Goal: Task Accomplishment & Management: Complete application form

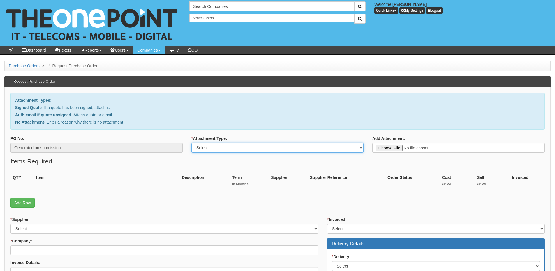
click at [219, 150] on select "Select Signed Quote Auth email with quote if unsigned No Attachment" at bounding box center [277, 148] width 172 height 10
select select "No Attachment"
click at [191, 143] on select "Select Signed Quote Auth email with quote if unsigned No Attachment" at bounding box center [277, 148] width 172 height 10
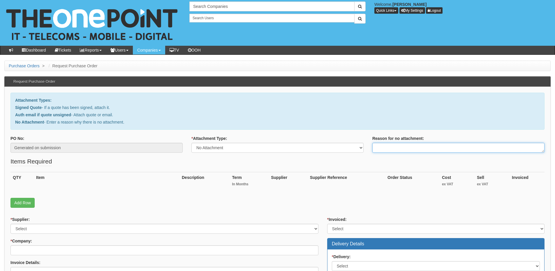
click at [391, 147] on textarea "Reason for no attachment:" at bounding box center [458, 148] width 172 height 10
click at [422, 148] on textarea "Linked to ticket 422708" at bounding box center [458, 148] width 172 height 10
click at [409, 145] on textarea "Linked to ticket" at bounding box center [458, 148] width 172 height 10
type textarea "Linked to ticket 422706"
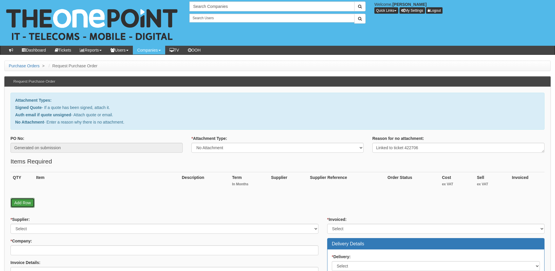
click at [31, 207] on link "Add Row" at bounding box center [22, 203] width 24 height 10
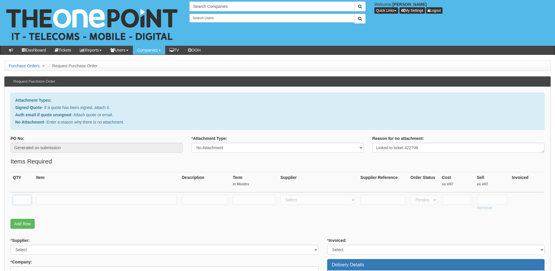
click at [28, 203] on input "text" at bounding box center [22, 200] width 19 height 10
type input "1"
click at [48, 201] on input "text" at bounding box center [106, 200] width 141 height 10
paste input "https://elitetc.co.uk/"
click at [39, 199] on input "https://elitetc.co.uk/" at bounding box center [106, 200] width 141 height 10
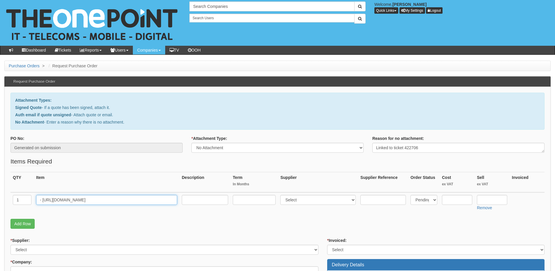
click at [37, 200] on input "- https://elitetc.co.uk/" at bounding box center [106, 200] width 141 height 10
click at [38, 201] on input "- https://elitetc.co.uk/" at bounding box center [106, 200] width 141 height 10
paste input "Elite Training and Consultancy Ltd"
type input "Elite Training and Consultancy Ltd - [URL][DOMAIN_NAME]"
click at [313, 200] on select "Select 123 REG.co.uk 1Password 3 4Gon AA Jones Electric Ltd Abzorb Access Group…" at bounding box center [317, 200] width 75 height 10
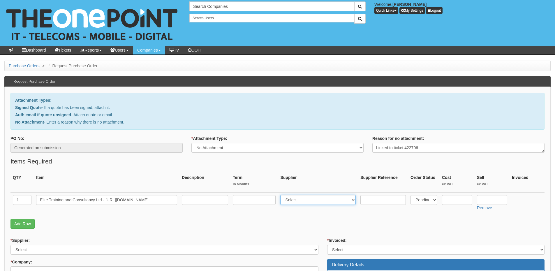
click at [282, 195] on select "Select 123 REG.co.uk 1Password 3 4Gon AA Jones Electric Ltd Abzorb Access Group…" at bounding box center [317, 200] width 75 height 10
click at [313, 200] on select "Select 123 [DOMAIN_NAME] 1Password 3 4Gon [PERSON_NAME] Electric Ltd Abzorb Acc…" at bounding box center [317, 200] width 75 height 10
select select "81"
click at [282, 195] on select "Select 123 REG.co.uk 1Password 3 4Gon AA Jones Electric Ltd Abzorb Access Group…" at bounding box center [317, 200] width 75 height 10
click at [484, 198] on input "text" at bounding box center [492, 200] width 30 height 10
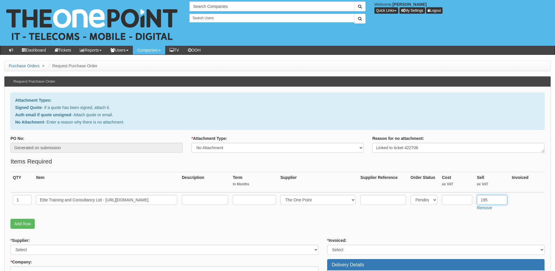
type input "195"
click at [390, 201] on input "text" at bounding box center [382, 200] width 45 height 10
paste input "Small Org"
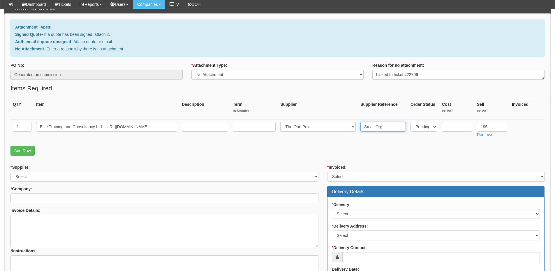
type input "Small Org"
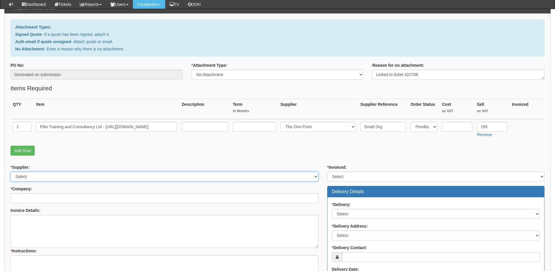
click at [60, 175] on select "Select 123 REG.co.uk 1Password 3 4Gon AA Jones Electric Ltd Abzorb Access Group…" at bounding box center [164, 177] width 308 height 10
select select "81"
click at [10, 172] on select "Select 123 REG.co.uk 1Password 3 4Gon AA Jones Electric Ltd Abzorb Access Group…" at bounding box center [164, 177] width 308 height 10
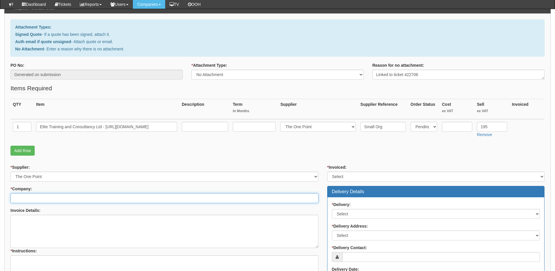
click at [54, 200] on input "* Company:" at bounding box center [164, 198] width 308 height 10
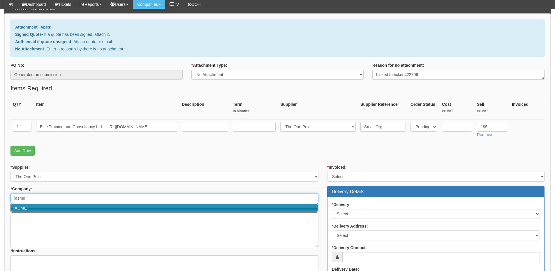
click at [46, 205] on link "IASME" at bounding box center [164, 208] width 307 height 8
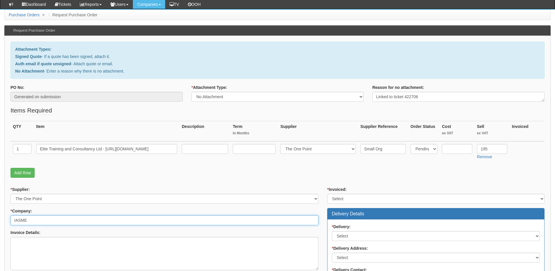
scroll to position [87, 0]
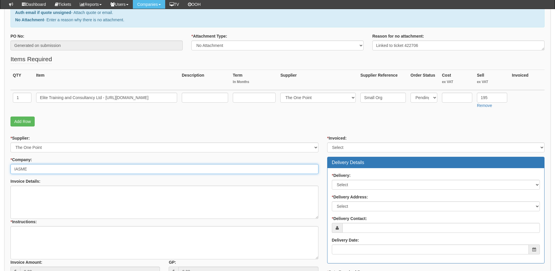
type input "IASME"
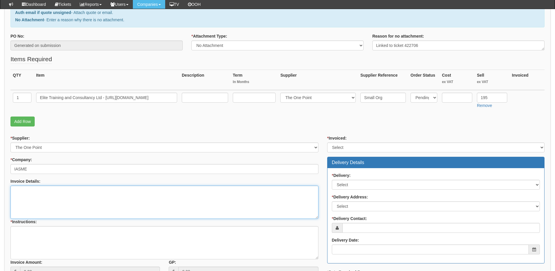
click at [50, 204] on textarea "Invoice Details:" at bounding box center [164, 202] width 308 height 33
paste textarea "https://halo.theonepoint.co.uk/tickets?area=9&mainview=team&viewid=2&selid=1&se…"
click at [45, 201] on textarea "https://halo.theonepoint.co.uk/tickets?area=9&mainview=team&viewid=2&selid=1&se…" at bounding box center [164, 202] width 308 height 33
click at [279, 193] on textarea "https://halo.theonepoint.co.uk/tickets?area=9&mainview=team&viewid=2&selid=1&se…" at bounding box center [164, 202] width 308 height 33
paste textarea "Type: Central Pool assessment Size: Small"
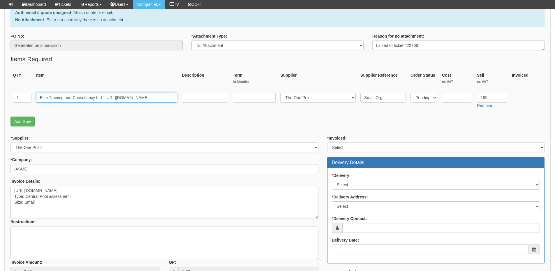
drag, startPoint x: 40, startPoint y: 98, endPoint x: 173, endPoint y: 92, distance: 132.9
click at [173, 93] on input "Elite Training and Consultancy Ltd - https://elitetc.co.uk/" at bounding box center [106, 98] width 141 height 10
click at [34, 212] on textarea "https://halo.theonepoint.co.uk/tickets?area=9&mainview=team&viewid=2&selid=1&se…" at bounding box center [164, 202] width 308 height 33
paste textarea "Elite Training and Consultancy Ltd - https://elitetc.co.uk/"
type textarea "https://halo.theonepoint.co.uk/tickets?area=9&mainview=team&viewid=2&selid=1&se…"
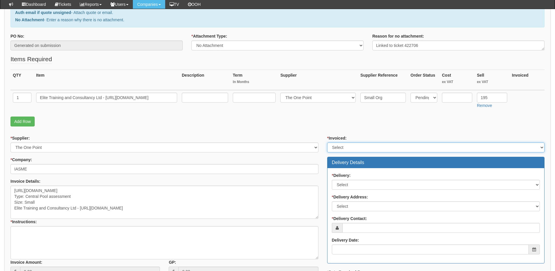
click at [359, 145] on select "Select Yes No N/A STB (part of order)" at bounding box center [435, 147] width 217 height 10
select select "2"
click at [327, 142] on select "Select Yes No N/A STB (part of order)" at bounding box center [435, 147] width 217 height 10
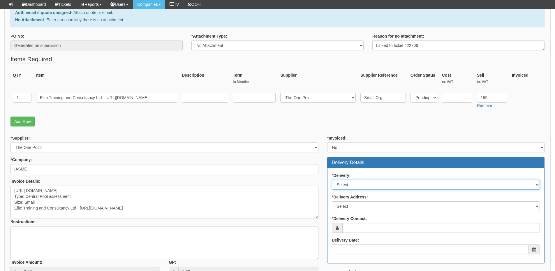
drag, startPoint x: 350, startPoint y: 180, endPoint x: 350, endPoint y: 184, distance: 3.8
click at [350, 180] on select "Select No Not Applicable Yes" at bounding box center [436, 185] width 208 height 10
select select "3"
click at [332, 180] on select "Select No Not Applicable Yes" at bounding box center [436, 185] width 208 height 10
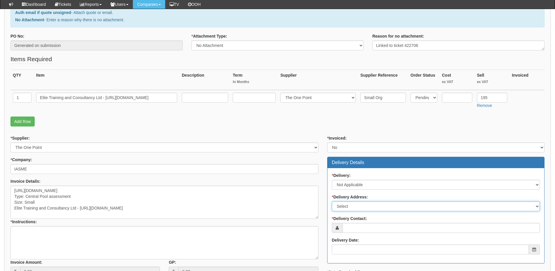
click at [348, 206] on select "Select Not Applicable Main Address - WR13 6P Other" at bounding box center [436, 206] width 208 height 10
select select "N/A"
click at [332, 201] on select "Select Not Applicable Main Address - WR13 6P Other" at bounding box center [436, 206] width 208 height 10
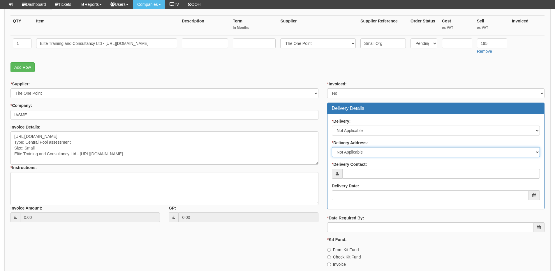
scroll to position [146, 0]
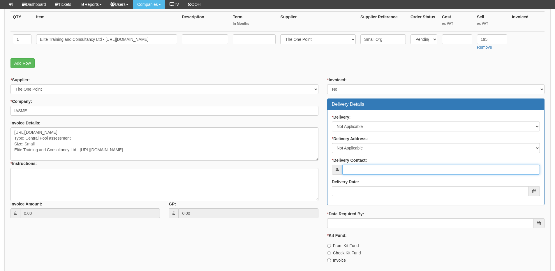
click at [355, 170] on input "* Delivery Contact:" at bounding box center [441, 170] width 198 height 10
type input "N/A"
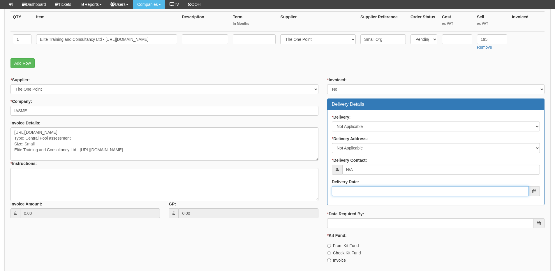
click at [356, 194] on input "Delivery Date:" at bounding box center [430, 191] width 197 height 10
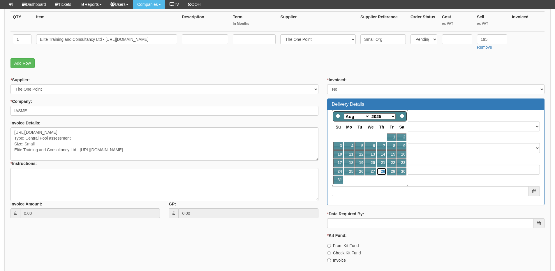
drag, startPoint x: 383, startPoint y: 173, endPoint x: 382, endPoint y: 177, distance: 3.8
click at [383, 173] on link "28" at bounding box center [382, 171] width 10 height 8
type input "2025-08-28"
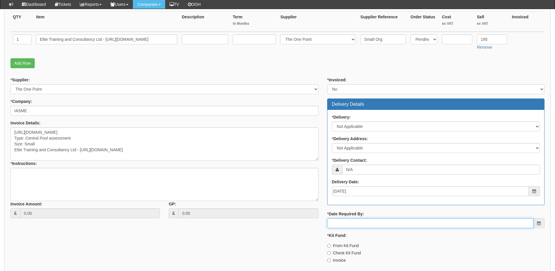
click at [379, 222] on input "* Date Required By:" at bounding box center [430, 223] width 206 height 10
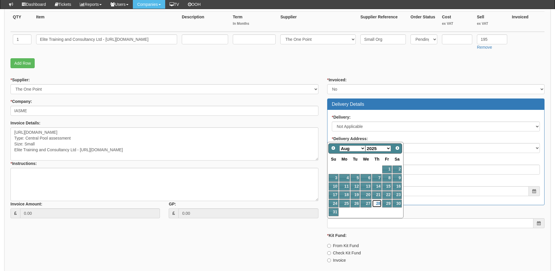
click at [378, 203] on link "28" at bounding box center [377, 204] width 10 height 8
type input "2025-08-28"
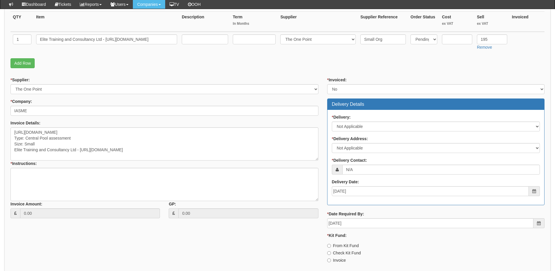
click at [335, 262] on label "Invoice" at bounding box center [336, 260] width 19 height 6
click at [331, 248] on input "Invoice" at bounding box center [329, 246] width 4 height 4
radio input "true"
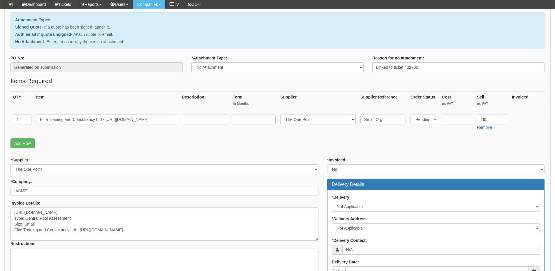
scroll to position [58, 0]
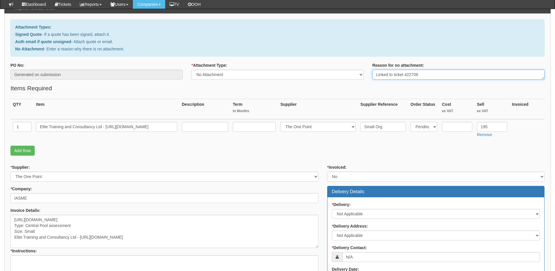
click at [427, 73] on textarea "Linked to ticket 422706" at bounding box center [458, 75] width 172 height 10
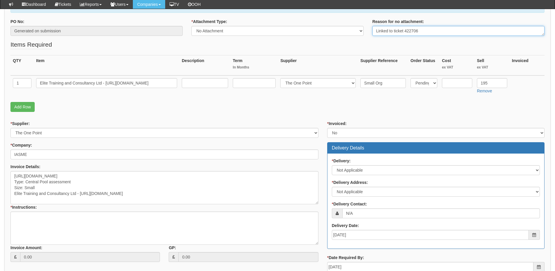
scroll to position [146, 0]
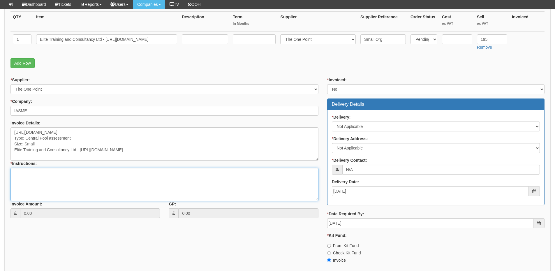
click at [100, 188] on textarea "* Instructions:" at bounding box center [164, 184] width 308 height 33
paste textarea "Linked to ticket 422706"
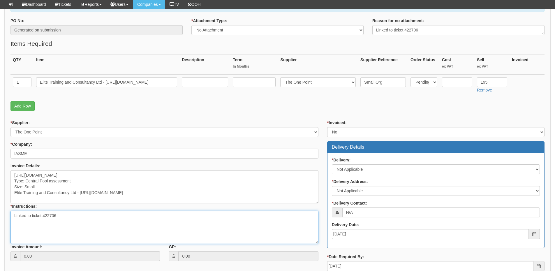
scroll to position [190, 0]
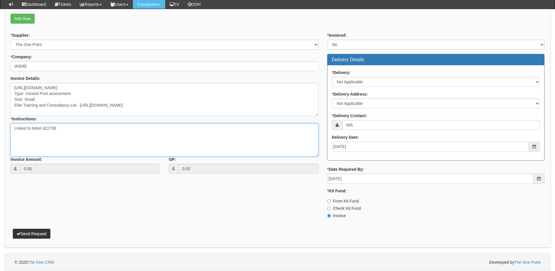
type textarea "Linked to ticket 422706"
click at [40, 234] on button "Send Request" at bounding box center [32, 234] width 38 height 10
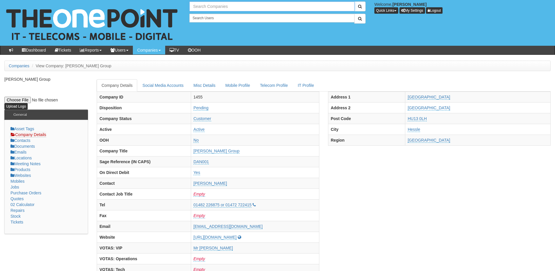
click at [203, 9] on input "text" at bounding box center [271, 6] width 165 height 10
click at [202, 17] on link "IASME" at bounding box center [272, 16] width 164 height 8
type input "IASME"
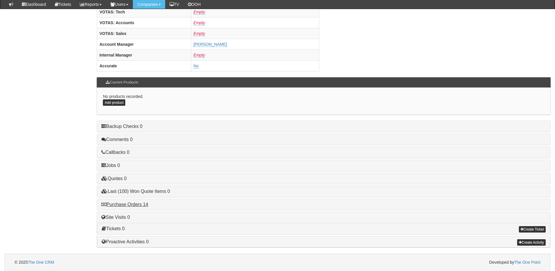
scroll to position [238, 0]
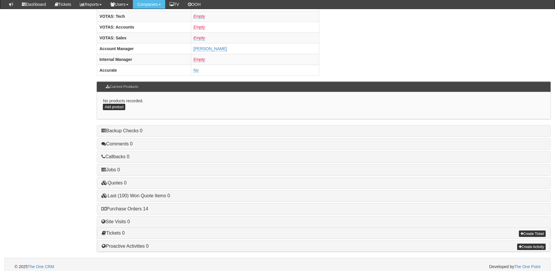
click at [131, 204] on div "Purchase Orders 14" at bounding box center [323, 208] width 453 height 11
click at [136, 207] on link "Purchase Orders 14" at bounding box center [124, 208] width 47 height 5
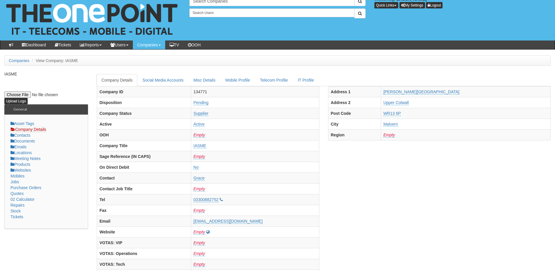
scroll to position [0, 0]
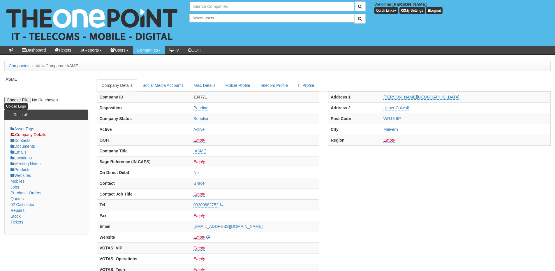
click at [217, 5] on input "text" at bounding box center [271, 6] width 165 height 10
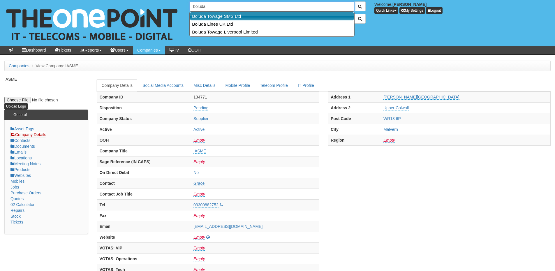
click at [217, 14] on link "Boluda Towage SMS Ltd" at bounding box center [272, 16] width 164 height 8
type input "Boluda Towage SMS Ltd"
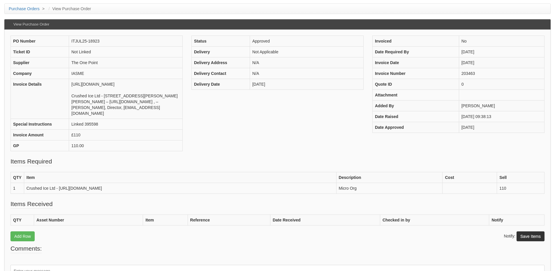
scroll to position [58, 0]
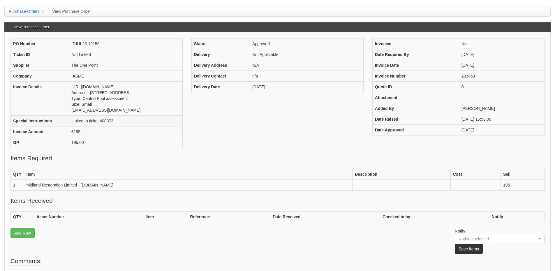
scroll to position [58, 0]
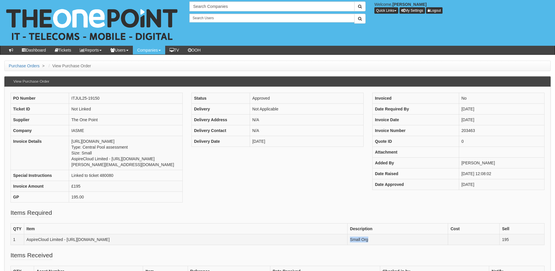
drag, startPoint x: 383, startPoint y: 255, endPoint x: 352, endPoint y: 256, distance: 31.8
click at [352, 245] on td "Small Org" at bounding box center [398, 239] width 100 height 11
copy td "Small Org"
drag, startPoint x: 43, startPoint y: 153, endPoint x: 59, endPoint y: 156, distance: 15.7
click at [69, 156] on td "[URL][DOMAIN_NAME] Type: Central Pool assessment Size: Small AspireCloud Limite…" at bounding box center [126, 153] width 114 height 34
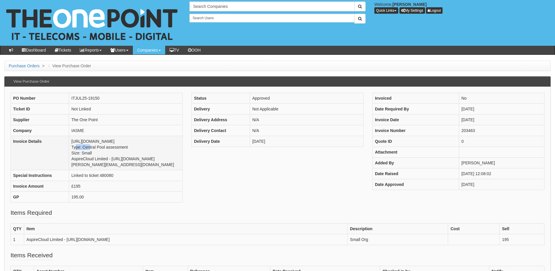
click at [69, 156] on td "[URL][DOMAIN_NAME] Type: Central Pool assessment Size: Small AspireCloud Limite…" at bounding box center [126, 153] width 114 height 34
drag, startPoint x: 42, startPoint y: 153, endPoint x: 64, endPoint y: 157, distance: 22.7
click at [69, 157] on td "https://halo.theonepoint.co.uk/tickets?area=13&mainview=myviews&viewid=2&selid=…" at bounding box center [126, 153] width 114 height 34
copy td "Type: Central Pool assessment Size: Small"
drag, startPoint x: 380, startPoint y: 255, endPoint x: 350, endPoint y: 260, distance: 29.8
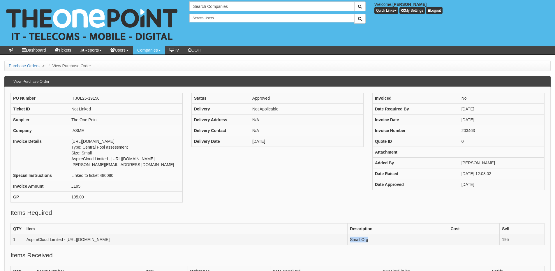
click at [350, 245] on td "Small Org" at bounding box center [398, 239] width 100 height 11
copy td "Small Org"
drag, startPoint x: 43, startPoint y: 153, endPoint x: 65, endPoint y: 156, distance: 22.7
click at [69, 156] on td "https://halo.theonepoint.co.uk/tickets?area=13&mainview=myviews&viewid=2&selid=…" at bounding box center [126, 153] width 114 height 34
copy td "Type: Central Pool assessment Size: Small"
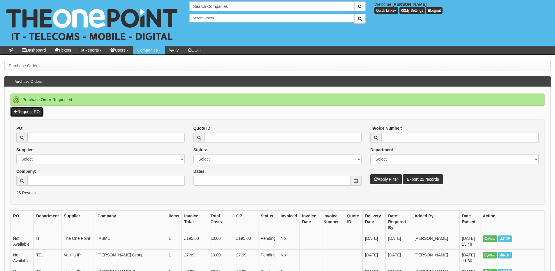
click at [27, 112] on link "Request PO" at bounding box center [26, 112] width 33 height 10
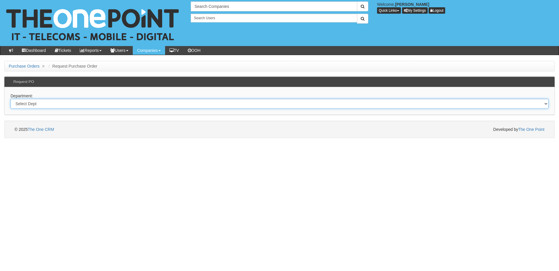
click at [167, 104] on select "Select Dept Digital Internal IT Mobiles Marketing Telecoms" at bounding box center [279, 104] width 538 height 10
select select "?pipeID=&dept=IT"
click at [10, 99] on select "Select Dept Digital Internal IT Mobiles Marketing Telecoms" at bounding box center [279, 104] width 538 height 10
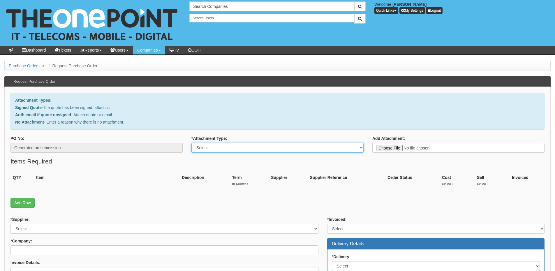
click at [232, 149] on select "Select Signed Quote Auth email with quote if unsigned No Attachment" at bounding box center [277, 148] width 172 height 10
select select "No Attachment"
click at [191, 143] on select "Select Signed Quote Auth email with quote if unsigned No Attachment" at bounding box center [277, 148] width 172 height 10
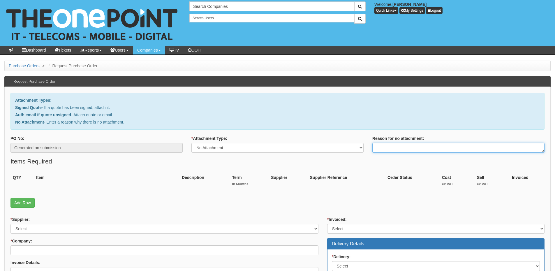
click at [381, 146] on textarea "Reason for no attachment:" at bounding box center [458, 148] width 172 height 10
type textarea ":"
click at [428, 147] on textarea "Linked to ticket 422708" at bounding box center [458, 148] width 172 height 10
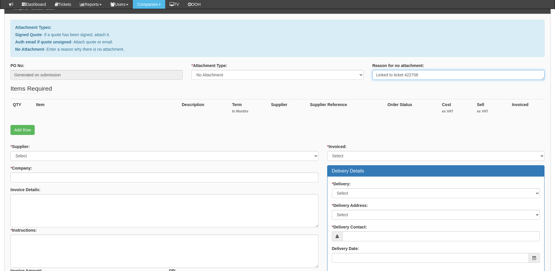
scroll to position [58, 0]
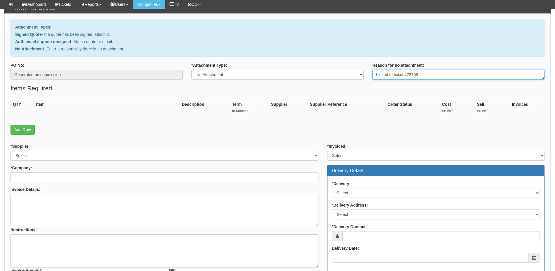
type textarea "Linked to ticket 422708"
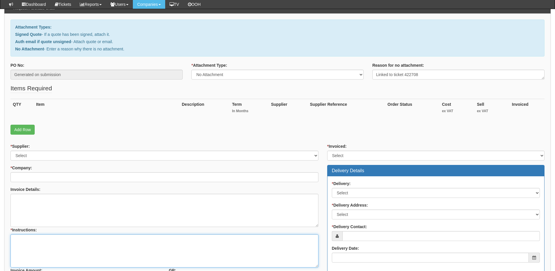
click at [73, 253] on textarea "* Instructions:" at bounding box center [164, 250] width 308 height 33
paste textarea "Linked to ticket 422708"
type textarea "Linked to ticket 422708"
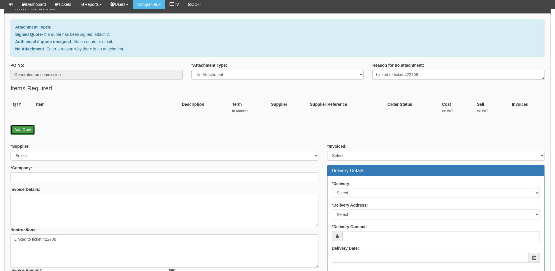
click at [26, 130] on link "Add Row" at bounding box center [22, 130] width 24 height 10
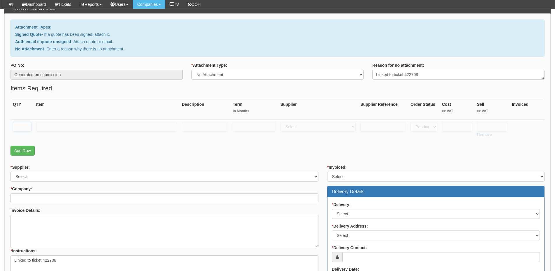
click at [25, 128] on input "text" at bounding box center [22, 127] width 19 height 10
type input "1"
click at [381, 121] on td at bounding box center [383, 129] width 50 height 21
click at [381, 127] on input "text" at bounding box center [382, 127] width 45 height 10
paste input "Small Org"
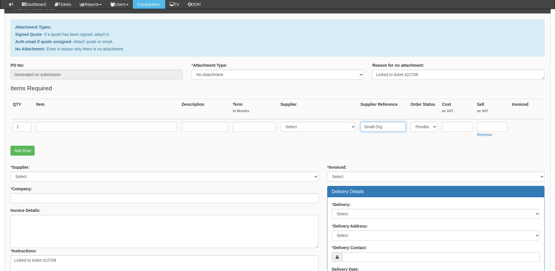
type input "Small Org"
click at [502, 127] on input "text" at bounding box center [492, 127] width 30 height 10
type input "195"
click at [312, 128] on select "Select 123 REG.co.uk 1Password 3 4Gon AA Jones Electric Ltd Abzorb Access Group…" at bounding box center [317, 127] width 75 height 10
select select "81"
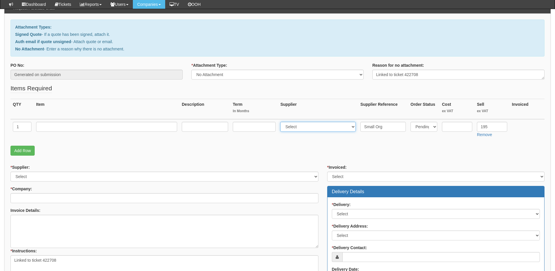
click at [282, 122] on select "Select 123 REG.co.uk 1Password 3 4Gon AA Jones Electric Ltd Abzorb Access Group…" at bounding box center [317, 127] width 75 height 10
click at [117, 125] on input "text" at bounding box center [106, 127] width 141 height 10
paste input "https://www.olighton.com/"
click at [39, 127] on input "https://www.olighton.com/" at bounding box center [106, 127] width 141 height 10
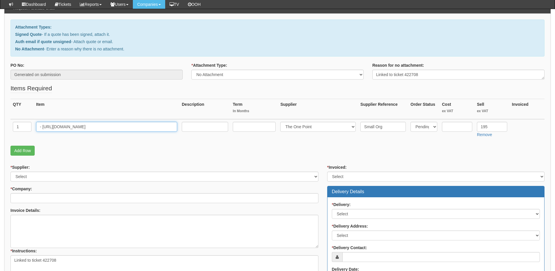
click at [37, 129] on input "- https://www.olighton.com/" at bounding box center [106, 127] width 141 height 10
paste input "OLightOn Ltd"
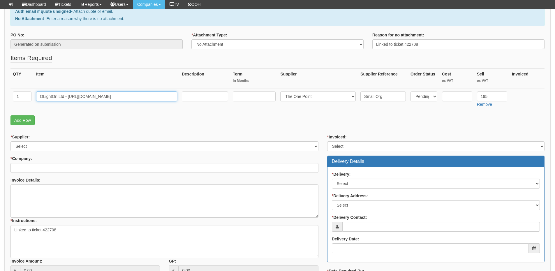
scroll to position [117, 0]
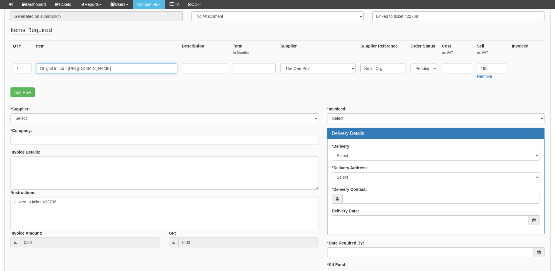
type input "OLightOn Ltd - https://www.olighton.com/"
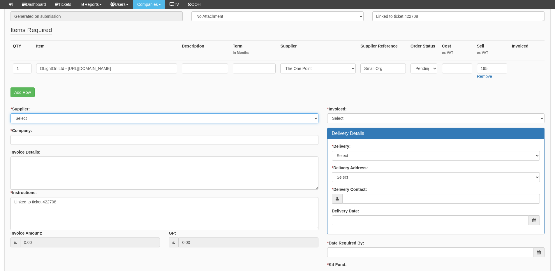
click at [38, 120] on select "Select 123 REG.co.uk 1Password 3 4Gon AA Jones Electric Ltd Abzorb Access Group…" at bounding box center [164, 118] width 308 height 10
select select "81"
click at [10, 113] on select "Select 123 REG.co.uk 1Password 3 4Gon AA Jones Electric Ltd Abzorb Access Group…" at bounding box center [164, 118] width 308 height 10
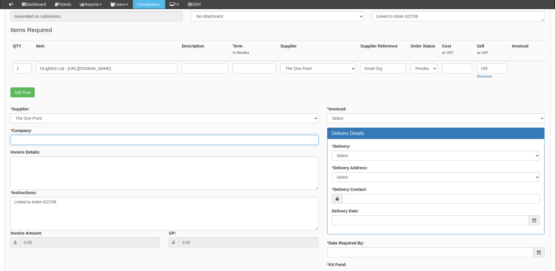
click at [31, 142] on input "* Company:" at bounding box center [164, 140] width 308 height 10
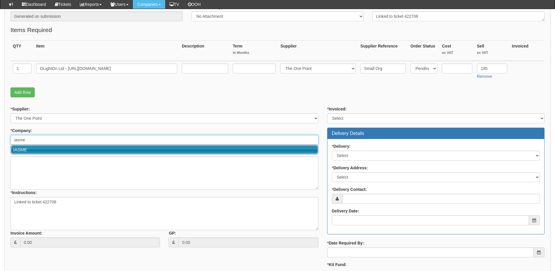
click at [31, 149] on link "IASME" at bounding box center [164, 149] width 307 height 8
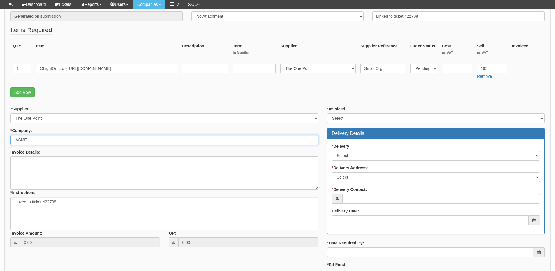
type input "IASME"
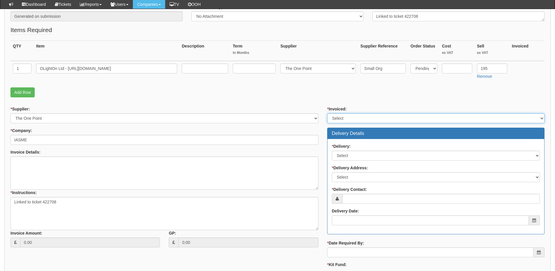
click at [338, 118] on select "Select Yes No N/A STB (part of order)" at bounding box center [435, 118] width 217 height 10
select select "2"
click at [327, 113] on select "Select Yes No N/A STB (part of order)" at bounding box center [435, 118] width 217 height 10
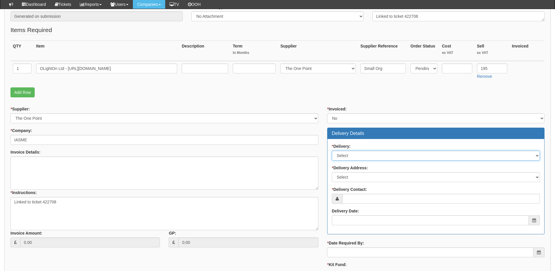
click at [348, 159] on select "Select No Not Applicable Yes" at bounding box center [436, 156] width 208 height 10
select select "3"
click at [332, 151] on select "Select No Not Applicable Yes" at bounding box center [436, 156] width 208 height 10
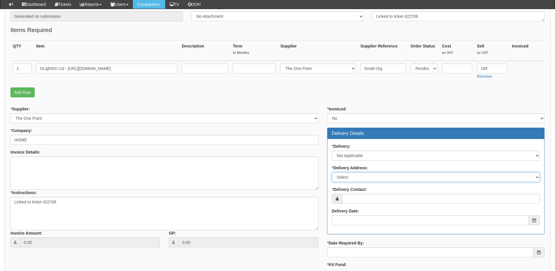
click at [350, 177] on select "Select Not Applicable Main Address - WR13 6P Other" at bounding box center [436, 177] width 208 height 10
select select "N/A"
click at [332, 172] on select "Select Not Applicable Main Address - WR13 6P Other" at bounding box center [436, 177] width 208 height 10
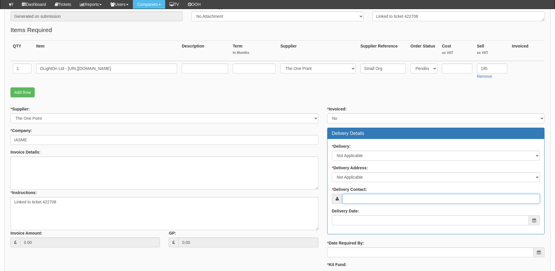
click at [354, 194] on input "* Delivery Contact:" at bounding box center [441, 199] width 198 height 10
type input "N/A"
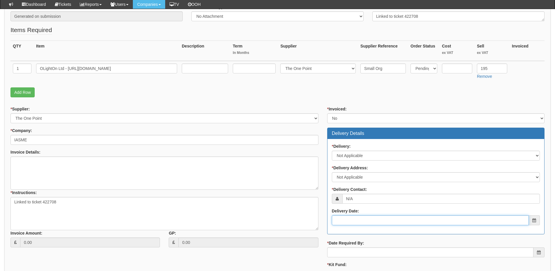
click at [363, 217] on input "Delivery Date:" at bounding box center [430, 220] width 197 height 10
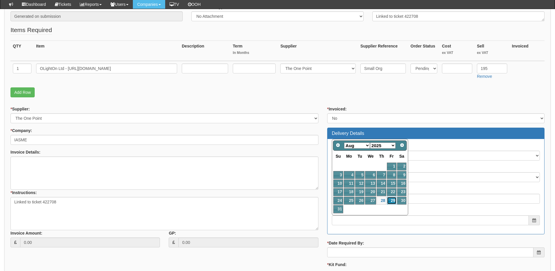
click at [392, 198] on link "29" at bounding box center [391, 201] width 9 height 8
type input "2025-08-29"
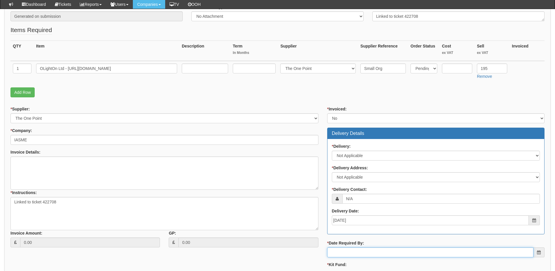
click at [378, 255] on input "* Date Required By:" at bounding box center [430, 252] width 206 height 10
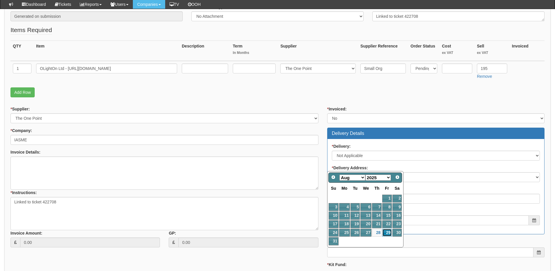
click at [388, 234] on link "29" at bounding box center [386, 233] width 9 height 8
type input "2025-08-29"
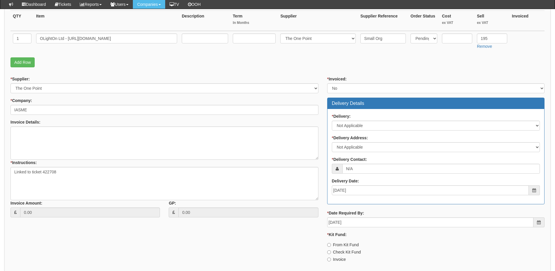
scroll to position [175, 0]
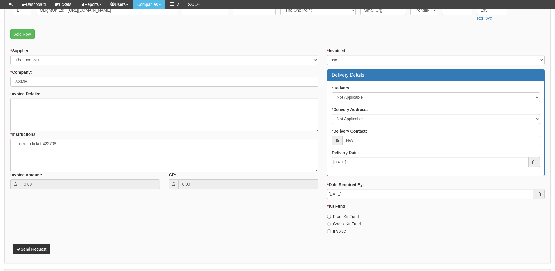
click at [341, 233] on label "Invoice" at bounding box center [336, 231] width 19 height 6
click at [331, 218] on input "Invoice" at bounding box center [329, 217] width 4 height 4
radio input "true"
click at [85, 116] on textarea "Invoice Details:" at bounding box center [164, 114] width 308 height 33
paste textarea "https://halo.theonepoint.co.uk/tickets?area=9&mainview=team&viewid=2&selid=42&s…"
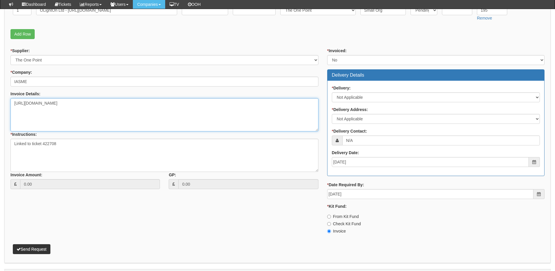
paste textarea "Type: Central Pool assessment Size: Small"
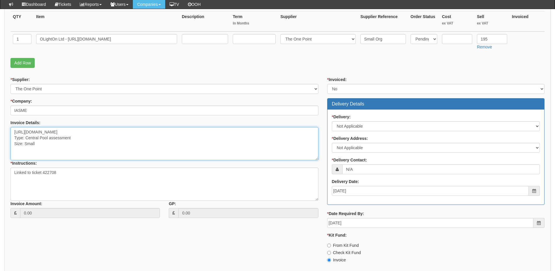
scroll to position [146, 0]
drag, startPoint x: 40, startPoint y: 39, endPoint x: 120, endPoint y: 36, distance: 80.5
click at [120, 36] on input "OLightOn Ltd - https://www.olighton.com/" at bounding box center [106, 39] width 141 height 10
click at [52, 150] on textarea "https://halo.theonepoint.co.uk/tickets?area=9&mainview=team&viewid=2&selid=42&s…" at bounding box center [164, 143] width 308 height 33
paste textarea "OLightOn Ltd - https://www.olighton.com/"
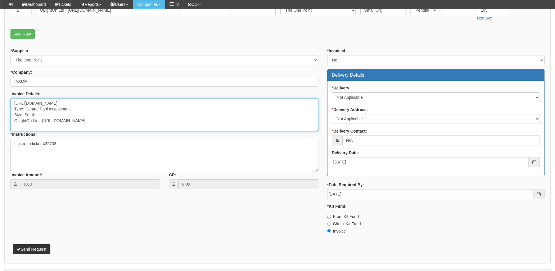
scroll to position [190, 0]
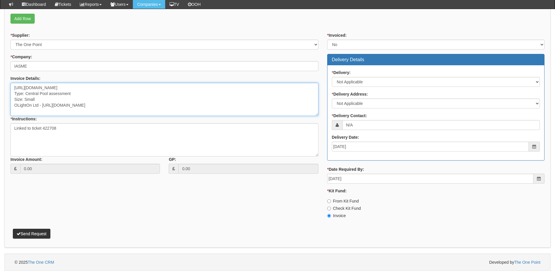
type textarea "https://halo.theonepoint.co.uk/tickets?area=9&mainview=team&viewid=2&selid=42&s…"
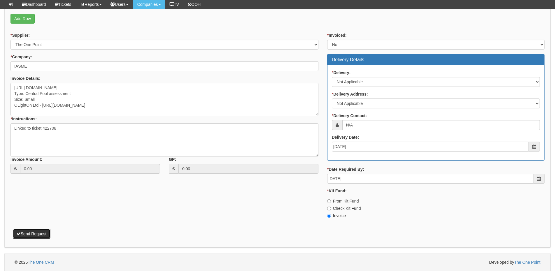
click at [41, 232] on button "Send Request" at bounding box center [32, 234] width 38 height 10
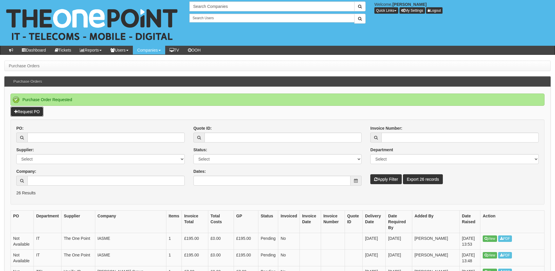
click at [29, 112] on link "Request PO" at bounding box center [26, 112] width 33 height 10
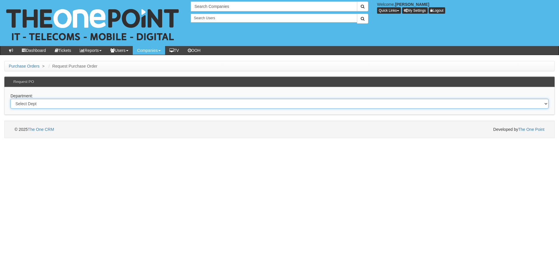
click at [102, 105] on select "Select Dept Digital Internal IT Mobiles Marketing Telecoms" at bounding box center [279, 104] width 538 height 10
select select "?pipeID=&dept=IT"
click at [10, 99] on select "Select Dept Digital Internal IT Mobiles Marketing Telecoms" at bounding box center [279, 104] width 538 height 10
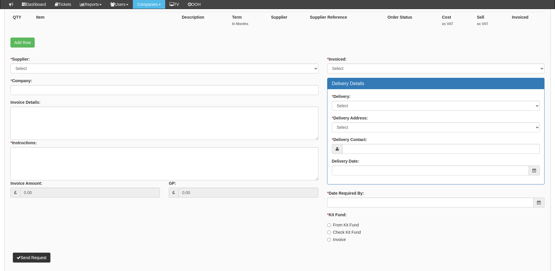
scroll to position [116, 0]
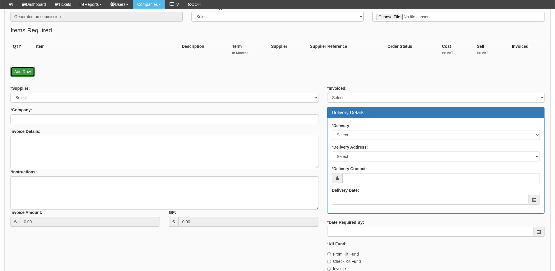
click at [23, 68] on link "Add Row" at bounding box center [22, 72] width 24 height 10
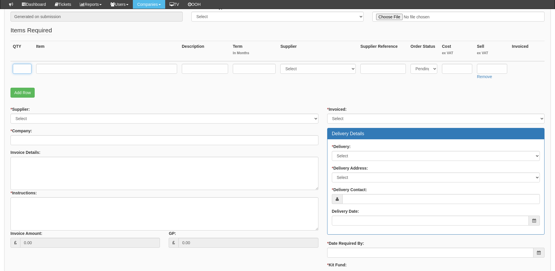
click at [16, 69] on input "text" at bounding box center [22, 69] width 19 height 10
type input "1"
click at [59, 73] on input "text" at bounding box center [106, 69] width 141 height 10
paste input "https://www.mitchells-solicitors.co.uk/"
click at [40, 70] on input "https://www.mitchells-solicitors.co.uk/" at bounding box center [106, 69] width 141 height 10
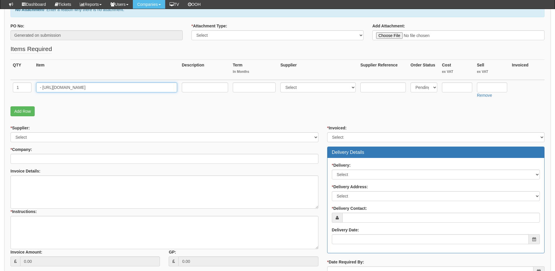
scroll to position [87, 0]
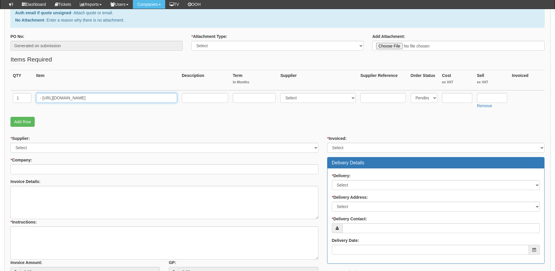
type input "- https://www.mitchells-solicitors.co.uk/"
drag, startPoint x: 220, startPoint y: 45, endPoint x: 220, endPoint y: 50, distance: 5.2
click at [220, 45] on select "Select Signed Quote Auth email with quote if unsigned No Attachment" at bounding box center [277, 46] width 172 height 10
select select "No Attachment"
click at [191, 41] on select "Select Signed Quote Auth email with quote if unsigned No Attachment" at bounding box center [277, 46] width 172 height 10
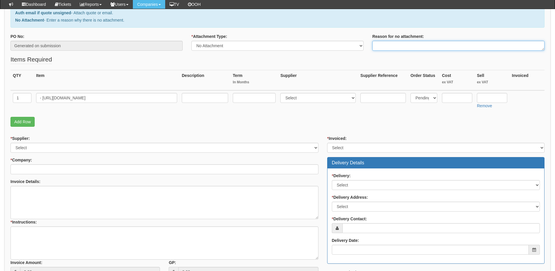
click at [394, 44] on textarea "Reason for no attachment:" at bounding box center [458, 46] width 172 height 10
click at [436, 48] on textarea "Linked to ticket" at bounding box center [458, 46] width 172 height 10
click at [436, 48] on textarea "Linked to ticket 419808" at bounding box center [458, 46] width 172 height 10
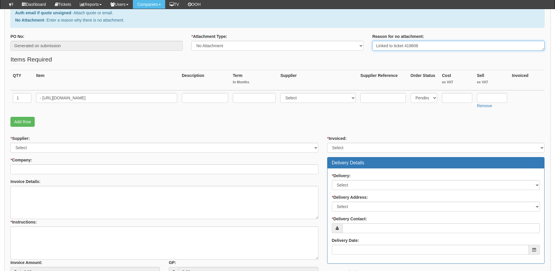
scroll to position [116, 0]
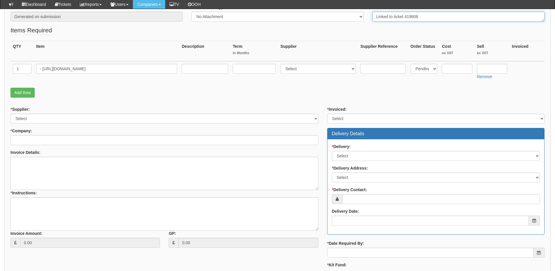
type textarea "Linked to ticket 419808"
click at [77, 200] on textarea "* Instructions:" at bounding box center [164, 213] width 308 height 33
paste textarea "Linked to ticket 419808"
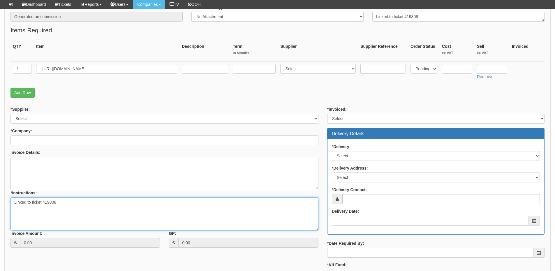
type textarea "Linked to ticket 419808"
click at [510, 71] on table "QTY Item Description Term In Months Supplier Supplier Reference Order Status Co…" at bounding box center [277, 61] width 534 height 41
click at [497, 69] on input "text" at bounding box center [492, 69] width 30 height 10
type input "110"
click at [369, 70] on input "text" at bounding box center [382, 69] width 45 height 10
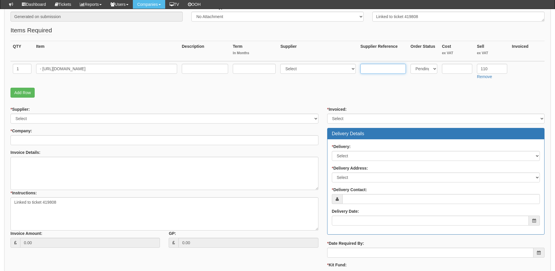
paste input "Micro org"
type input "Micro org"
click at [309, 68] on select "Select 123 REG.co.uk 1Password 3 4Gon AA Jones Electric Ltd Abzorb Access Group…" at bounding box center [317, 69] width 75 height 10
select select "81"
click at [282, 64] on select "Select 123 REG.co.uk 1Password 3 4Gon AA Jones Electric Ltd Abzorb Access Group…" at bounding box center [317, 69] width 75 height 10
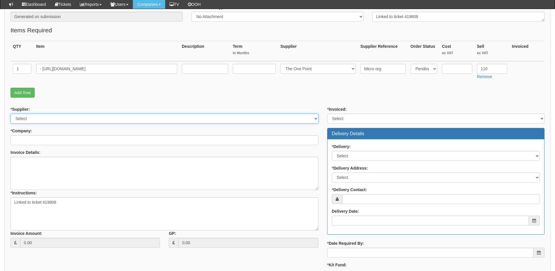
click at [55, 117] on select "Select 123 REG.co.uk 1Password 3 4Gon AA Jones Electric Ltd Abzorb Access Group…" at bounding box center [164, 119] width 308 height 10
select select "81"
click at [10, 114] on select "Select 123 REG.co.uk 1Password 3 4Gon AA Jones Electric Ltd Abzorb Access Group…" at bounding box center [164, 119] width 308 height 10
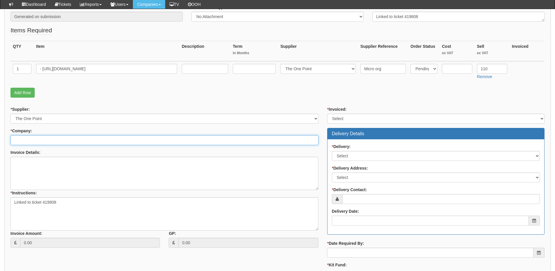
click at [50, 140] on input "* Company:" at bounding box center [164, 140] width 308 height 10
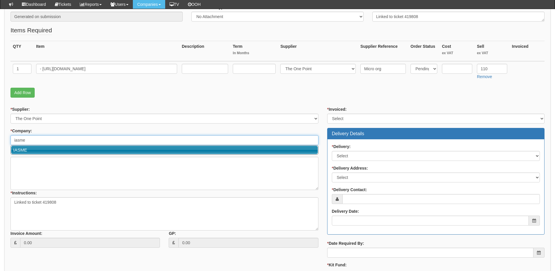
click at [47, 147] on link "IASME" at bounding box center [164, 150] width 307 height 8
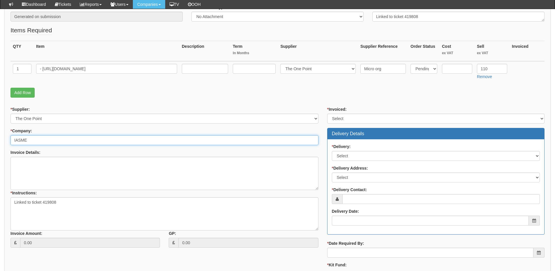
type input "IASME"
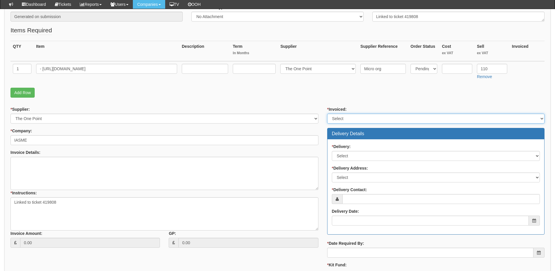
click at [350, 117] on select "Select Yes No N/A STB (part of order)" at bounding box center [435, 119] width 217 height 10
select select "2"
click at [327, 114] on select "Select Yes No N/A STB (part of order)" at bounding box center [435, 119] width 217 height 10
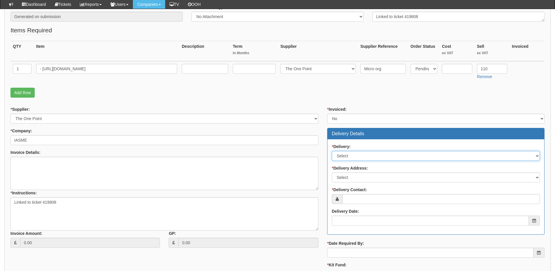
drag, startPoint x: 345, startPoint y: 152, endPoint x: 345, endPoint y: 159, distance: 7.0
click at [344, 153] on select "Select No Not Applicable Yes" at bounding box center [436, 156] width 208 height 10
click at [332, 151] on select "Select No Not Applicable Yes" at bounding box center [436, 156] width 208 height 10
click at [346, 156] on select "Select No Not Applicable Yes" at bounding box center [436, 156] width 208 height 10
select select "3"
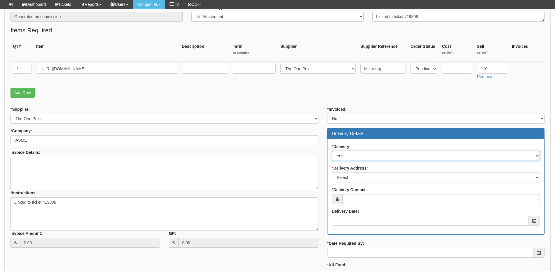
click at [332, 151] on select "Select No Not Applicable Yes" at bounding box center [436, 156] width 208 height 10
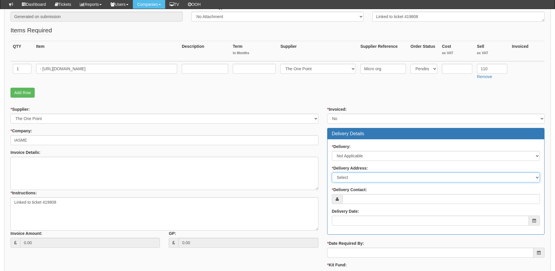
click at [343, 178] on select "Select Not Applicable Main Address - WR13 6P Other" at bounding box center [436, 177] width 208 height 10
select select "N/A"
click at [332, 172] on select "Select Not Applicable Main Address - WR13 6P Other" at bounding box center [436, 177] width 208 height 10
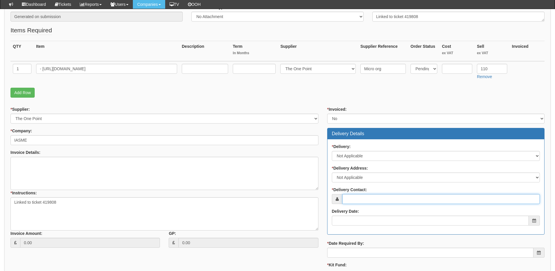
click at [348, 196] on input "* Delivery Contact:" at bounding box center [441, 199] width 198 height 10
type input "N/A"
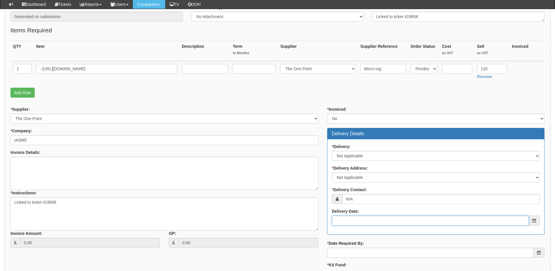
click at [355, 219] on input "Delivery Date:" at bounding box center [430, 221] width 197 height 10
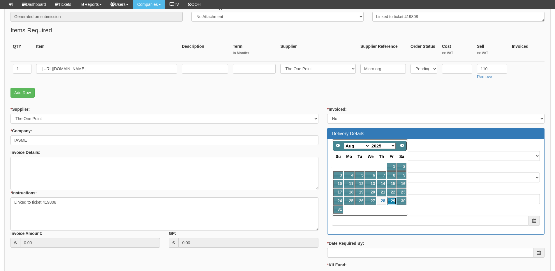
click at [389, 201] on link "29" at bounding box center [391, 201] width 9 height 8
type input "2025-08-29"
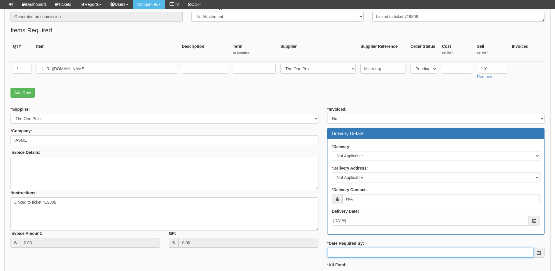
click at [369, 254] on input "* Date Required By:" at bounding box center [430, 253] width 206 height 10
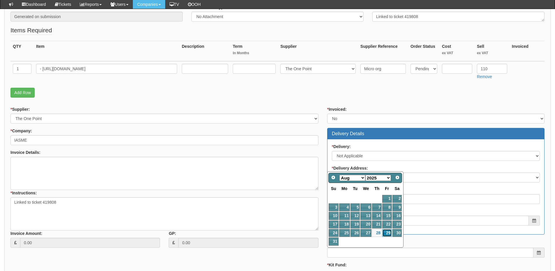
click at [390, 233] on link "29" at bounding box center [386, 233] width 9 height 8
type input "2025-08-29"
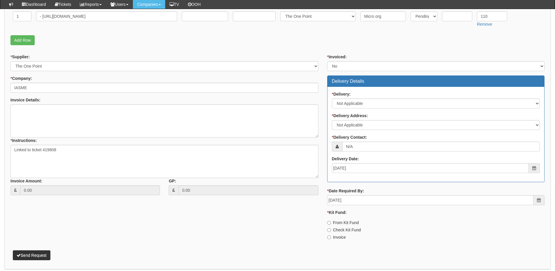
scroll to position [174, 0]
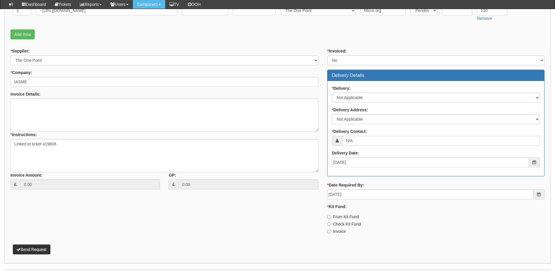
click at [333, 235] on div "* Invoiced: Select Yes No N/A STB (part of order) Delivery Details * Delivery: …" at bounding box center [436, 143] width 226 height 191
click at [332, 231] on label "Invoice" at bounding box center [336, 231] width 19 height 6
click at [331, 219] on input "Invoice" at bounding box center [329, 217] width 4 height 4
radio input "true"
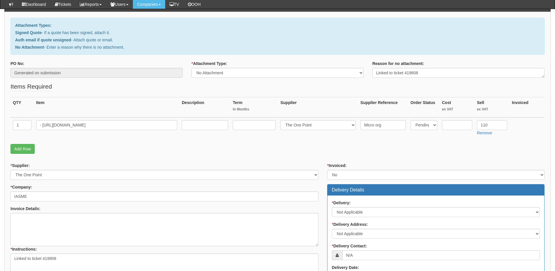
scroll to position [58, 0]
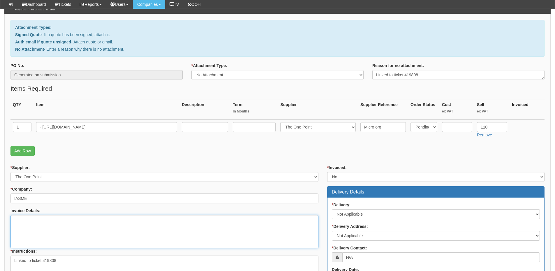
click at [45, 230] on textarea "Invoice Details:" at bounding box center [164, 231] width 308 height 33
click at [49, 227] on textarea "Invoice Details:" at bounding box center [164, 231] width 308 height 33
paste textarea "https://halo.theonepoint.co.uk/tickets?area=9&mainview=team&viewid=2&selid=1&se…"
type textarea "https://halo.theonepoint.co.uk/tickets?area=9&mainview=team&viewid=2&selid=1&se…"
click at [64, 237] on textarea "https://halo.theonepoint.co.uk/tickets?area=9&mainview=team&viewid=2&selid=1&se…" at bounding box center [164, 231] width 308 height 33
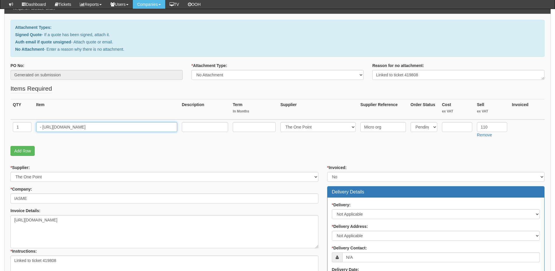
click at [38, 127] on input "- https://www.mitchells-solicitors.co.uk/" at bounding box center [106, 127] width 141 height 10
click at [38, 126] on input "- https://www.mitchells-solicitors.co.uk/" at bounding box center [106, 127] width 141 height 10
paste input "Mitchells Solicitors LLP"
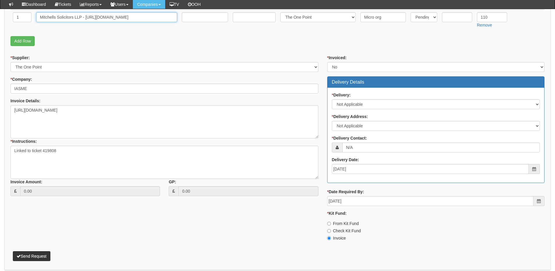
scroll to position [190, 0]
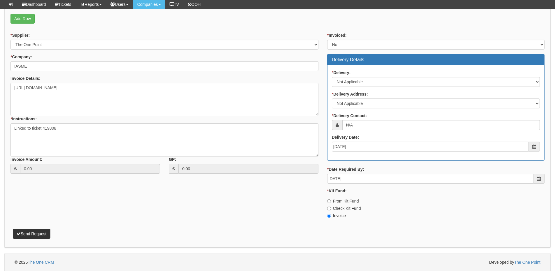
type input "Mitchells Solicitors LLP - https://www.mitchells-solicitors.co.uk/"
click at [35, 235] on button "Send Request" at bounding box center [32, 234] width 38 height 10
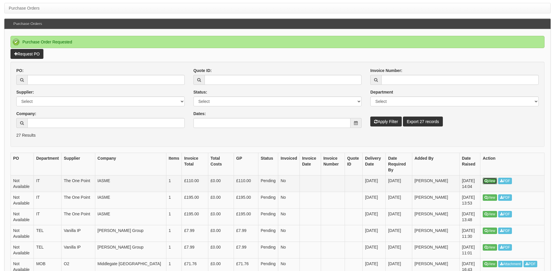
scroll to position [58, 0]
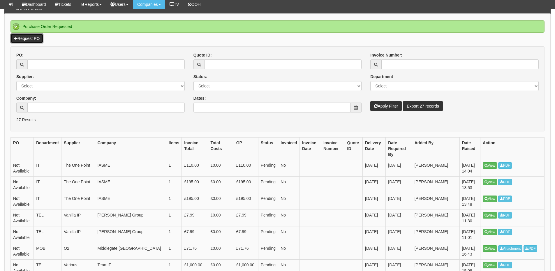
click at [27, 39] on link "Request PO" at bounding box center [26, 38] width 33 height 10
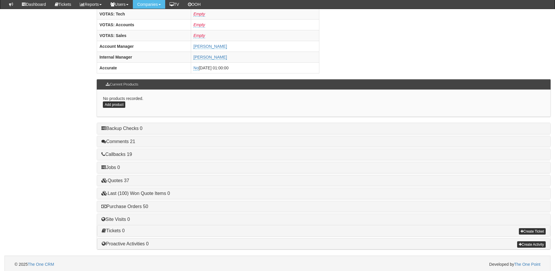
scroll to position [243, 0]
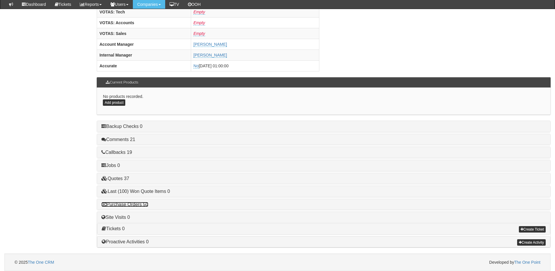
click at [137, 206] on link "Purchase Orders 50" at bounding box center [124, 204] width 47 height 5
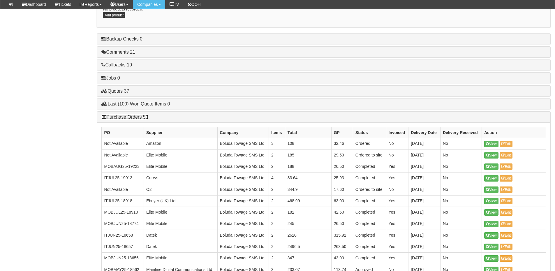
scroll to position [330, 0]
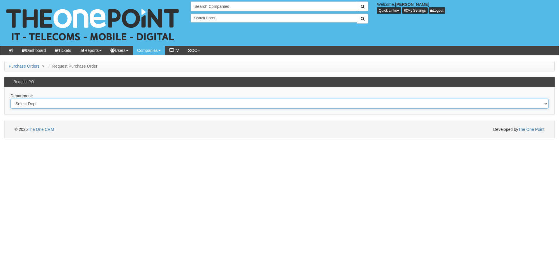
click at [100, 104] on select "Select Dept Digital Internal IT Mobiles Marketing Telecoms" at bounding box center [279, 104] width 538 height 10
select select "?pipeID=&dept=IT"
click at [10, 99] on select "Select Dept Digital Internal IT Mobiles Marketing Telecoms" at bounding box center [279, 104] width 538 height 10
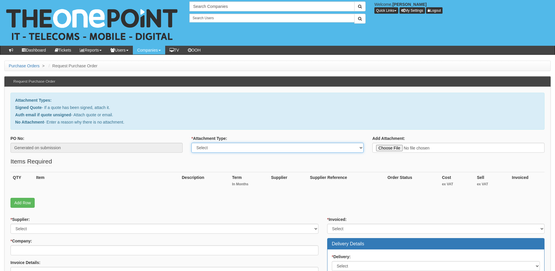
click at [236, 148] on select "Select Signed Quote Auth email with quote if unsigned No Attachment" at bounding box center [277, 148] width 172 height 10
select select "Auth email if quote unsigned"
click at [191, 143] on select "Select Signed Quote Auth email with quote if unsigned No Attachment" at bounding box center [277, 148] width 172 height 10
type input "C:\fakepath\RE_ UPS Quote (1).msg"
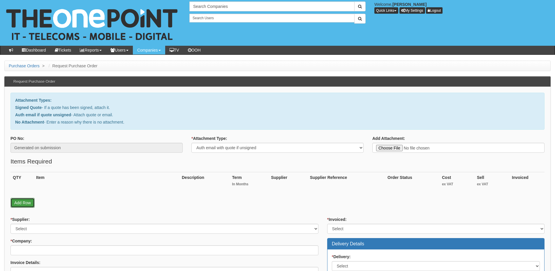
click at [20, 203] on link "Add Row" at bounding box center [22, 203] width 24 height 10
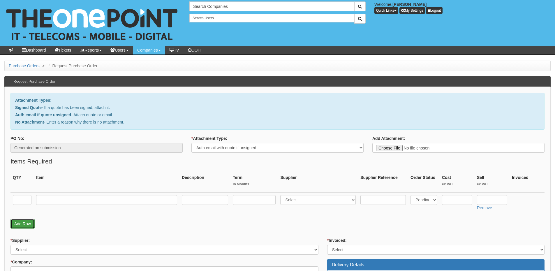
click at [22, 224] on link "Add Row" at bounding box center [22, 224] width 24 height 10
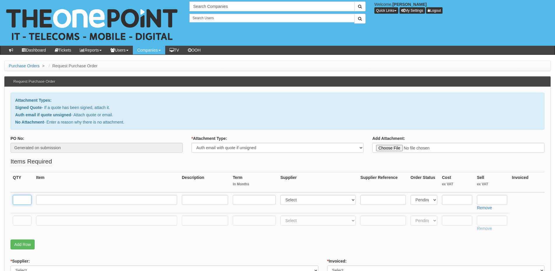
click at [22, 202] on input "text" at bounding box center [22, 200] width 19 height 10
type input "1"
click at [22, 220] on input "text" at bounding box center [22, 221] width 19 height 10
type input "1"
click at [56, 199] on input "text" at bounding box center [106, 200] width 141 height 10
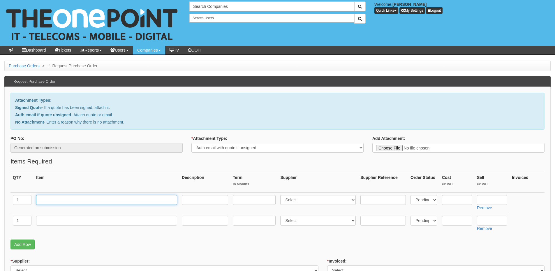
paste input "Eaton 2U Desktop/Rackmount UPS Uninterruptible Power Supply w/ Network Manageme…"
type input "Eaton 2U Desktop/Rackmount UPS Uninterruptible Power Supply w/ Network Manageme…"
click at [53, 214] on td at bounding box center [107, 223] width 146 height 21
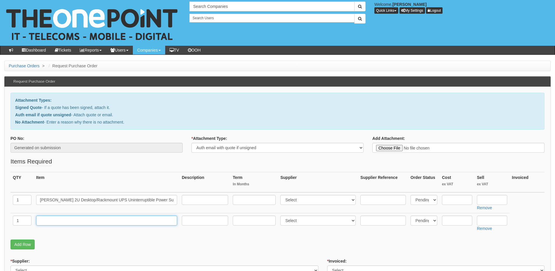
click at [50, 220] on input "text" at bounding box center [106, 221] width 141 height 10
type input "Delivery"
click at [480, 220] on input "text" at bounding box center [492, 221] width 30 height 10
type input "12.50"
click at [489, 198] on input "text" at bounding box center [492, 200] width 30 height 10
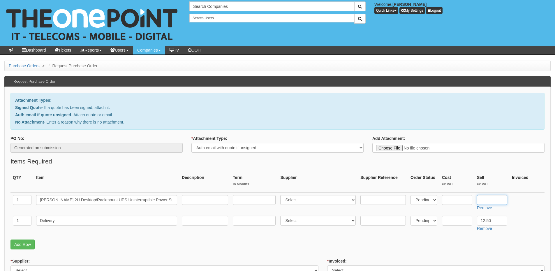
paste input "1,264.87"
click at [484, 199] on input "1,264.87" at bounding box center [492, 200] width 30 height 10
type input "1264.87"
drag, startPoint x: 40, startPoint y: 200, endPoint x: 174, endPoint y: 201, distance: 134.3
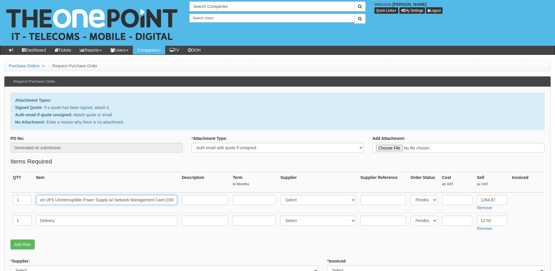
click at [174, 201] on input "Eaton 2U Desktop/Rackmount UPS Uninterruptible Power Supply w/ Network Manageme…" at bounding box center [106, 200] width 141 height 10
click at [453, 198] on input "text" at bounding box center [457, 200] width 30 height 10
type input "1134.81"
click at [371, 198] on input "text" at bounding box center [382, 200] width 45 height 10
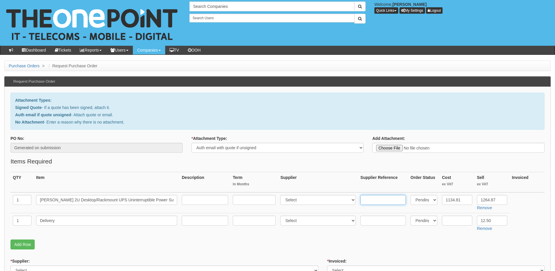
paste input "5PX1500IRTNG2BS"
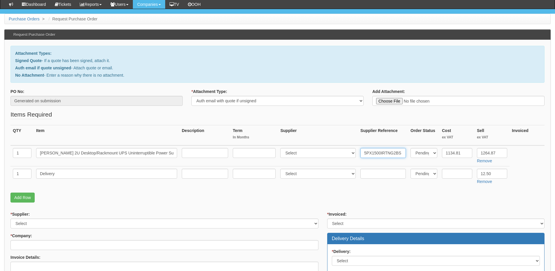
scroll to position [58, 0]
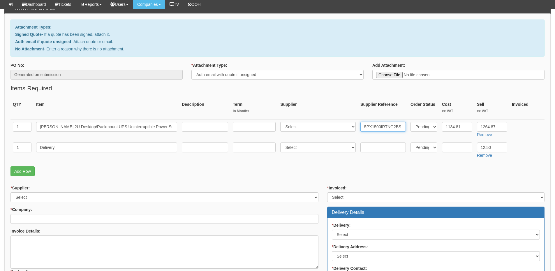
type input "5PX1500IRTNG2BS"
click at [309, 128] on select "Select 123 REG.co.uk 1Password 3 4Gon AA Jones Electric Ltd Abzorb Access Group…" at bounding box center [317, 127] width 75 height 10
select select "106"
click at [282, 122] on select "Select 123 REG.co.uk 1Password 3 4Gon AA Jones Electric Ltd Abzorb Access Group…" at bounding box center [317, 127] width 75 height 10
click at [203, 131] on input "text" at bounding box center [205, 127] width 46 height 10
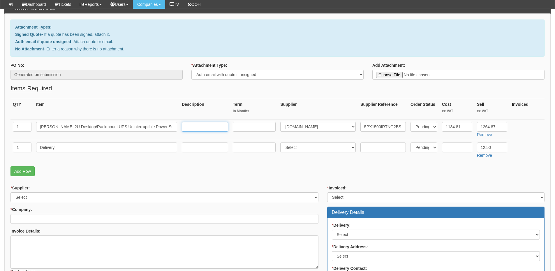
paste input "https://www.broadbandbuyer.com/products/44812-eaton-5px1500irtng2bs/"
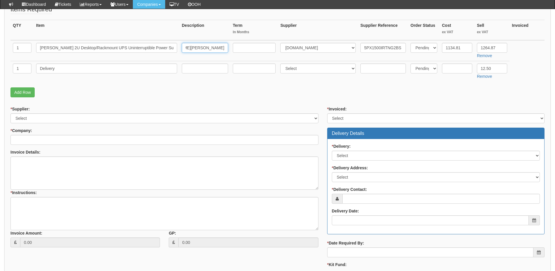
scroll to position [146, 0]
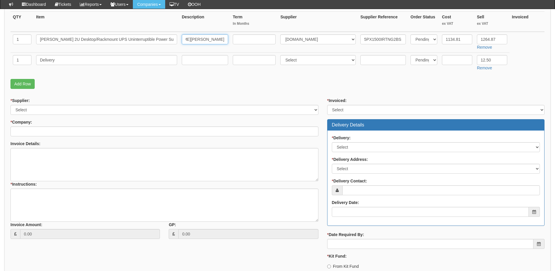
type input "https://www.broadbandbuyer.com/products/44812-eaton-5px1500irtng2bs/"
click at [46, 107] on select "Select 123 [DOMAIN_NAME] 1Password 3 4Gon [PERSON_NAME] Electric Ltd Abzorb Acc…" at bounding box center [164, 110] width 308 height 10
select select "106"
click at [10, 105] on select "Select 123 [DOMAIN_NAME] 1Password 3 4Gon [PERSON_NAME] Electric Ltd Abzorb Acc…" at bounding box center [164, 110] width 308 height 10
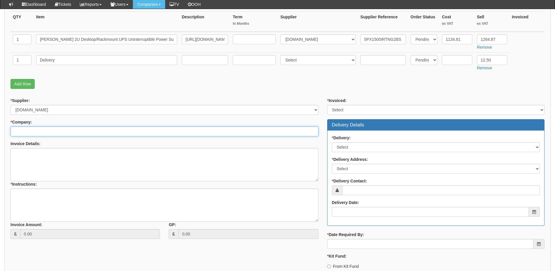
click at [42, 132] on input "* Company:" at bounding box center [164, 131] width 308 height 10
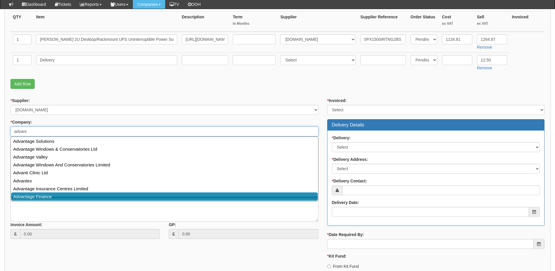
click at [49, 196] on link "Advantage Finance" at bounding box center [164, 196] width 307 height 8
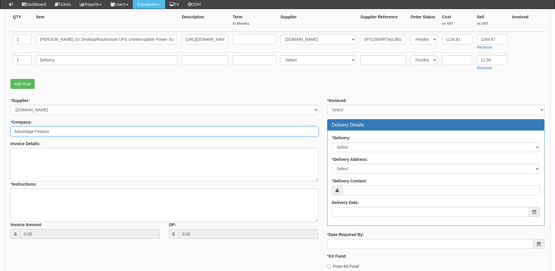
type input "Advantage Finance"
click at [338, 115] on div "* Invoiced: Select Yes No N/A STB (part of order) Delivery Details * Delivery: …" at bounding box center [436, 193] width 226 height 191
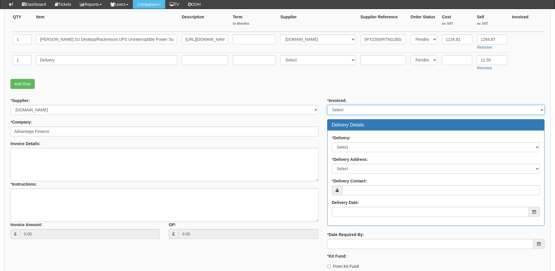
click at [341, 113] on select "Select Yes No N/A STB (part of order)" at bounding box center [435, 110] width 217 height 10
select select "2"
click at [327, 105] on select "Select Yes No N/A STB (part of order)" at bounding box center [435, 110] width 217 height 10
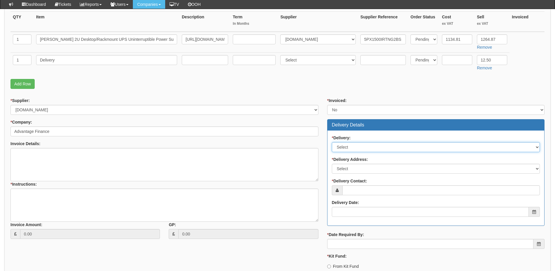
drag, startPoint x: 343, startPoint y: 144, endPoint x: 343, endPoint y: 151, distance: 7.0
click at [343, 144] on select "Select No Not Applicable Yes" at bounding box center [436, 147] width 208 height 10
select select "1"
click at [332, 142] on select "Select No Not Applicable Yes" at bounding box center [436, 147] width 208 height 10
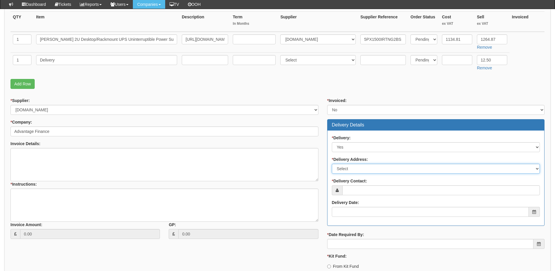
click at [347, 171] on select "Select Not Applicable Main Address - Other" at bounding box center [436, 169] width 208 height 10
select select "other"
click at [332, 164] on select "Select Not Applicable Main Address - Other" at bounding box center [436, 169] width 208 height 10
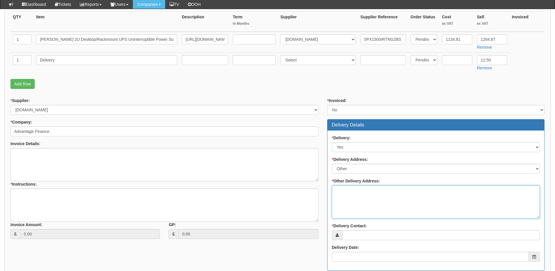
click at [362, 194] on textarea "* Other Delivery Address:" at bounding box center [436, 201] width 208 height 33
paste textarea "S&U plc, 2 Stratford Court, Cranmore Boulevard, Solihull, West Midlands B90 4QT"
type textarea "S&U plc, 2 Stratford Court, Cranmore Boulevard, Solihull, West Midlands B90 4QT"
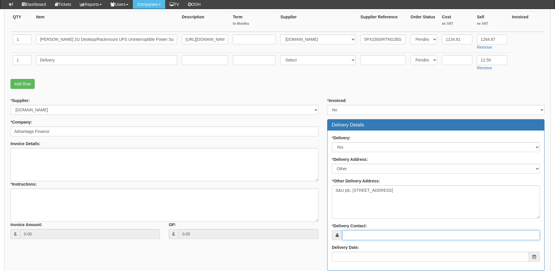
click at [356, 237] on input "* Delivery Contact:" at bounding box center [441, 235] width 198 height 10
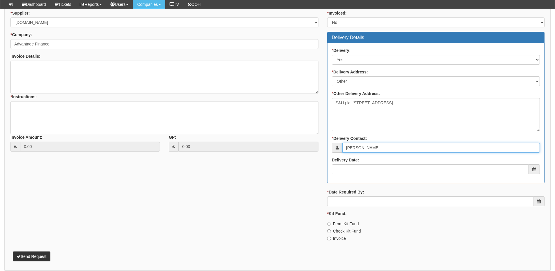
click at [348, 149] on input "david Gray" at bounding box center [441, 148] width 198 height 10
type input "David Gray"
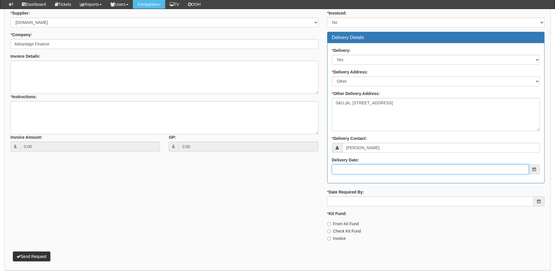
click at [355, 172] on input "Delivery Date:" at bounding box center [430, 169] width 197 height 10
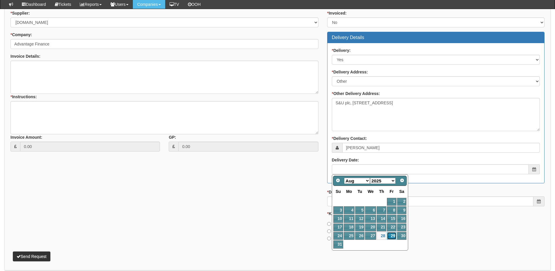
click at [391, 235] on link "29" at bounding box center [391, 236] width 9 height 8
type input "2025-08-29"
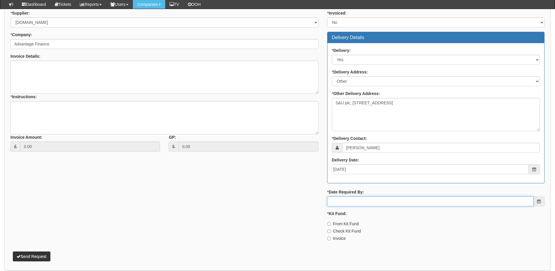
click at [378, 200] on input "* Date Required By:" at bounding box center [430, 201] width 206 height 10
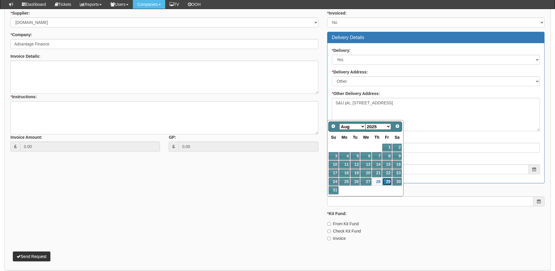
click at [387, 183] on link "29" at bounding box center [386, 182] width 9 height 8
type input "2025-08-29"
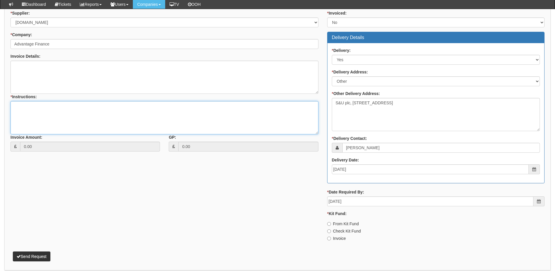
click at [101, 114] on textarea "* Instructions:" at bounding box center [164, 117] width 308 height 33
click at [118, 105] on textarea "* Instructions:" at bounding box center [164, 117] width 308 height 33
paste textarea "Please avoid Monday and Fridays for delivery as the office isn’t generally staf…"
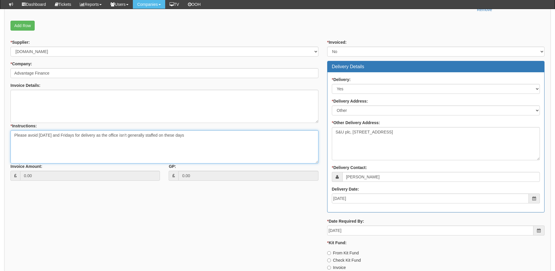
scroll to position [256, 0]
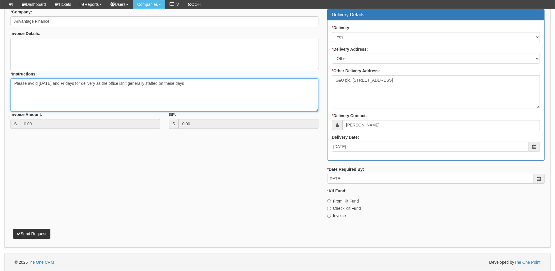
type textarea "Please avoid Monday and Fridays for delivery as the office isn’t generally staf…"
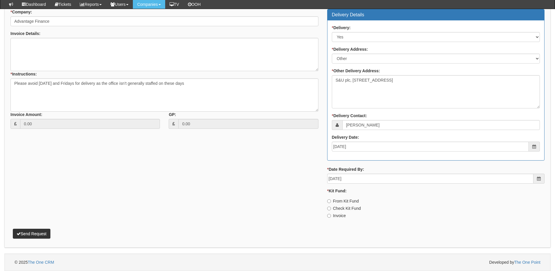
click at [339, 215] on label "Invoice" at bounding box center [336, 216] width 19 height 6
click at [331, 203] on input "Invoice" at bounding box center [329, 201] width 4 height 4
radio input "true"
click at [48, 234] on button "Send Request" at bounding box center [32, 234] width 38 height 10
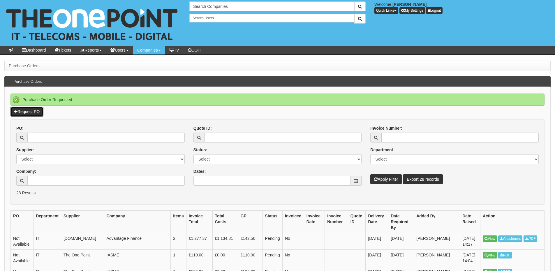
click at [34, 113] on link "Request PO" at bounding box center [26, 112] width 33 height 10
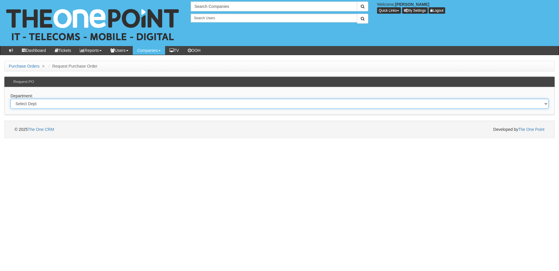
click at [128, 101] on select "Select Dept Digital Internal IT Mobiles Marketing Telecoms" at bounding box center [279, 104] width 538 height 10
select select "?pipeID=&dept=IT"
click at [10, 99] on select "Select Dept Digital Internal IT Mobiles Marketing Telecoms" at bounding box center [279, 104] width 538 height 10
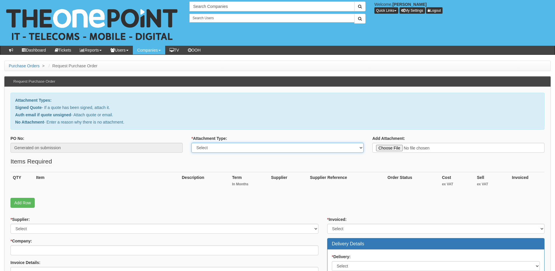
click at [230, 151] on select "Select Signed Quote Auth email with quote if unsigned No Attachment" at bounding box center [277, 148] width 172 height 10
click at [191, 143] on select "Select Signed Quote Auth email with quote if unsigned No Attachment" at bounding box center [277, 148] width 172 height 10
click at [211, 152] on select "Select Signed Quote Auth email with quote if unsigned No Attachment" at bounding box center [277, 148] width 172 height 10
select select "Auth email if quote unsigned"
click at [191, 143] on select "Select Signed Quote Auth email with quote if unsigned No Attachment" at bounding box center [277, 148] width 172 height 10
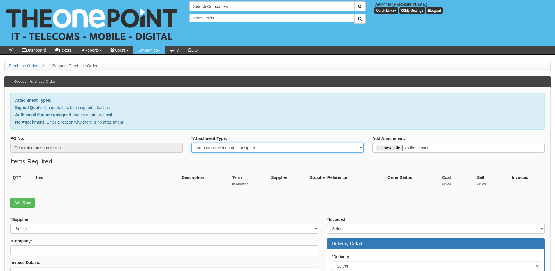
type input "C:\fakepath\Fw_ Router Concerns (1).msg"
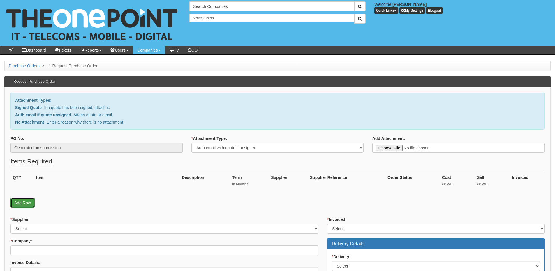
click at [19, 201] on link "Add Row" at bounding box center [22, 203] width 24 height 10
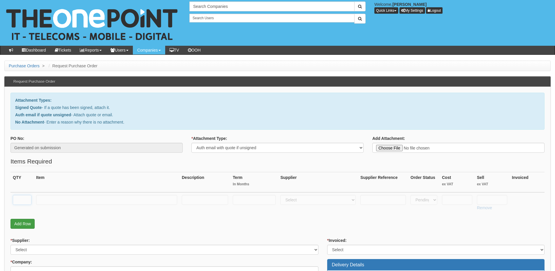
click at [18, 200] on input "text" at bounding box center [22, 200] width 19 height 10
click at [44, 198] on input "text" at bounding box center [106, 200] width 141 height 10
drag, startPoint x: 20, startPoint y: 202, endPoint x: 13, endPoint y: 203, distance: 7.9
click at [13, 203] on td "21" at bounding box center [21, 202] width 23 height 21
type input "1"
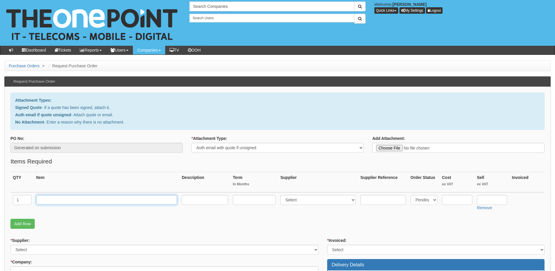
click at [66, 198] on input "text" at bounding box center [106, 200] width 141 height 10
paste input "Ubiquiti UDM"
type input "Ubiquiti UDM"
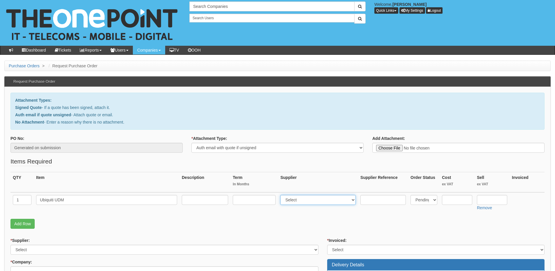
click at [298, 198] on select "Select 123 REG.co.uk 1Password 3 4Gon AA Jones Electric Ltd Abzorb Access Group…" at bounding box center [317, 200] width 75 height 10
select select "61"
click at [282, 195] on select "Select 123 REG.co.uk 1Password 3 4Gon AA Jones Electric Ltd Abzorb Access Group…" at bounding box center [317, 200] width 75 height 10
click at [484, 200] on input "text" at bounding box center [492, 200] width 30 height 10
paste input "286.44"
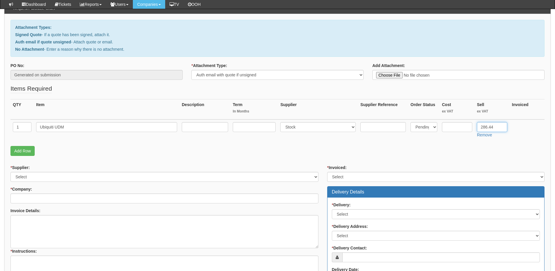
scroll to position [58, 0]
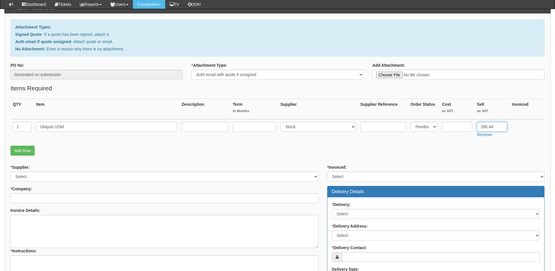
type input "286.44"
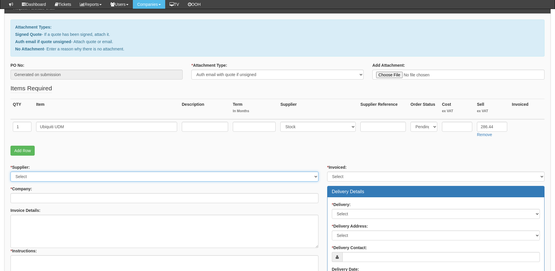
click at [72, 176] on select "Select 123 REG.co.uk 1Password 3 4Gon AA Jones Electric Ltd Abzorb Access Group…" at bounding box center [164, 177] width 308 height 10
click at [78, 177] on select "Select 123 REG.co.uk 1Password 3 4Gon AA Jones Electric Ltd Abzorb Access Group…" at bounding box center [164, 177] width 308 height 10
select select "61"
click at [10, 172] on select "Select 123 REG.co.uk 1Password 3 4Gon AA Jones Electric Ltd Abzorb Access Group…" at bounding box center [164, 177] width 308 height 10
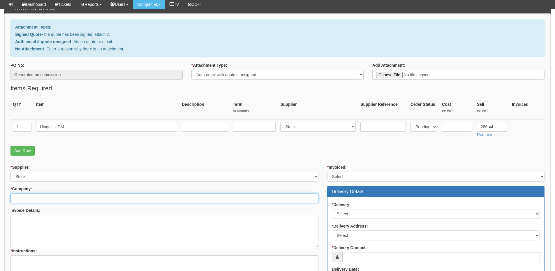
click at [57, 199] on input "* Company:" at bounding box center [164, 198] width 308 height 10
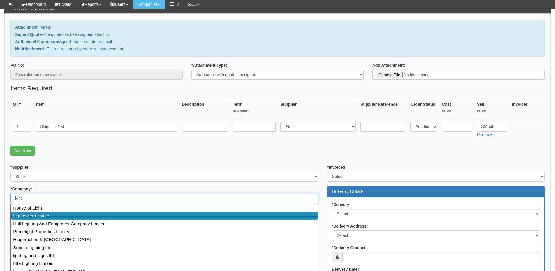
click at [58, 217] on link "Lightowler Limited" at bounding box center [164, 215] width 307 height 8
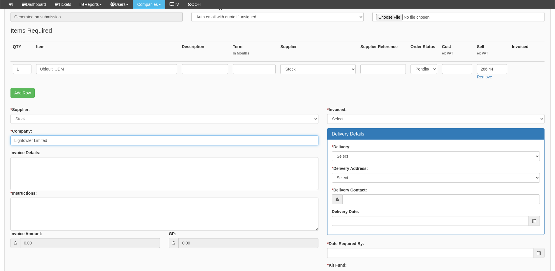
scroll to position [117, 0]
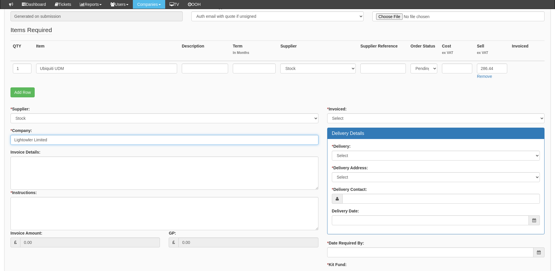
type input "Lightowler Limited"
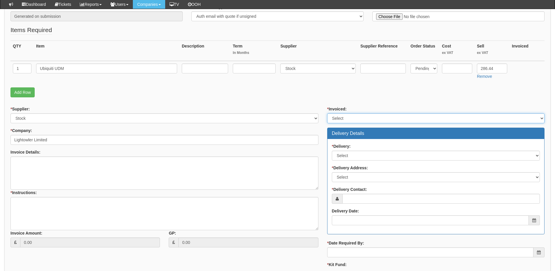
click at [334, 116] on select "Select Yes No N/A STB (part of order)" at bounding box center [435, 118] width 217 height 10
select select "2"
click at [327, 113] on select "Select Yes No N/A STB (part of order)" at bounding box center [435, 118] width 217 height 10
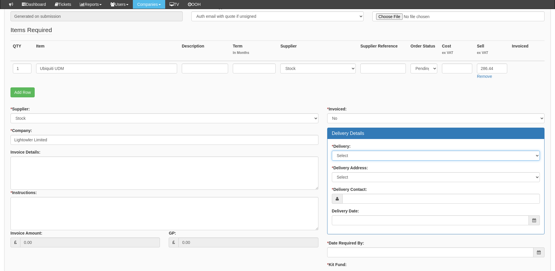
click at [348, 153] on select "Select No Not Applicable Yes" at bounding box center [436, 156] width 208 height 10
select select "3"
click at [332, 151] on select "Select No Not Applicable Yes" at bounding box center [436, 156] width 208 height 10
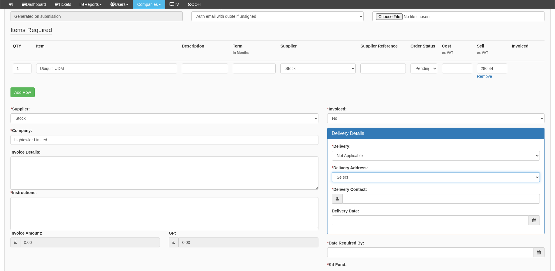
click at [350, 179] on select "Select Not Applicable Main Address - HU5 4JB Other" at bounding box center [436, 177] width 208 height 10
select select "N/A"
click at [332, 172] on select "Select Not Applicable Main Address - HU5 4JB Other" at bounding box center [436, 177] width 208 height 10
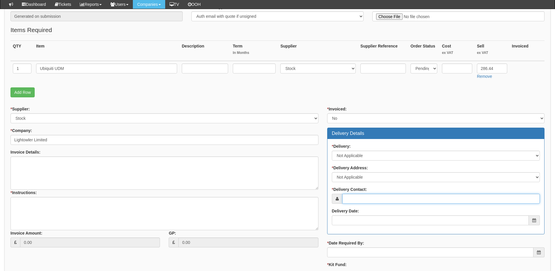
click at [352, 198] on input "* Delivery Contact:" at bounding box center [441, 199] width 198 height 10
type input "Tim Davison"
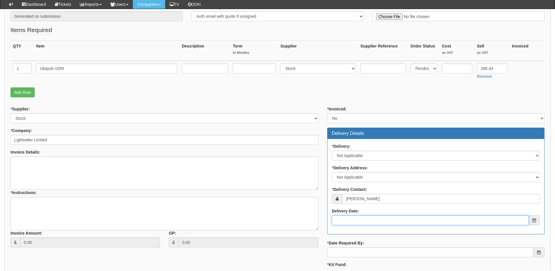
click at [380, 225] on input "Delivery Date:" at bounding box center [430, 220] width 197 height 10
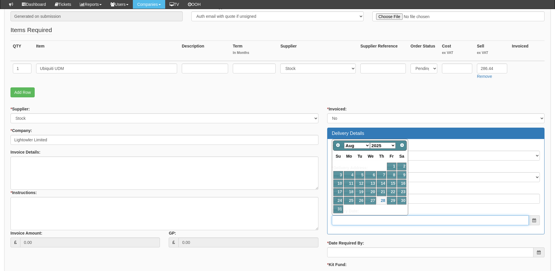
click at [379, 222] on input "Delivery Date:" at bounding box center [430, 220] width 197 height 10
drag, startPoint x: 390, startPoint y: 198, endPoint x: 390, endPoint y: 204, distance: 6.1
click at [390, 198] on link "29" at bounding box center [391, 201] width 9 height 8
type input "2025-08-29"
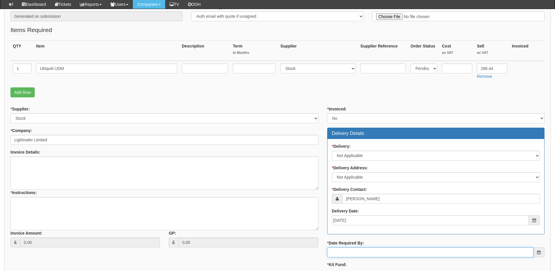
click at [380, 256] on input "* Date Required By:" at bounding box center [430, 252] width 206 height 10
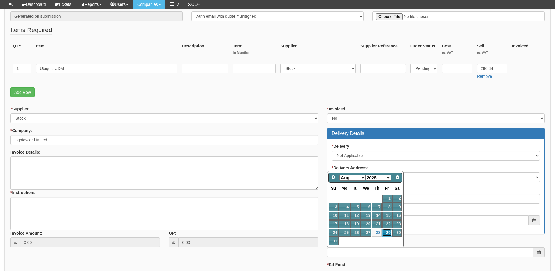
click at [387, 231] on link "29" at bounding box center [386, 233] width 9 height 8
type input "2025-08-29"
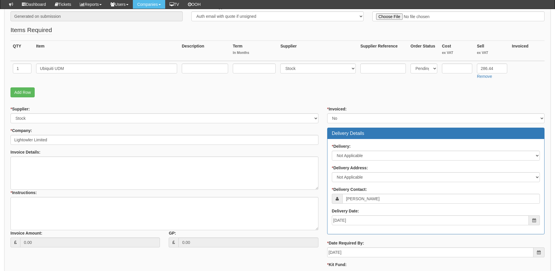
scroll to position [175, 0]
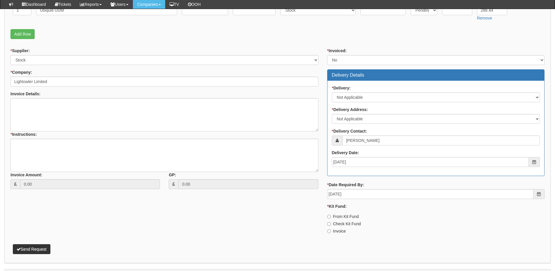
click at [341, 230] on label "Invoice" at bounding box center [336, 231] width 19 height 6
click at [331, 218] on input "Invoice" at bounding box center [329, 217] width 4 height 4
radio input "true"
click at [64, 153] on textarea "* Instructions:" at bounding box center [164, 155] width 308 height 33
drag, startPoint x: 20, startPoint y: 144, endPoint x: 28, endPoint y: 158, distance: 15.8
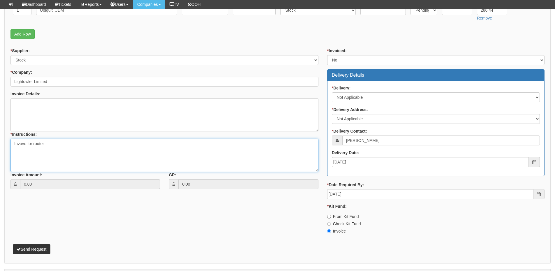
click at [28, 158] on textarea "Invove for router" at bounding box center [164, 155] width 308 height 33
click at [26, 145] on textarea "Invove for router" at bounding box center [164, 155] width 308 height 33
click at [55, 143] on textarea "Invoice for router" at bounding box center [164, 155] width 308 height 33
type textarea "Invoice for router"
click at [40, 242] on p "Send Request" at bounding box center [277, 246] width 534 height 16
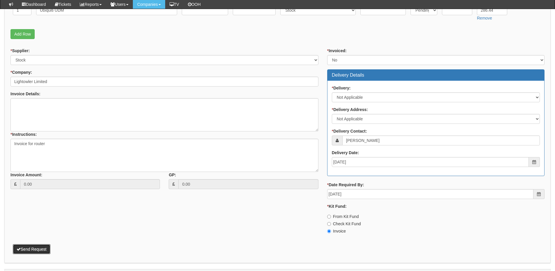
click at [38, 247] on button "Send Request" at bounding box center [32, 249] width 38 height 10
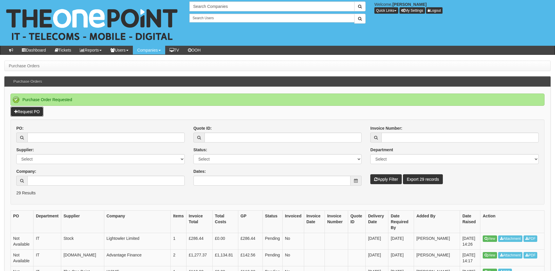
click at [21, 113] on link "Request PO" at bounding box center [26, 112] width 33 height 10
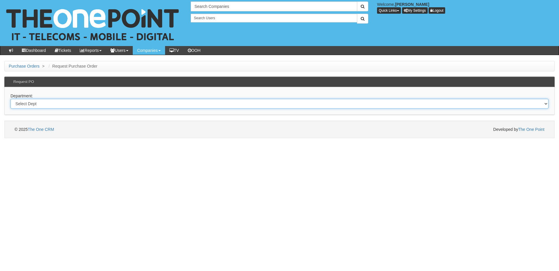
click at [97, 105] on select "Select Dept Digital Internal IT Mobiles Marketing Telecoms" at bounding box center [279, 104] width 538 height 10
select select "?pipeID=&dept=MOB"
click at [10, 99] on select "Select Dept Digital Internal IT Mobiles Marketing Telecoms" at bounding box center [279, 104] width 538 height 10
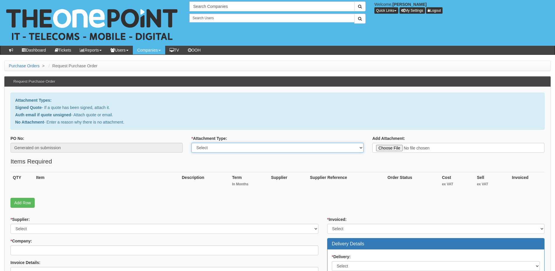
click at [222, 151] on select "Select Signed Quote Auth email with quote if unsigned No Attachment" at bounding box center [277, 148] width 172 height 10
select select "No Attachment"
click at [191, 143] on select "Select Signed Quote Auth email with quote if unsigned No Attachment" at bounding box center [277, 148] width 172 height 10
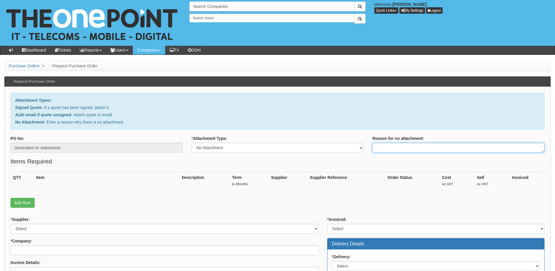
click at [385, 149] on textarea "Reason for no attachment:" at bounding box center [458, 148] width 172 height 10
click at [432, 150] on textarea "Linked to ticket 422777" at bounding box center [458, 148] width 172 height 10
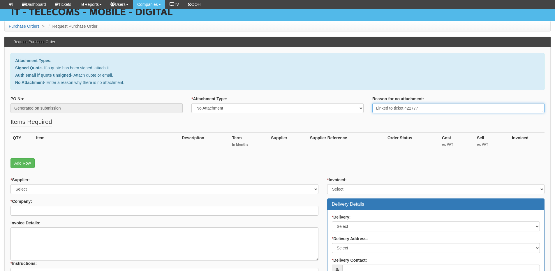
scroll to position [58, 0]
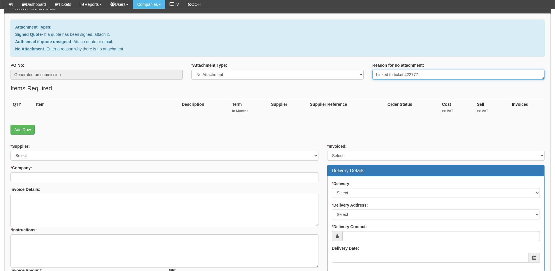
type textarea "Linked to ticket 422777"
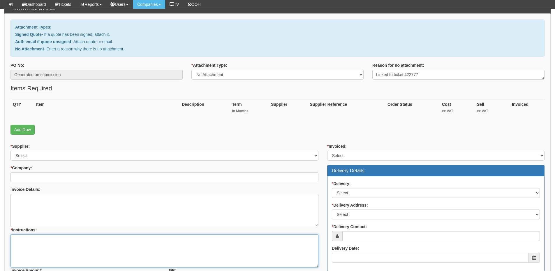
click at [50, 253] on textarea "* Instructions:" at bounding box center [164, 250] width 308 height 33
paste textarea "Linked to ticket 422777"
type textarea "Linked to ticket 422777"
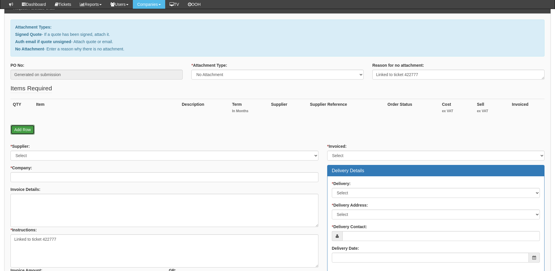
click at [25, 129] on link "Add Row" at bounding box center [22, 130] width 24 height 10
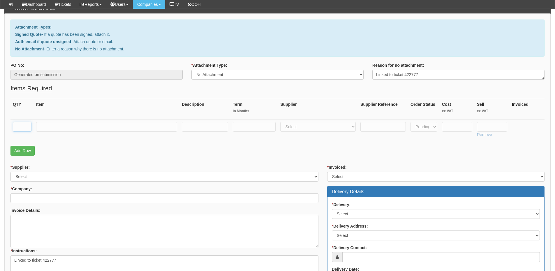
click at [25, 123] on input "text" at bounding box center [22, 127] width 19 height 10
type input "2"
click at [26, 147] on link "Add Row" at bounding box center [22, 151] width 24 height 10
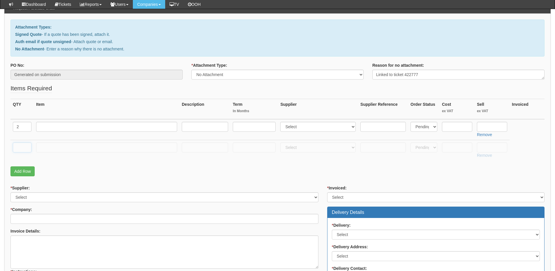
click at [26, 147] on input "text" at bounding box center [22, 147] width 19 height 10
type input "1"
click at [58, 149] on input "text" at bounding box center [106, 147] width 141 height 10
type input "Delivery"
click at [491, 146] on input "text" at bounding box center [492, 147] width 30 height 10
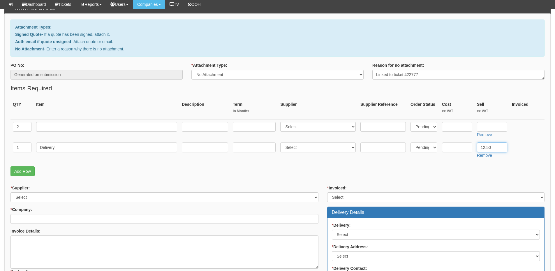
type input "12.50"
click at [78, 127] on input "text" at bounding box center [106, 127] width 141 height 10
type input "Samsung A36 5G"
click at [301, 126] on select "Select 123 [DOMAIN_NAME] 1Password 3 4Gon [PERSON_NAME] Electric Ltd Abzorb Acc…" at bounding box center [317, 127] width 75 height 10
select select "260"
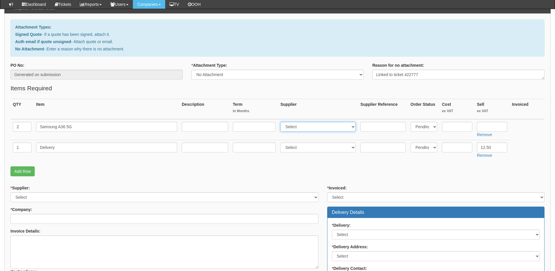
click at [282, 122] on select "Select 123 [DOMAIN_NAME] 1Password 3 4Gon [PERSON_NAME] Electric Ltd Abzorb Acc…" at bounding box center [317, 127] width 75 height 10
click at [454, 125] on input "text" at bounding box center [457, 127] width 30 height 10
type input "179"
click at [498, 125] on input "text" at bounding box center [492, 127] width 30 height 10
type input "202"
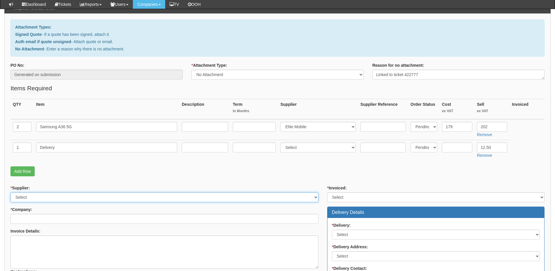
click at [40, 195] on select "Select 123 REG.co.uk 1Password 3 4Gon AA Jones Electric Ltd Abzorb Access Group…" at bounding box center [164, 197] width 308 height 10
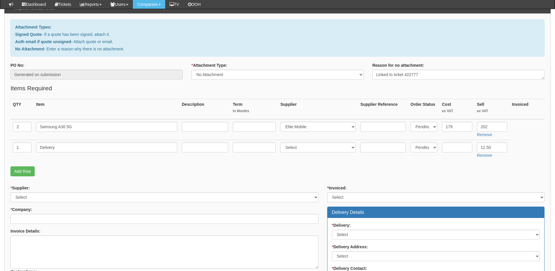
click at [359, 158] on td at bounding box center [383, 150] width 50 height 21
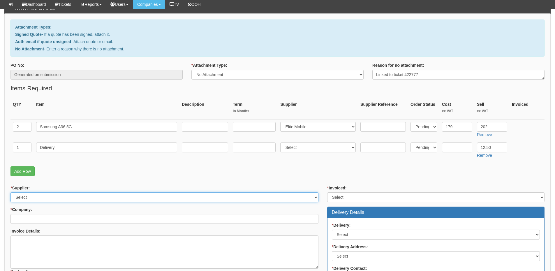
click at [64, 195] on select "Select 123 REG.co.uk 1Password 3 4Gon AA Jones Electric Ltd Abzorb Access Group…" at bounding box center [164, 197] width 308 height 10
select select "260"
click at [10, 192] on select "Select 123 REG.co.uk 1Password 3 4Gon AA Jones Electric Ltd Abzorb Access Group…" at bounding box center [164, 197] width 308 height 10
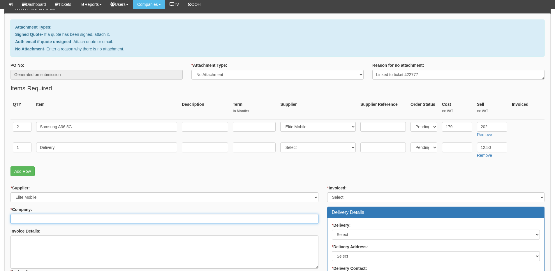
click at [58, 217] on input "* Company:" at bounding box center [164, 219] width 308 height 10
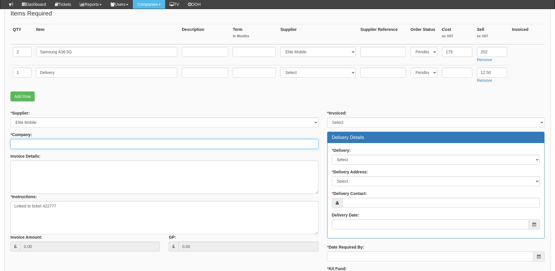
scroll to position [146, 0]
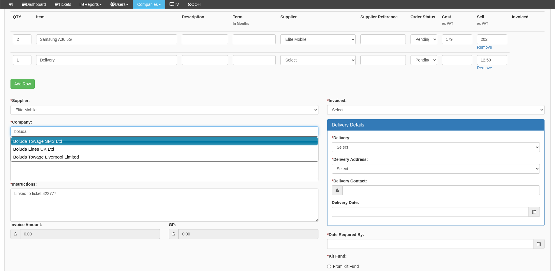
click at [52, 138] on link "Boluda Towage SMS Ltd" at bounding box center [164, 141] width 307 height 8
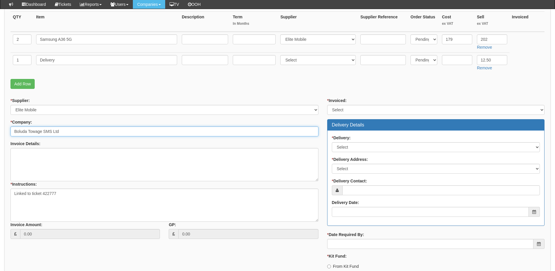
type input "Boluda Towage SMS Ltd"
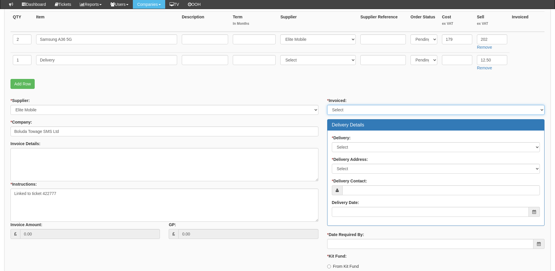
click at [334, 111] on select "Select Yes No N/A STB (part of order)" at bounding box center [435, 110] width 217 height 10
select select "2"
click at [327, 105] on select "Select Yes No N/A STB (part of order)" at bounding box center [435, 110] width 217 height 10
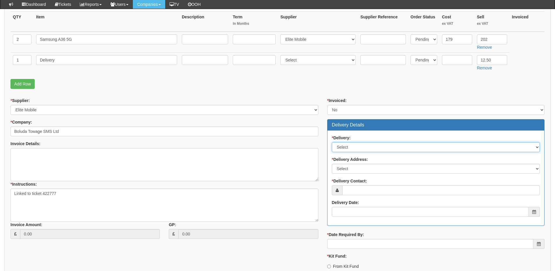
click at [351, 150] on select "Select No Not Applicable Yes" at bounding box center [436, 147] width 208 height 10
select select "1"
click at [332, 142] on select "Select No Not Applicable Yes" at bounding box center [436, 147] width 208 height 10
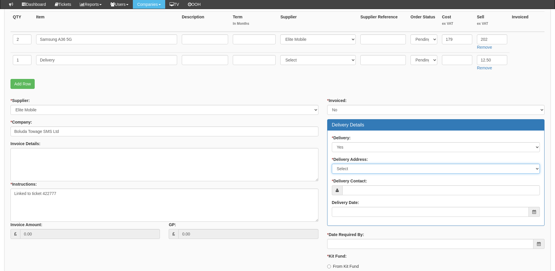
click at [349, 167] on select "Select Not Applicable Main Address - HU130EG Other" at bounding box center [436, 169] width 208 height 10
select select "company_main_address"
click at [332, 164] on select "Select Not Applicable Main Address - HU130EG Other" at bounding box center [436, 169] width 208 height 10
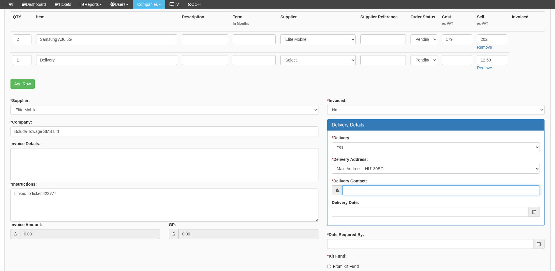
click at [350, 191] on input "* Delivery Contact:" at bounding box center [441, 190] width 198 height 10
type input "Sam Stockdale"
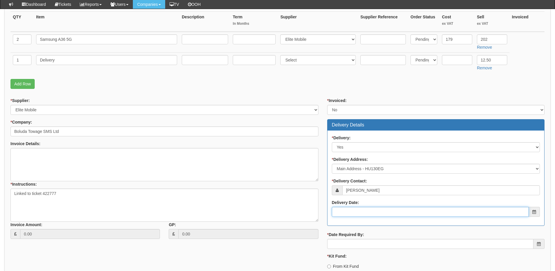
click at [360, 208] on input "Delivery Date:" at bounding box center [430, 212] width 197 height 10
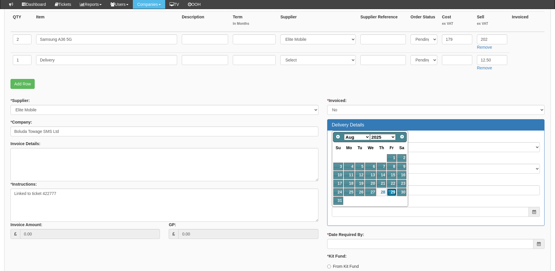
click at [394, 193] on link "29" at bounding box center [391, 192] width 9 height 8
type input "[DATE]"
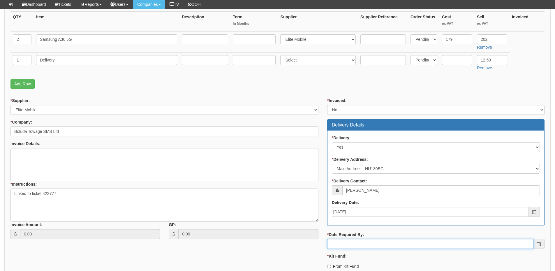
click at [380, 244] on input "* Date Required By:" at bounding box center [430, 244] width 206 height 10
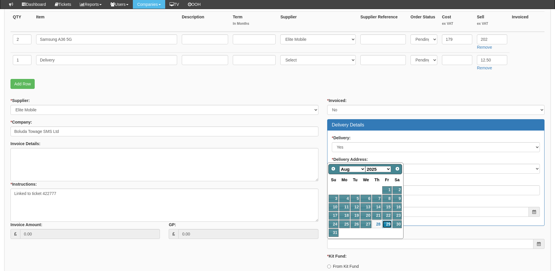
click at [389, 222] on link "29" at bounding box center [386, 224] width 9 height 8
type input "2025-08-29"
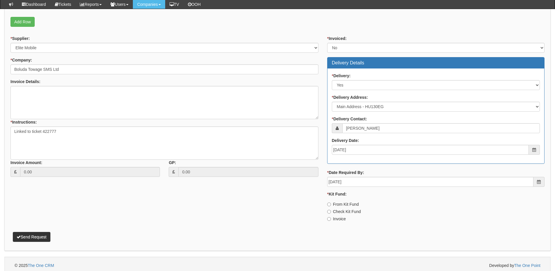
scroll to position [211, 0]
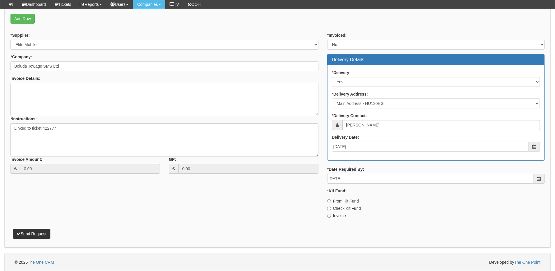
click at [346, 216] on label "Invoice" at bounding box center [336, 216] width 19 height 6
click at [331, 203] on input "Invoice" at bounding box center [329, 201] width 4 height 4
radio input "true"
click at [40, 230] on button "Send Request" at bounding box center [32, 234] width 38 height 10
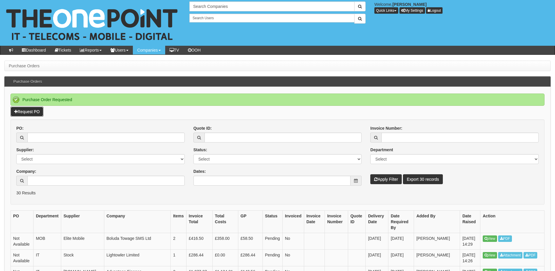
click at [29, 114] on link "Request PO" at bounding box center [26, 112] width 33 height 10
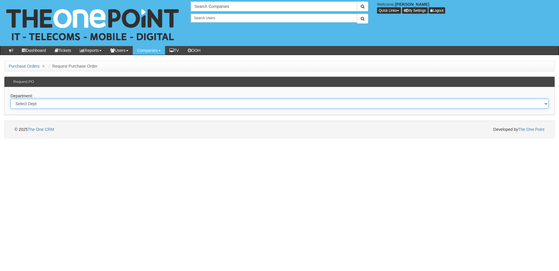
click at [112, 107] on select "Select Dept Digital Internal IT Mobiles Marketing Telecoms" at bounding box center [279, 104] width 538 height 10
select select "?pipeID=&dept=IT"
click at [10, 99] on select "Select Dept Digital Internal IT Mobiles Marketing Telecoms" at bounding box center [279, 104] width 538 height 10
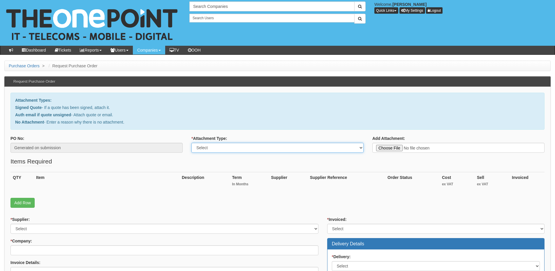
click at [213, 147] on select "Select Signed Quote Auth email with quote if unsigned No Attachment" at bounding box center [277, 148] width 172 height 10
select select "Signed Quote"
click at [191, 143] on select "Select Signed Quote Auth email with quote if unsigned No Attachment" at bounding box center [277, 148] width 172 height 10
type input "C:\fakepath\Sewell Law - IT Support Proposal (1).pdf"
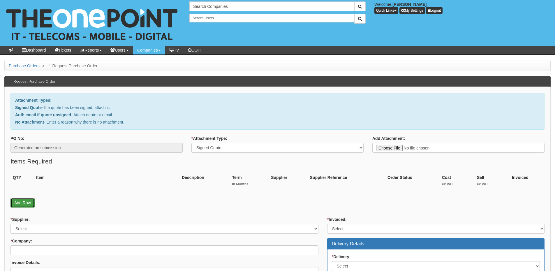
click at [25, 203] on link "Add Row" at bounding box center [22, 203] width 24 height 10
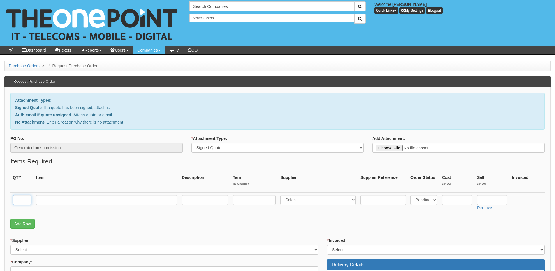
click at [26, 202] on input "text" at bounding box center [22, 200] width 19 height 10
type input "6"
click at [24, 224] on link "Add Row" at bounding box center [22, 224] width 24 height 10
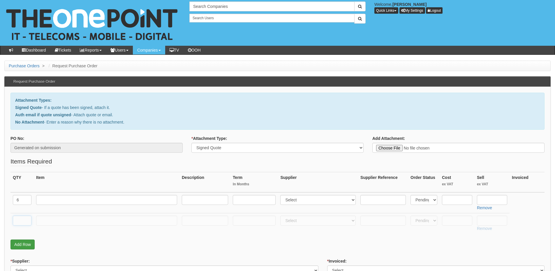
click at [24, 224] on input "text" at bounding box center [22, 221] width 19 height 10
click at [66, 199] on input "text" at bounding box center [106, 200] width 141 height 10
paste input "The Cyber Plus Plan"
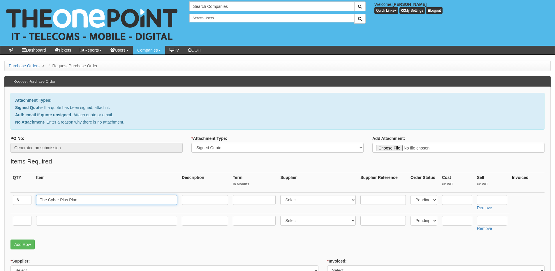
type input "The Cyber Plus Plan"
click at [481, 199] on input "text" at bounding box center [492, 200] width 30 height 10
type input "52.50"
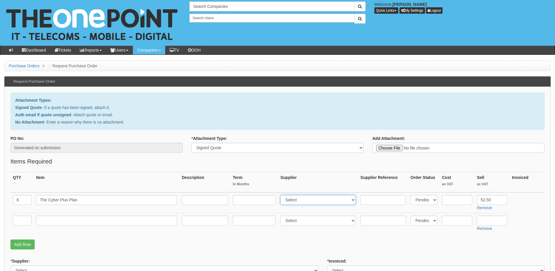
click at [311, 200] on select "Select 123 [DOMAIN_NAME] 1Password 3 4Gon [PERSON_NAME] Electric Ltd Abzorb Acc…" at bounding box center [317, 200] width 75 height 10
select select "81"
click at [282, 195] on select "Select 123 [DOMAIN_NAME] 1Password 3 4Gon [PERSON_NAME] Electric Ltd Abzorb Acc…" at bounding box center [317, 200] width 75 height 10
click at [261, 199] on input "text" at bounding box center [254, 200] width 43 height 10
type input "36"
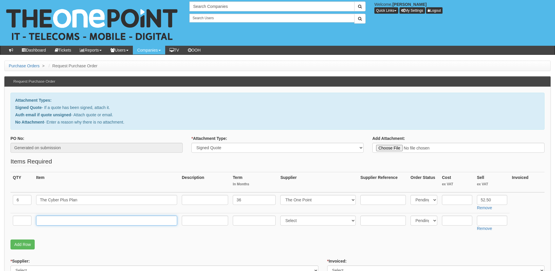
click at [89, 223] on input "text" at bounding box center [106, 221] width 141 height 10
click at [15, 219] on input "text" at bounding box center [22, 221] width 19 height 10
type input "1"
click at [74, 223] on input "text" at bounding box center [106, 221] width 141 height 10
click at [121, 221] on input "text" at bounding box center [106, 221] width 141 height 10
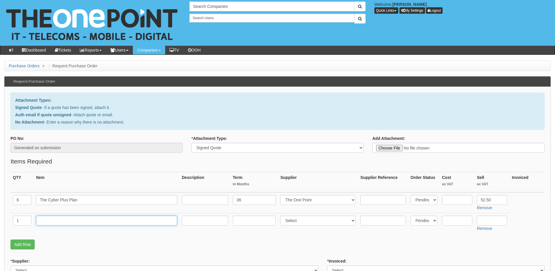
paste input "Unlimited Backups - The Cyber Plan"
type input "Unlimited Backups - The Cyber Plan"
click at [262, 221] on input "text" at bounding box center [254, 221] width 43 height 10
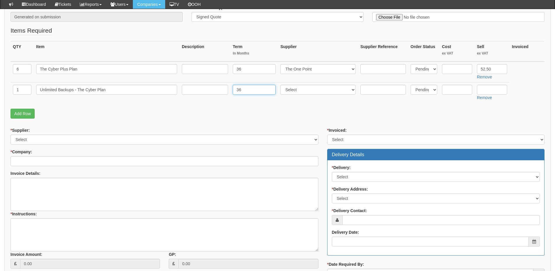
scroll to position [117, 0]
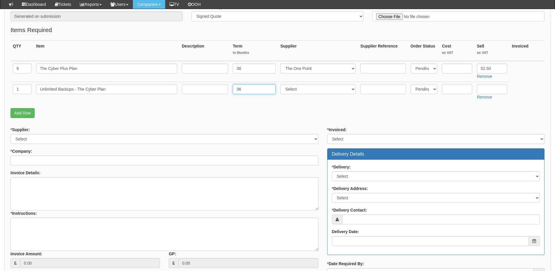
type input "36"
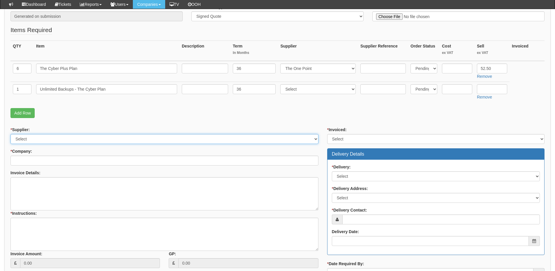
click at [100, 139] on select "Select 123 [DOMAIN_NAME] 1Password 3 4Gon [PERSON_NAME] Electric Ltd Abzorb Acc…" at bounding box center [164, 139] width 308 height 10
select select "81"
click at [10, 134] on select "Select 123 [DOMAIN_NAME] 1Password 3 4Gon [PERSON_NAME] Electric Ltd Abzorb Acc…" at bounding box center [164, 139] width 308 height 10
click at [93, 161] on input "* Company:" at bounding box center [164, 161] width 308 height 10
click at [13, 160] on input "lewell law" at bounding box center [164, 161] width 308 height 10
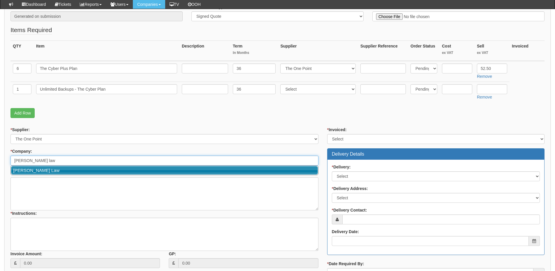
click at [20, 170] on link "Sewell Law" at bounding box center [164, 170] width 307 height 8
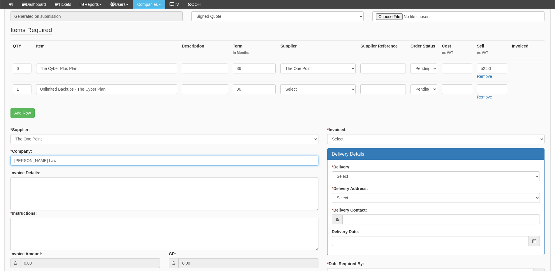
type input "Sewell Law"
click at [346, 142] on select "Select Yes No N/A STB (part of order)" at bounding box center [435, 139] width 217 height 10
select select "2"
click at [327, 134] on select "Select Yes No N/A STB (part of order)" at bounding box center [435, 139] width 217 height 10
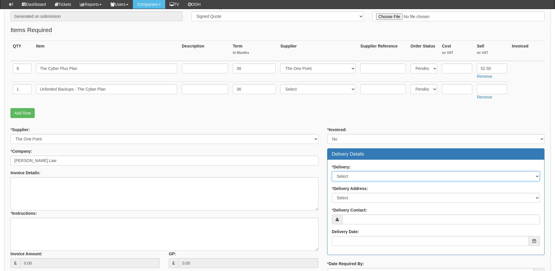
click at [345, 179] on select "Select No Not Applicable Yes" at bounding box center [436, 176] width 208 height 10
select select "3"
click at [332, 171] on select "Select No Not Applicable Yes" at bounding box center [436, 176] width 208 height 10
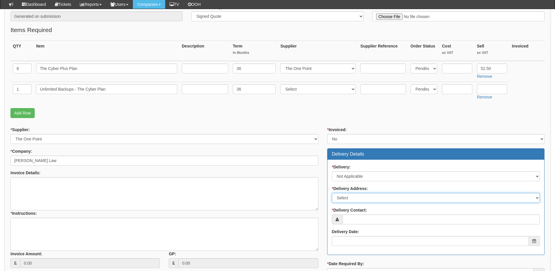
click at [348, 202] on select "Select Not Applicable Main Address - HU17 0LF Other" at bounding box center [436, 198] width 208 height 10
select select "N/A"
click at [332, 193] on select "Select Not Applicable Main Address - HU17 0LF Other" at bounding box center [436, 198] width 208 height 10
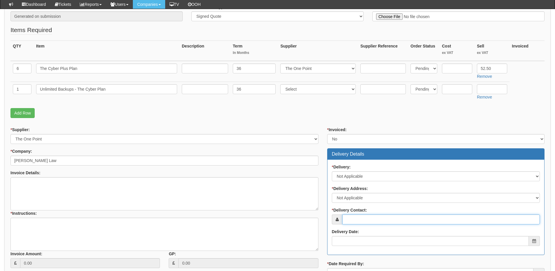
click at [346, 216] on input "* Delivery Contact:" at bounding box center [441, 219] width 198 height 10
drag, startPoint x: 347, startPoint y: 216, endPoint x: 350, endPoint y: 218, distance: 3.4
click at [349, 218] on input "* Delivery Contact:" at bounding box center [441, 219] width 198 height 10
paste input "Gordon Sewell"
type input "Gordon Sewell"
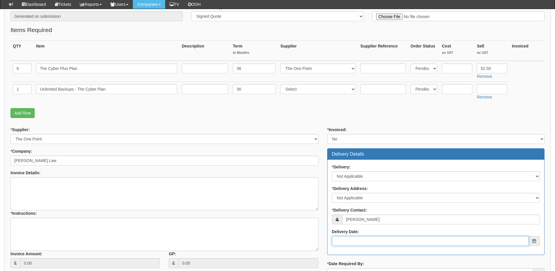
click at [358, 240] on input "Delivery Date:" at bounding box center [430, 241] width 197 height 10
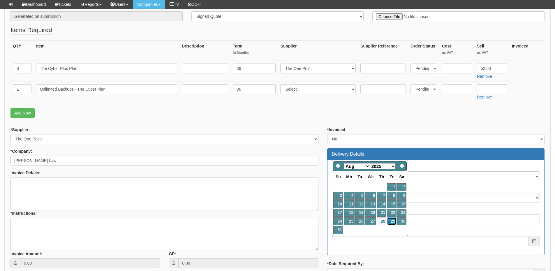
click at [392, 222] on link "29" at bounding box center [391, 221] width 9 height 8
type input "2025-08-29"
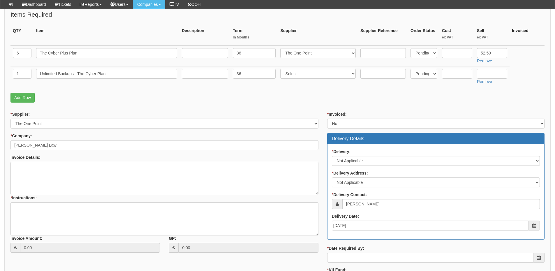
scroll to position [175, 0]
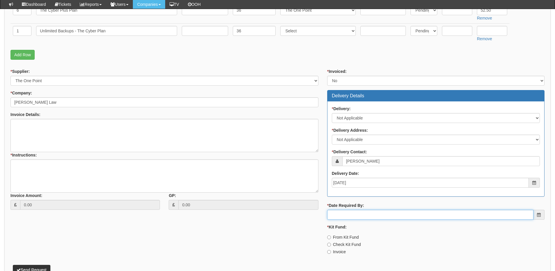
click at [370, 216] on input "* Date Required By:" at bounding box center [430, 215] width 206 height 10
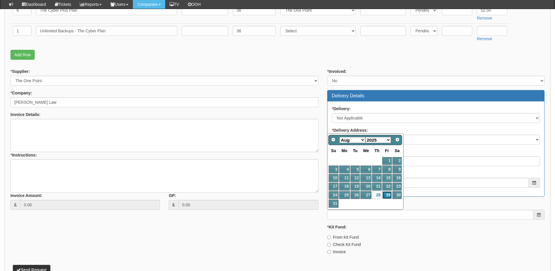
click at [387, 195] on link "29" at bounding box center [386, 195] width 9 height 8
type input "2025-08-29"
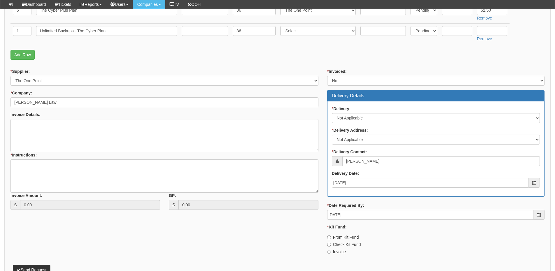
click at [336, 253] on label "Invoice" at bounding box center [336, 252] width 19 height 6
click at [331, 239] on input "Invoice" at bounding box center [329, 237] width 4 height 4
radio input "true"
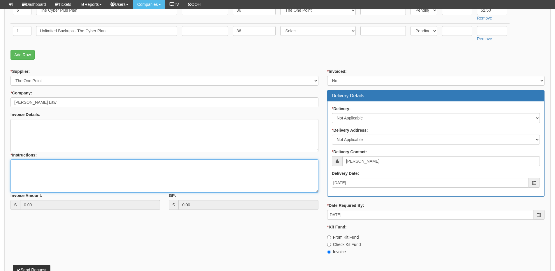
click at [20, 171] on textarea "* Instructions:" at bounding box center [164, 175] width 308 height 33
type textarea "6x new IT Support"
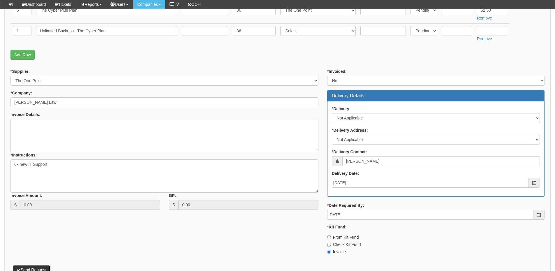
click at [40, 269] on button "Send Request" at bounding box center [32, 270] width 38 height 10
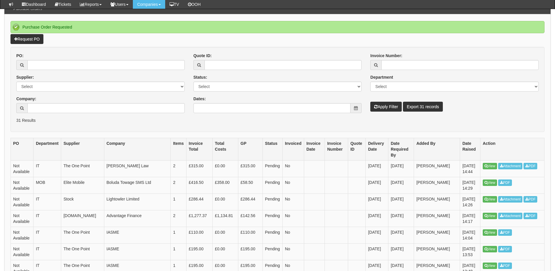
scroll to position [58, 0]
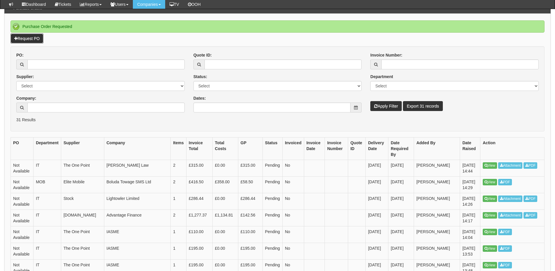
click at [38, 39] on link "Request PO" at bounding box center [26, 38] width 33 height 10
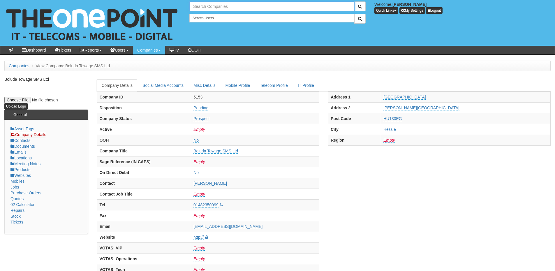
click at [201, 8] on input "text" at bounding box center [271, 6] width 165 height 10
click at [202, 7] on input "[PERSON_NAME] law" at bounding box center [271, 6] width 165 height 10
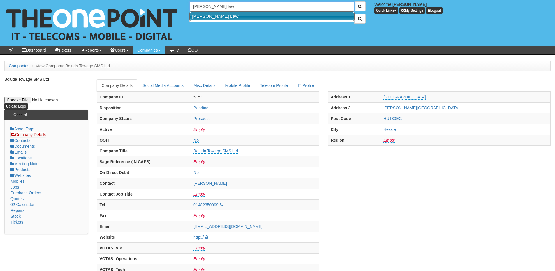
click at [206, 17] on link "[PERSON_NAME] Law" at bounding box center [272, 16] width 164 height 8
type input "[PERSON_NAME] Law"
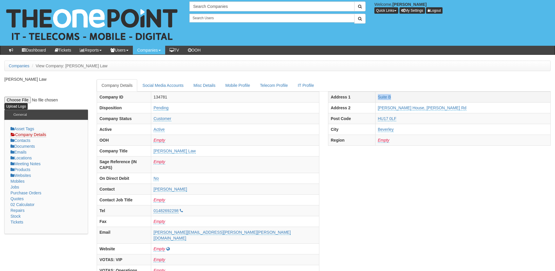
drag, startPoint x: 387, startPoint y: 101, endPoint x: 420, endPoint y: 99, distance: 32.4
click at [420, 99] on tr "Address 1 Suite B" at bounding box center [439, 96] width 222 height 11
copy tr "Suite B"
drag, startPoint x: 387, startPoint y: 107, endPoint x: 463, endPoint y: 106, distance: 75.8
click at [463, 106] on tr "Address 2 Wold House, Annie Reed Rd" at bounding box center [439, 107] width 222 height 11
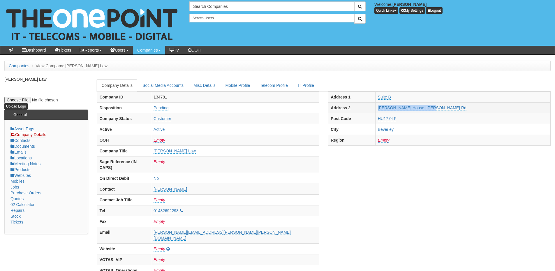
copy tr "Wold House, Annie Reed Rd"
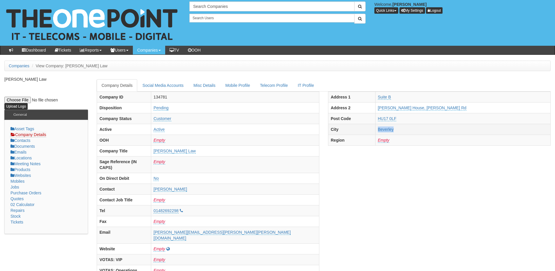
drag, startPoint x: 391, startPoint y: 126, endPoint x: 426, endPoint y: 126, distance: 35.0
click at [426, 126] on tr "City Beverley" at bounding box center [439, 129] width 222 height 11
copy tr "Beverley"
drag, startPoint x: 389, startPoint y: 119, endPoint x: 428, endPoint y: 119, distance: 38.5
click at [428, 119] on tr "Post Code HU17 0LF" at bounding box center [439, 118] width 222 height 11
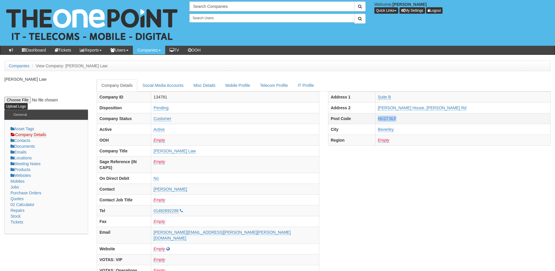
copy tr "HU17 0LF"
click at [221, 5] on input "text" at bounding box center [271, 6] width 165 height 10
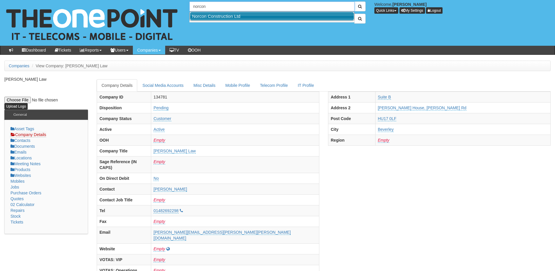
click at [219, 14] on link "Norcon Construction Ltd" at bounding box center [272, 16] width 164 height 8
type input "Norcon Construction Ltd"
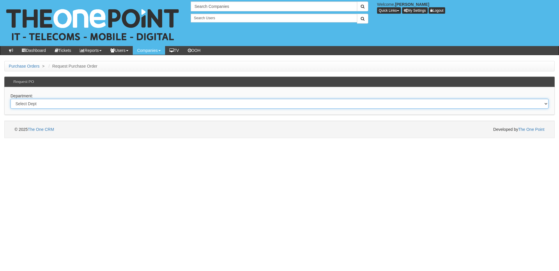
click at [84, 105] on select "Select Dept Digital Internal IT Mobiles Marketing Telecoms" at bounding box center [279, 104] width 538 height 10
select select "?pipeID=&dept=MOB"
click at [10, 99] on select "Select Dept Digital Internal IT Mobiles Marketing Telecoms" at bounding box center [279, 104] width 538 height 10
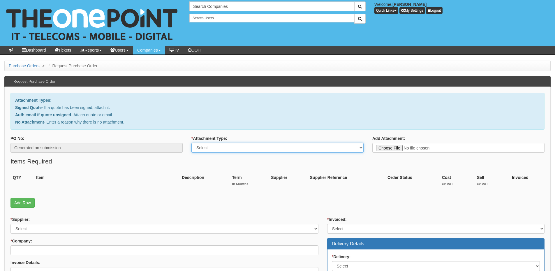
click at [212, 152] on select "Select Signed Quote Auth email with quote if unsigned No Attachment" at bounding box center [277, 148] width 172 height 10
select select "Signed Quote"
click at [191, 143] on select "Select Signed Quote Auth email with quote if unsigned No Attachment" at bounding box center [277, 148] width 172 height 10
type input "C:\fakepath\the United Fresh Consortium - I Phone (1).pdf"
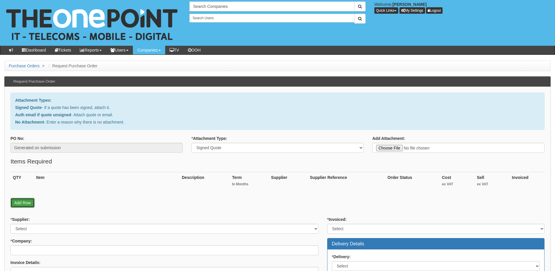
click at [26, 202] on link "Add Row" at bounding box center [22, 203] width 24 height 10
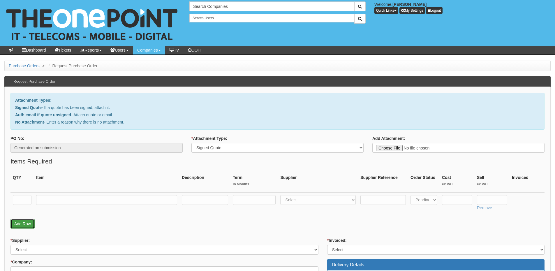
click at [25, 227] on link "Add Row" at bounding box center [22, 224] width 24 height 10
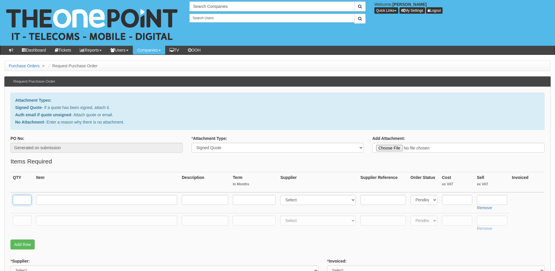
click at [23, 203] on input "text" at bounding box center [22, 200] width 19 height 10
type input "1"
click at [23, 216] on input "text" at bounding box center [22, 221] width 19 height 10
type input "1"
click at [52, 219] on input "text" at bounding box center [106, 221] width 141 height 10
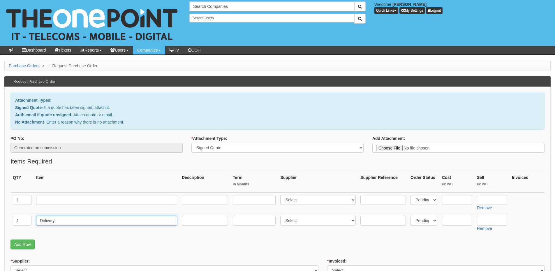
type input "Delivery"
click at [486, 220] on input "text" at bounding box center [492, 221] width 30 height 10
type input "12.50"
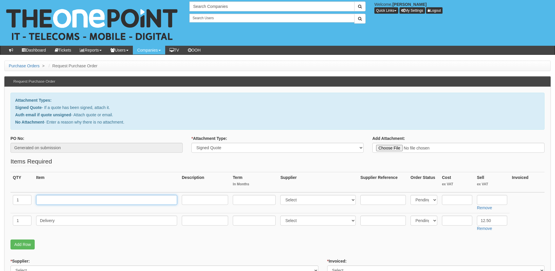
click at [80, 195] on input "text" at bounding box center [106, 200] width 141 height 10
paste input "Apple I Phone 15 128GB Black"
type input "Apple I Phone 15 128GB Black"
click at [484, 199] on input "text" at bounding box center [492, 200] width 30 height 10
type input "529"
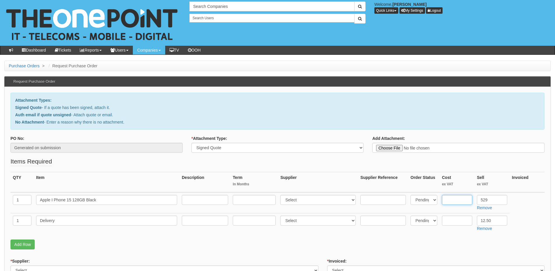
click at [455, 202] on input "text" at bounding box center [457, 200] width 30 height 10
type input "479"
click at [289, 201] on select "Select 123 REG.co.uk 1Password 3 4Gon AA Jones Electric Ltd Abzorb Access Group…" at bounding box center [317, 200] width 75 height 10
select select "54"
click at [282, 195] on select "Select 123 [DOMAIN_NAME] 1Password 3 4Gon [PERSON_NAME] Electric Ltd Abzorb Acc…" at bounding box center [317, 200] width 75 height 10
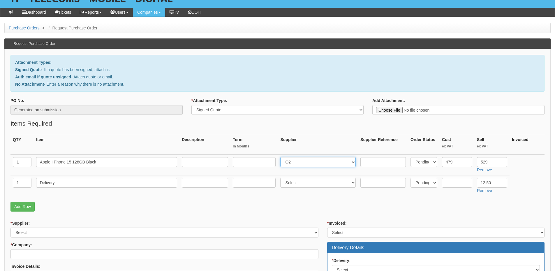
scroll to position [87, 0]
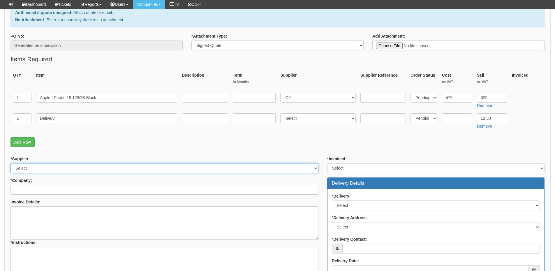
click at [32, 169] on select "Select 123 REG.co.uk 1Password 3 4Gon AA Jones Electric Ltd Abzorb Access Group…" at bounding box center [164, 168] width 308 height 10
select select "54"
click at [10, 163] on select "Select 123 REG.co.uk 1Password 3 4Gon AA Jones Electric Ltd Abzorb Access Group…" at bounding box center [164, 168] width 308 height 10
click at [34, 187] on input "* Company:" at bounding box center [164, 190] width 308 height 10
click at [24, 188] on input "* Company:" at bounding box center [164, 190] width 308 height 10
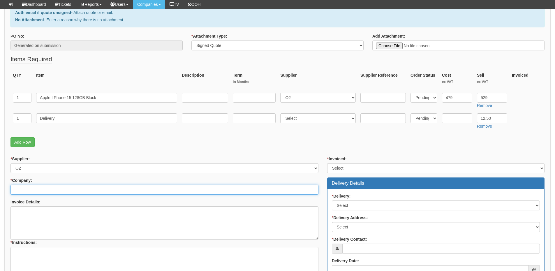
click at [54, 188] on input "* Company:" at bounding box center [164, 190] width 308 height 10
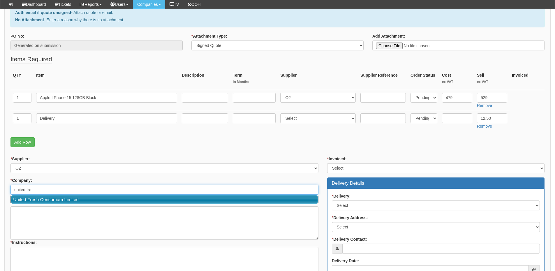
click at [52, 200] on link "United Fresh Consortium Limited" at bounding box center [164, 199] width 307 height 8
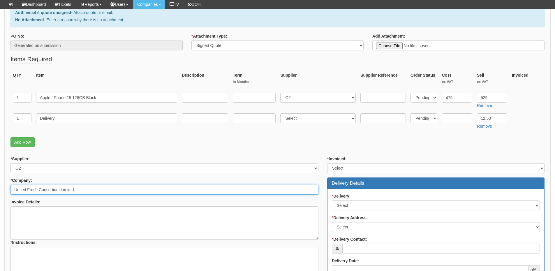
type input "United Fresh Consortium Limited"
click at [349, 170] on select "Select Yes No N/A STB (part of order)" at bounding box center [435, 168] width 217 height 10
select select "2"
click at [327, 163] on select "Select Yes No N/A STB (part of order)" at bounding box center [435, 168] width 217 height 10
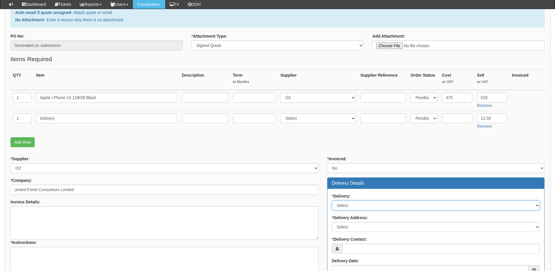
click at [344, 205] on select "Select No Not Applicable Yes" at bounding box center [436, 205] width 208 height 10
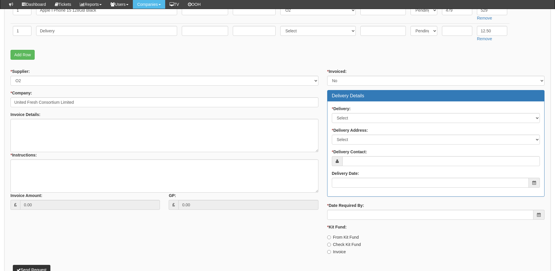
click at [344, 112] on div "* Delivery: Select No Not Applicable Yes" at bounding box center [436, 114] width 208 height 17
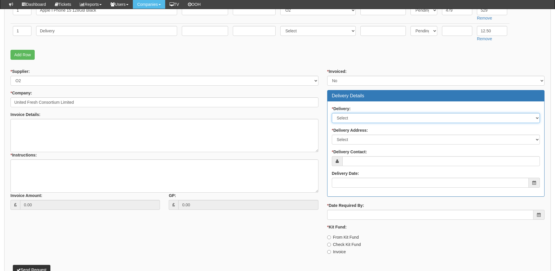
click at [345, 121] on select "Select No Not Applicable Yes" at bounding box center [436, 118] width 208 height 10
select select "1"
click at [332, 113] on select "Select No Not Applicable Yes" at bounding box center [436, 118] width 208 height 10
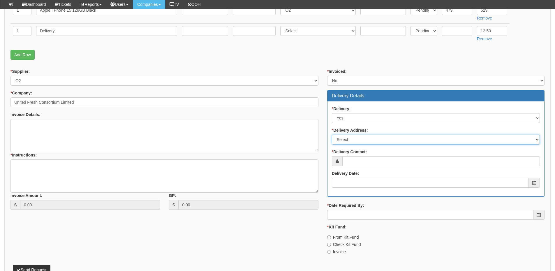
click at [344, 143] on select "Select Not Applicable Main Address - CV35 9RB Other" at bounding box center [436, 140] width 208 height 10
select select "other"
click at [332, 135] on select "Select Not Applicable Main Address - CV35 9RB Other" at bounding box center [436, 140] width 208 height 10
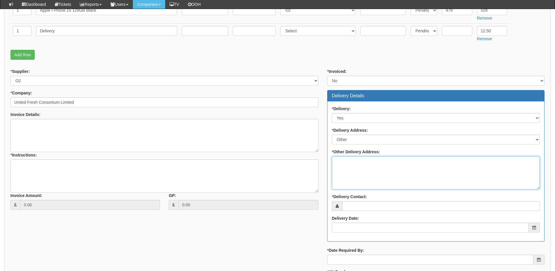
click at [346, 167] on textarea "* Other Delivery Address:" at bounding box center [436, 172] width 208 height 33
click at [352, 166] on textarea "* Other Delivery Address:" at bounding box center [436, 172] width 208 height 33
paste textarea "47 Grange Drive Penketh Warrington WA5 2JN"
type textarea "47 Grange Drive Penketh Warrington WA5 2JN"
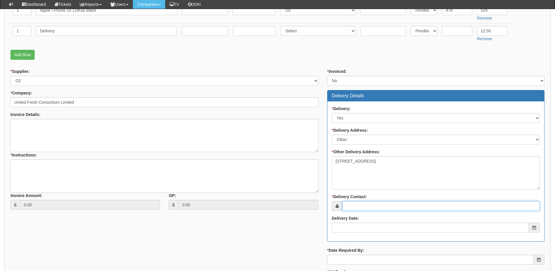
click at [357, 207] on input "* Delivery Contact:" at bounding box center [441, 206] width 198 height 10
click at [356, 208] on input "* Delivery Contact:" at bounding box center [441, 206] width 198 height 10
paste input "Mr Kristian McKay"
type input "Mr Kristian McKay"
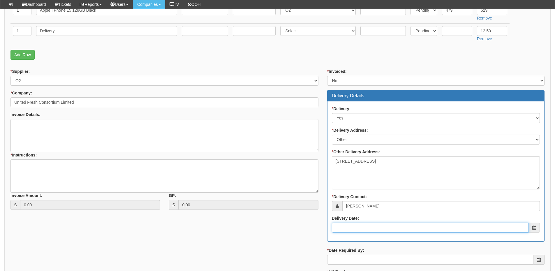
click at [358, 228] on input "Delivery Date:" at bounding box center [430, 228] width 197 height 10
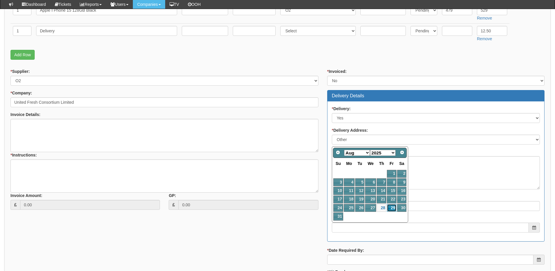
click at [392, 209] on link "29" at bounding box center [391, 208] width 9 height 8
type input "2025-08-29"
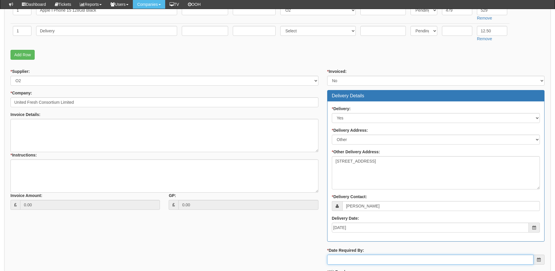
click at [367, 259] on input "* Date Required By:" at bounding box center [430, 260] width 206 height 10
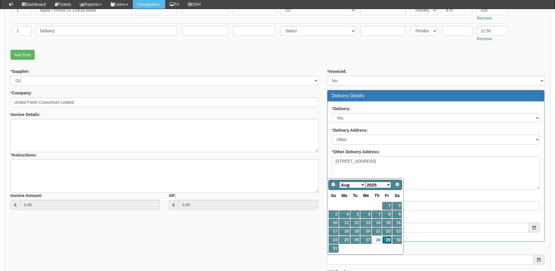
click at [388, 238] on link "29" at bounding box center [386, 240] width 9 height 8
type input "2025-08-29"
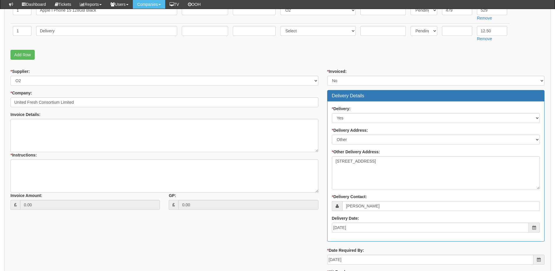
scroll to position [233, 0]
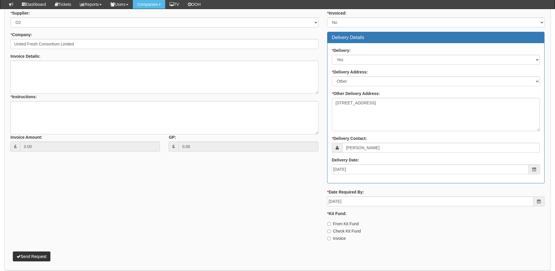
click at [343, 239] on label "Invoice" at bounding box center [336, 238] width 19 height 6
click at [331, 226] on input "Invoice" at bounding box center [329, 224] width 4 height 4
radio input "true"
click at [50, 96] on div "* Instructions:" at bounding box center [164, 83] width 308 height 36
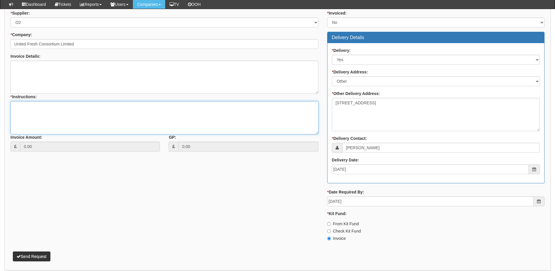
click at [48, 109] on textarea "* Instructions:" at bounding box center [164, 117] width 308 height 33
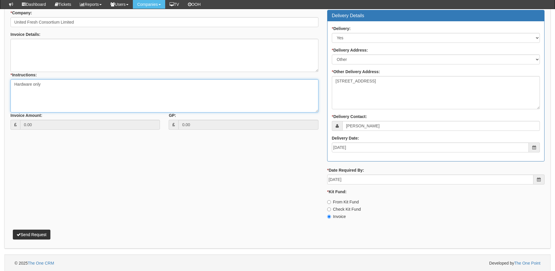
scroll to position [256, 0]
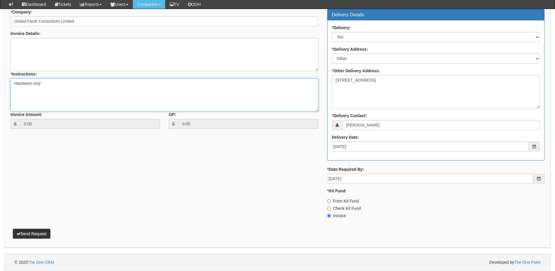
type textarea "Hardware only"
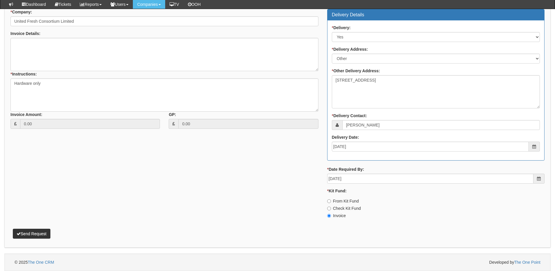
click at [332, 202] on label "From Kit Fund" at bounding box center [343, 201] width 32 height 6
click at [331, 202] on input "From Kit Fund" at bounding box center [329, 201] width 4 height 4
radio input "true"
click at [32, 234] on button "Send Request" at bounding box center [32, 234] width 38 height 10
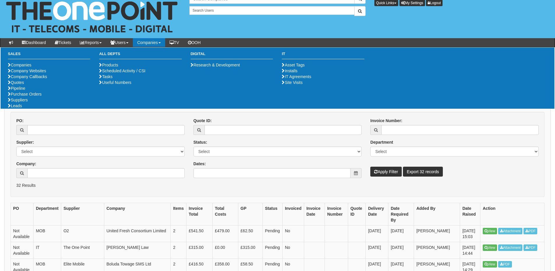
scroll to position [87, 0]
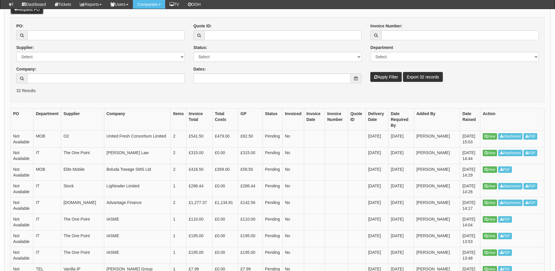
drag, startPoint x: 38, startPoint y: 11, endPoint x: 47, endPoint y: 25, distance: 16.6
click at [38, 11] on link "Request PO" at bounding box center [26, 9] width 33 height 10
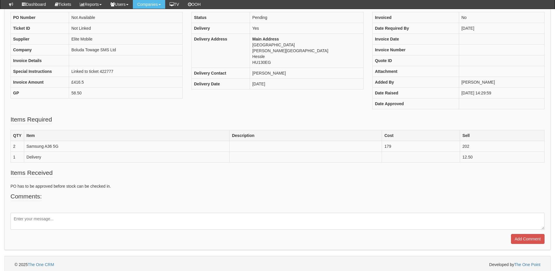
scroll to position [68, 0]
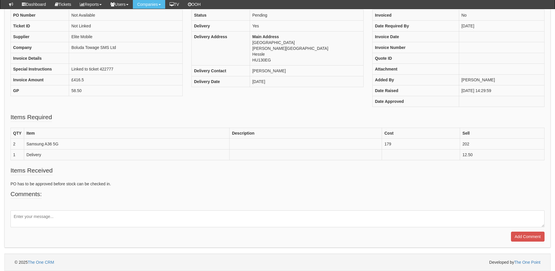
click at [75, 214] on textarea at bounding box center [277, 218] width 534 height 17
type textarea "Please can you take the cost from the kit fund"
click at [521, 234] on input "Add Comment" at bounding box center [527, 237] width 33 height 10
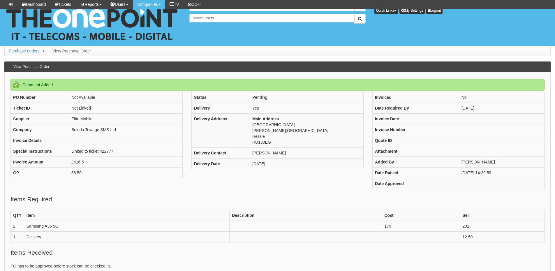
scroll to position [108, 0]
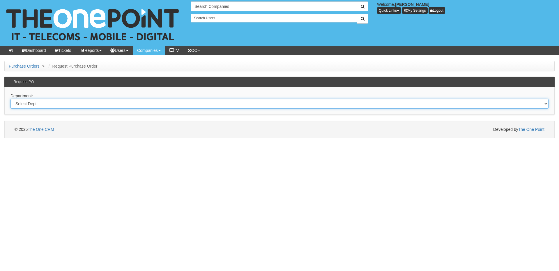
click at [78, 104] on select "Select Dept Digital Internal IT Mobiles Marketing Telecoms" at bounding box center [279, 104] width 538 height 10
select select "?pipeID=&dept=IT"
click at [10, 99] on select "Select Dept Digital Internal IT Mobiles Marketing Telecoms" at bounding box center [279, 104] width 538 height 10
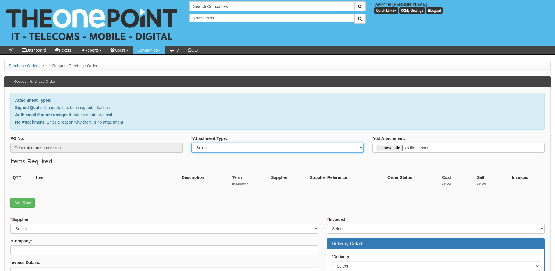
drag, startPoint x: 0, startPoint y: 0, endPoint x: 221, endPoint y: 146, distance: 264.3
click at [221, 146] on select "Select Signed Quote Auth email with quote if unsigned No Attachment" at bounding box center [277, 148] width 172 height 10
select select "No Attachment"
click at [191, 143] on select "Select Signed Quote Auth email with quote if unsigned No Attachment" at bounding box center [277, 148] width 172 height 10
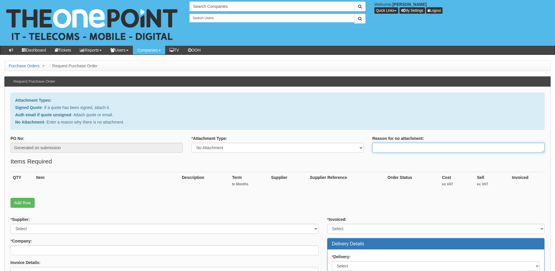
click at [382, 149] on textarea "Reason for no attachment:" at bounding box center [458, 148] width 172 height 10
click at [417, 149] on textarea "Linked to ticket" at bounding box center [458, 148] width 172 height 10
click at [423, 149] on textarea "Linked to ticket 422631" at bounding box center [458, 148] width 172 height 10
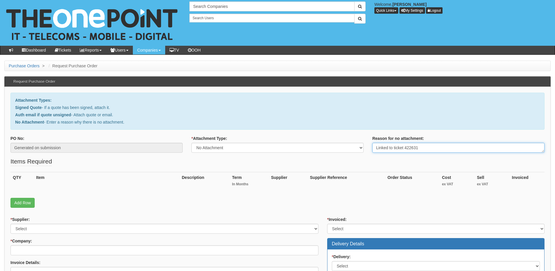
scroll to position [58, 0]
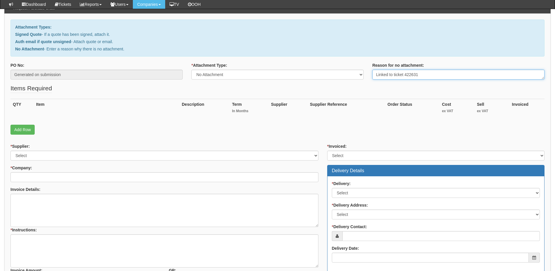
type textarea "Linked to ticket 422631"
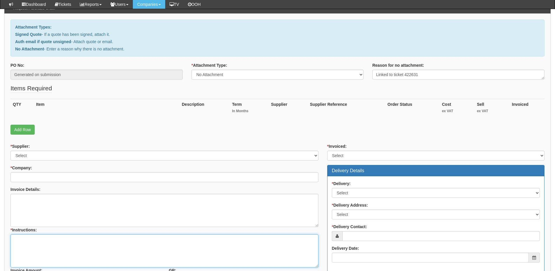
click at [81, 248] on textarea "* Instructions:" at bounding box center [164, 250] width 308 height 33
paste textarea "Linked to ticket 422631"
type textarea "Linked to ticket 422631"
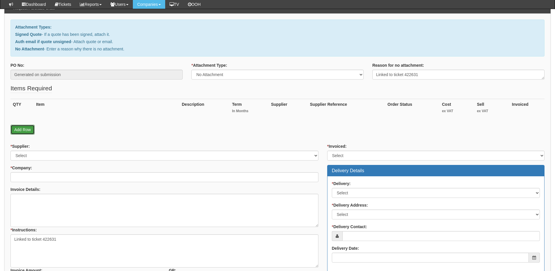
click at [17, 129] on link "Add Row" at bounding box center [22, 130] width 24 height 10
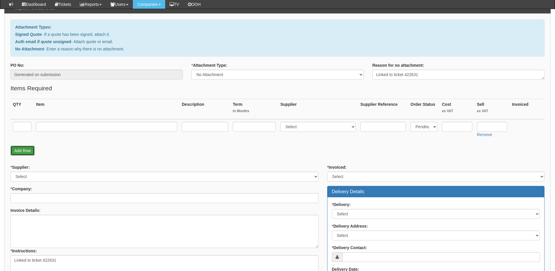
click at [22, 146] on link "Add Row" at bounding box center [22, 151] width 24 height 10
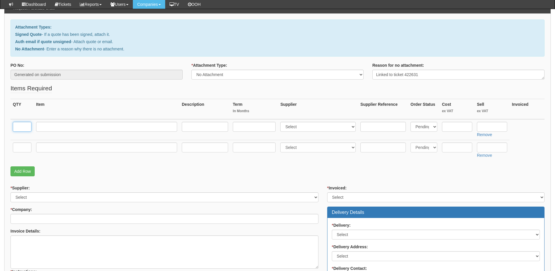
click at [20, 123] on input "text" at bounding box center [22, 127] width 19 height 10
type input "1"
click at [21, 143] on input "text" at bounding box center [22, 147] width 19 height 10
type input "1"
click at [46, 148] on input "text" at bounding box center [106, 147] width 141 height 10
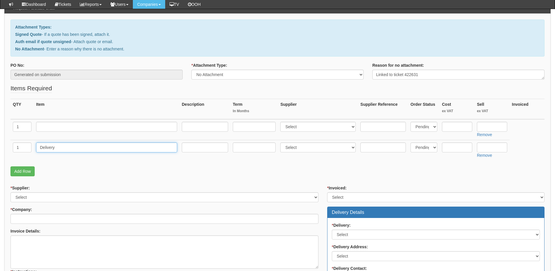
type input "Delivery"
click at [477, 149] on input "text" at bounding box center [492, 147] width 30 height 10
type input "12.50"
click at [97, 126] on input "text" at bounding box center [106, 127] width 141 height 10
paste input "Acer Chromebook 314"
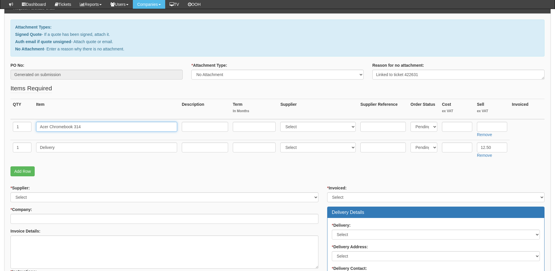
drag, startPoint x: 73, startPoint y: 126, endPoint x: 91, endPoint y: 125, distance: 18.1
click at [91, 125] on input "Acer Chromebook 314" at bounding box center [106, 127] width 141 height 10
type input "Acer Chromebook"
click at [201, 129] on input "text" at bounding box center [205, 127] width 46 height 10
paste input "8 GB RAM 128 GB eMMC"
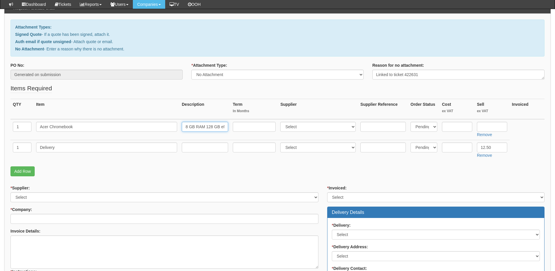
scroll to position [0, 8]
type input "8 GB RAM 128 GB eMMC"
click at [308, 123] on select "Select 123 [DOMAIN_NAME] 1Password 3 4Gon [PERSON_NAME] Electric Ltd Abzorb Acc…" at bounding box center [317, 127] width 75 height 10
select select "19"
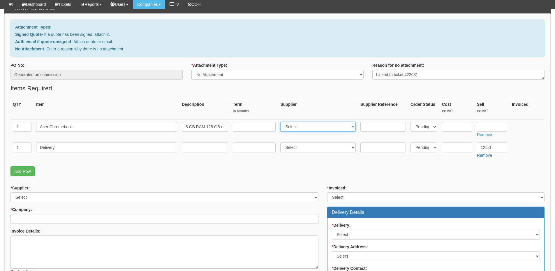
click at [282, 122] on select "Select 123 [DOMAIN_NAME] 1Password 3 4Gon [PERSON_NAME] Electric Ltd Abzorb Acc…" at bounding box center [317, 127] width 75 height 10
click at [463, 126] on input "text" at bounding box center [457, 127] width 30 height 10
paste input "228.98"
type input "228.98"
click at [496, 128] on input "text" at bounding box center [492, 127] width 30 height 10
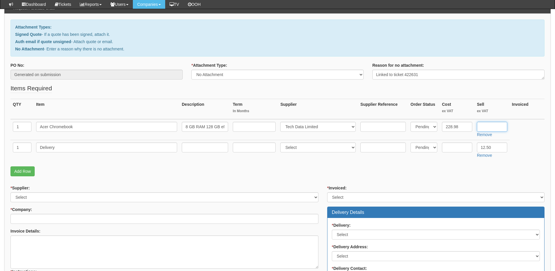
paste input "296.80"
type input "296.80"
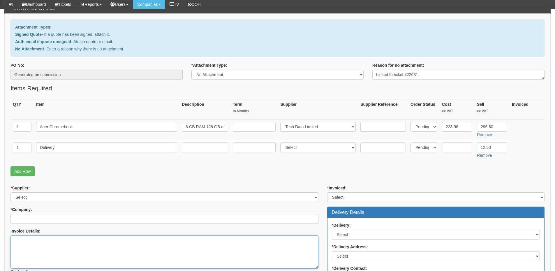
click at [41, 247] on textarea "Invoice Details:" at bounding box center [164, 251] width 308 height 33
paste textarea "PO-0229"
type textarea "Please use po PO-0229"
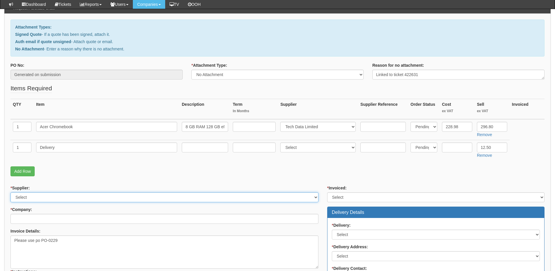
click at [64, 194] on select "Select 123 [DOMAIN_NAME] 1Password 3 4Gon [PERSON_NAME] Electric Ltd Abzorb Acc…" at bounding box center [164, 197] width 308 height 10
click at [52, 199] on select "Select 123 [DOMAIN_NAME] 1Password 3 4Gon [PERSON_NAME] Electric Ltd Abzorb Acc…" at bounding box center [164, 197] width 308 height 10
select select "19"
click at [10, 192] on select "Select 123 [DOMAIN_NAME] 1Password 3 4Gon [PERSON_NAME] Electric Ltd Abzorb Acc…" at bounding box center [164, 197] width 308 height 10
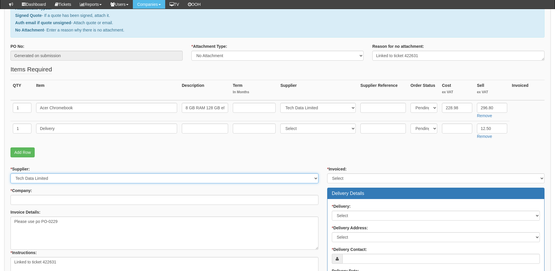
scroll to position [87, 0]
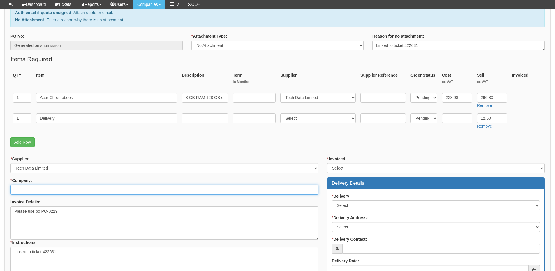
click at [41, 186] on input "* Company:" at bounding box center [164, 190] width 308 height 10
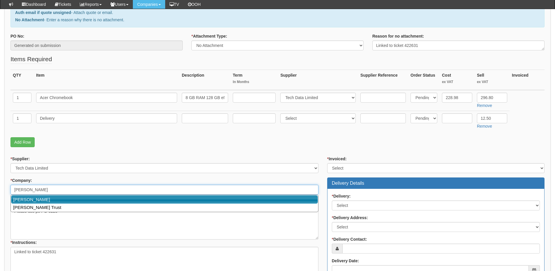
click at [37, 199] on link "Hull KR" at bounding box center [164, 199] width 307 height 8
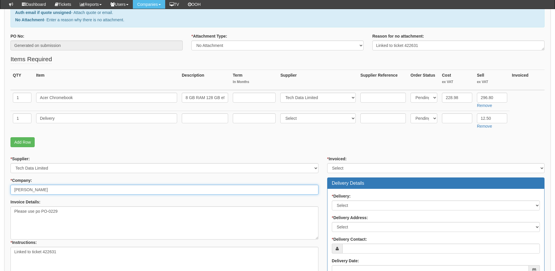
type input "Hull KR"
click at [342, 169] on select "Select Yes No N/A STB (part of order)" at bounding box center [435, 168] width 217 height 10
select select "2"
click at [327, 163] on select "Select Yes No N/A STB (part of order)" at bounding box center [435, 168] width 217 height 10
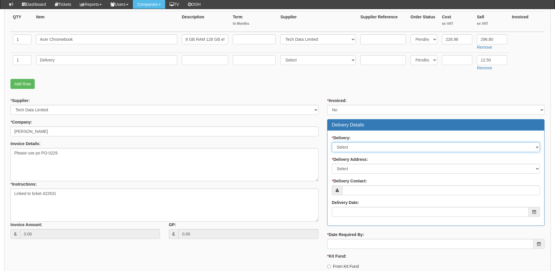
click at [341, 146] on select "Select No Not Applicable Yes" at bounding box center [436, 147] width 208 height 10
select select "1"
click at [332, 142] on select "Select No Not Applicable Yes" at bounding box center [436, 147] width 208 height 10
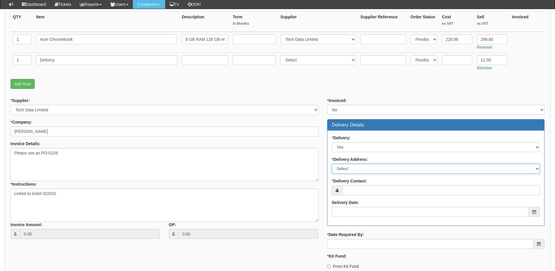
click at [352, 170] on select "Select Not Applicable Main Address - HU9 5HE Other" at bounding box center [436, 169] width 208 height 10
select select "other"
click at [332, 164] on select "Select Not Applicable Main Address - HU9 5HE Other" at bounding box center [436, 169] width 208 height 10
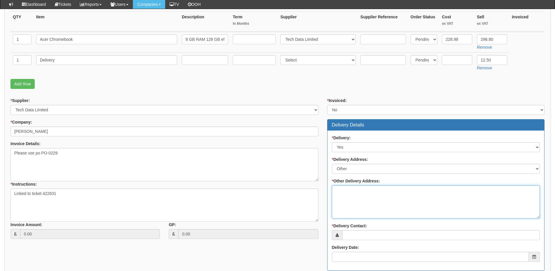
click at [354, 197] on textarea "* Other Delivery Address:" at bounding box center [436, 201] width 208 height 33
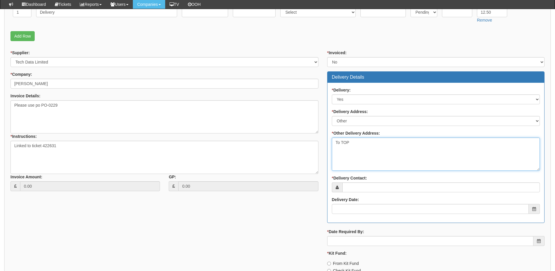
scroll to position [204, 0]
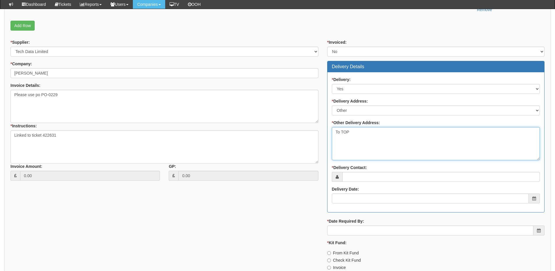
type textarea "To TOP"
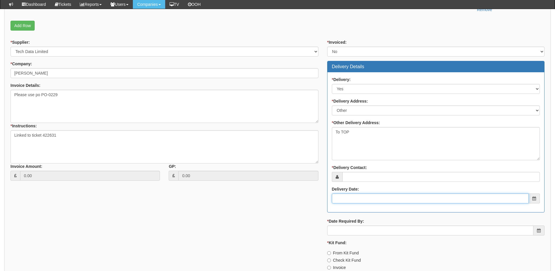
click at [355, 198] on input "Delivery Date:" at bounding box center [430, 198] width 197 height 10
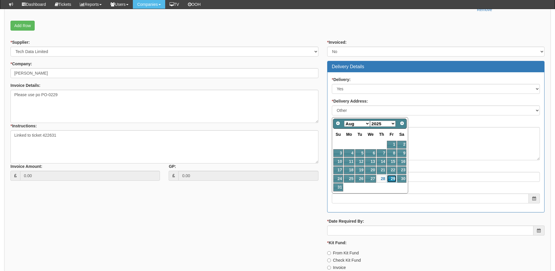
click at [392, 176] on link "29" at bounding box center [391, 179] width 9 height 8
type input "[DATE]"
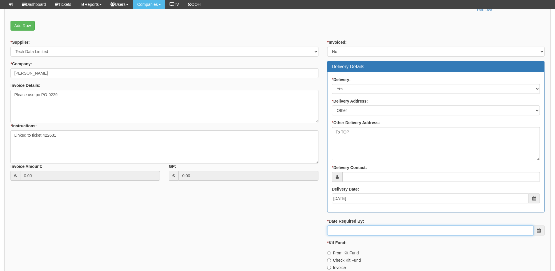
click at [373, 234] on input "* Date Required By:" at bounding box center [430, 230] width 206 height 10
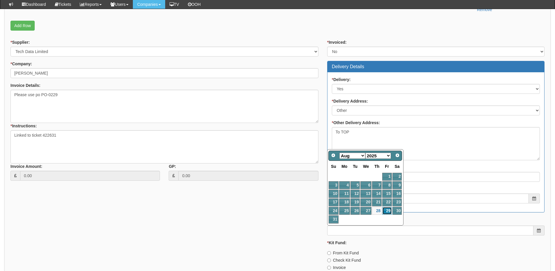
click at [389, 209] on link "29" at bounding box center [386, 211] width 9 height 8
type input "[DATE]"
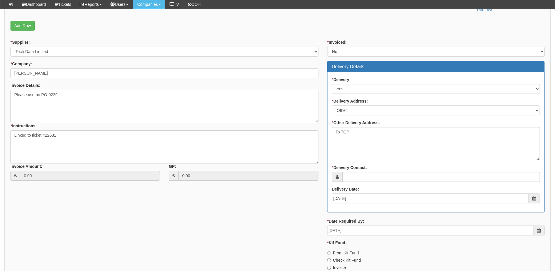
click at [338, 270] on label "Invoice" at bounding box center [336, 268] width 19 height 6
click at [331, 255] on input "Invoice" at bounding box center [329, 253] width 4 height 4
radio input "true"
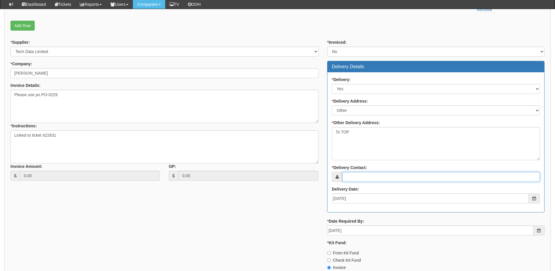
click at [355, 173] on input "* Delivery Contact:" at bounding box center [441, 177] width 198 height 10
click at [364, 177] on input "* Delivery Contact:" at bounding box center [441, 177] width 198 height 10
paste input "Tanya Simpson"
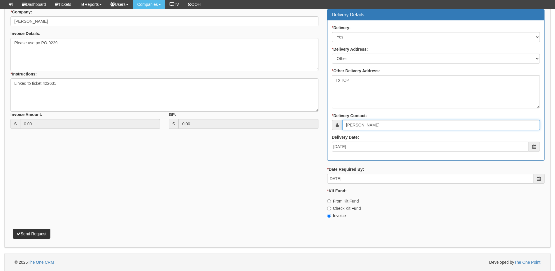
type input "Tanya Simpson"
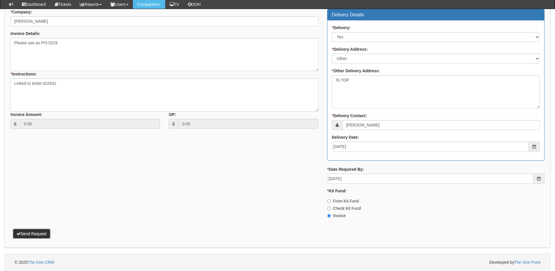
click at [25, 233] on button "Send Request" at bounding box center [32, 234] width 38 height 10
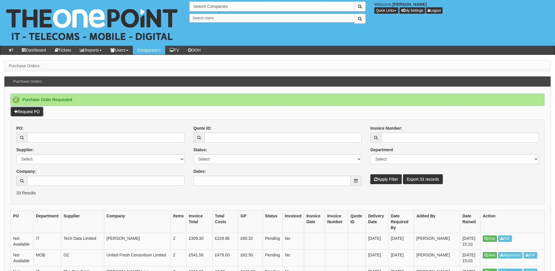
click at [36, 109] on link "Request PO" at bounding box center [26, 112] width 33 height 10
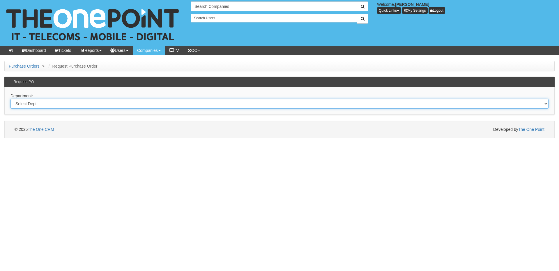
click at [124, 105] on select "Select Dept Digital Internal IT Mobiles Marketing Telecoms" at bounding box center [279, 104] width 538 height 10
select select "?pipeID=&dept=MOB"
click at [10, 99] on select "Select Dept Digital Internal IT Mobiles Marketing Telecoms" at bounding box center [279, 104] width 538 height 10
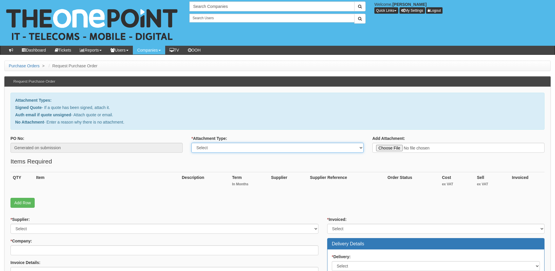
drag, startPoint x: 223, startPoint y: 149, endPoint x: 221, endPoint y: 151, distance: 3.3
click at [223, 149] on select "Select Signed Quote Auth email with quote if unsigned No Attachment" at bounding box center [277, 148] width 172 height 10
select select "Signed Quote"
click at [191, 143] on select "Select Signed Quote Auth email with quote if unsigned No Attachment" at bounding box center [277, 148] width 172 height 10
drag, startPoint x: 183, startPoint y: 94, endPoint x: 387, endPoint y: 149, distance: 211.5
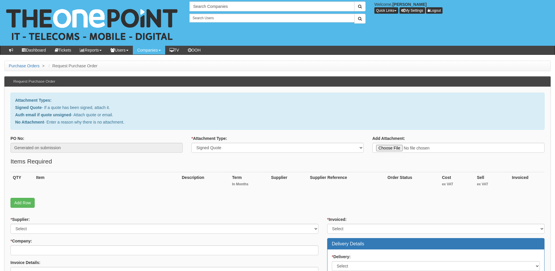
click at [221, 148] on select "Select Signed Quote Auth email with quote if unsigned No Attachment" at bounding box center [277, 148] width 172 height 10
click at [191, 143] on select "Select Signed Quote Auth email with quote if unsigned No Attachment" at bounding box center [277, 148] width 172 height 10
click at [195, 195] on div "QTY Item Description Term In Months Supplier Supplier Reference Order Status Co…" at bounding box center [277, 185] width 534 height 26
type input "C:\fakepath\[PERSON_NAME] Plumbing and Heating - Mobile (1).pdf"
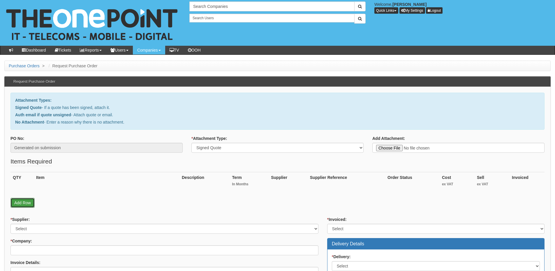
click at [29, 201] on link "Add Row" at bounding box center [22, 203] width 24 height 10
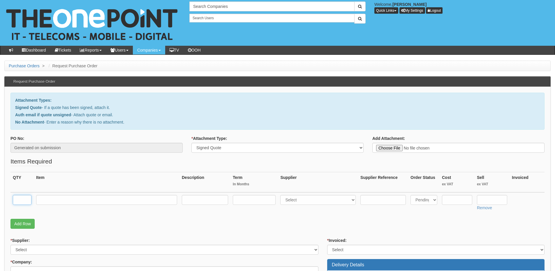
click at [20, 199] on input "text" at bounding box center [22, 200] width 19 height 10
type input "1"
click at [50, 199] on input "text" at bounding box center [106, 200] width 141 height 10
drag, startPoint x: 85, startPoint y: 202, endPoint x: 100, endPoint y: 195, distance: 16.5
click at [85, 202] on input "text" at bounding box center [106, 200] width 141 height 10
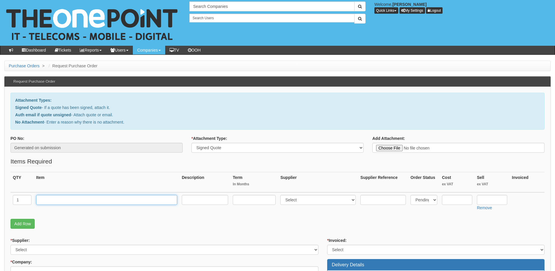
paste input "O2 SIMO 20GB"
type input "O2 SIMO 20GB"
click at [244, 201] on input "text" at bounding box center [254, 200] width 43 height 10
type input "24"
click at [203, 201] on input "text" at bounding box center [205, 200] width 46 height 10
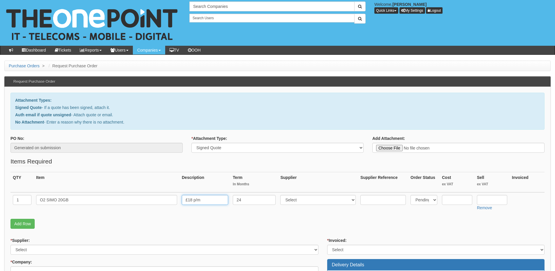
type input "£18 p/m"
click at [299, 202] on select "Select 123 [DOMAIN_NAME] 1Password 3 4Gon [PERSON_NAME] Electric Ltd Abzorb Acc…" at bounding box center [317, 200] width 75 height 10
select select "54"
click at [282, 195] on select "Select 123 [DOMAIN_NAME] 1Password 3 4Gon [PERSON_NAME] Electric Ltd Abzorb Acc…" at bounding box center [317, 200] width 75 height 10
click at [493, 200] on input "text" at bounding box center [492, 200] width 30 height 10
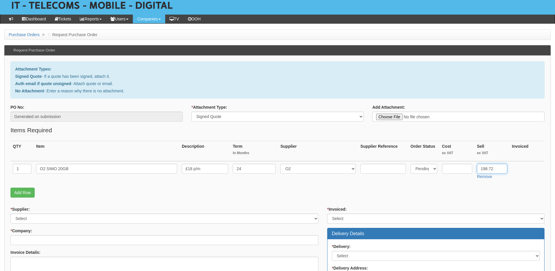
scroll to position [87, 0]
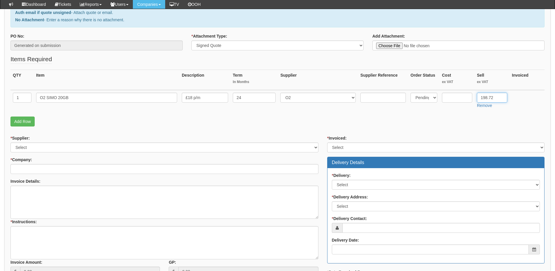
type input "198.72"
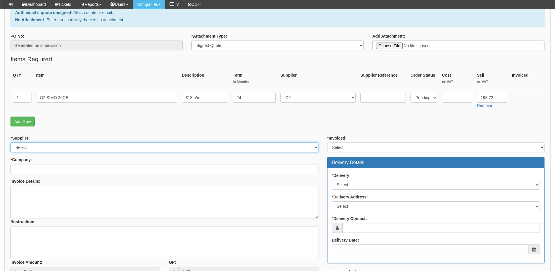
click at [75, 144] on select "Select 123 [DOMAIN_NAME] 1Password 3 4Gon [PERSON_NAME] Electric Ltd Abzorb Acc…" at bounding box center [164, 147] width 308 height 10
select select "54"
click at [10, 142] on select "Select 123 [DOMAIN_NAME] 1Password 3 4Gon [PERSON_NAME] Electric Ltd Abzorb Acc…" at bounding box center [164, 147] width 308 height 10
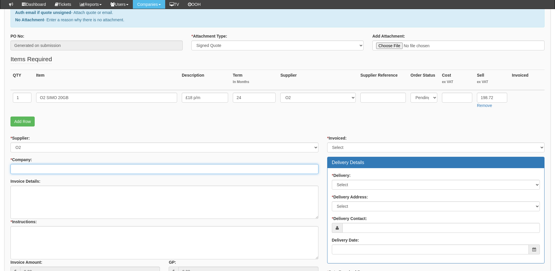
click at [72, 170] on input "* Company:" at bounding box center [164, 169] width 308 height 10
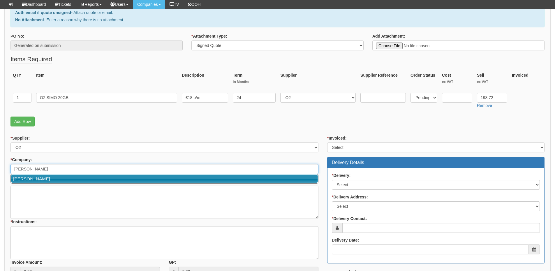
click at [57, 177] on link "[PERSON_NAME]" at bounding box center [164, 178] width 307 height 8
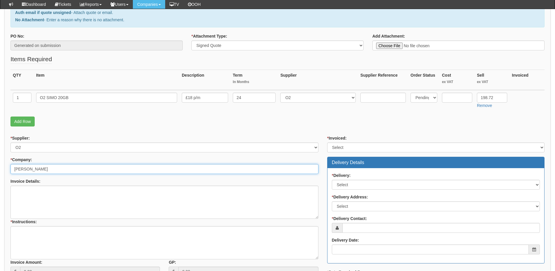
type input "[PERSON_NAME]"
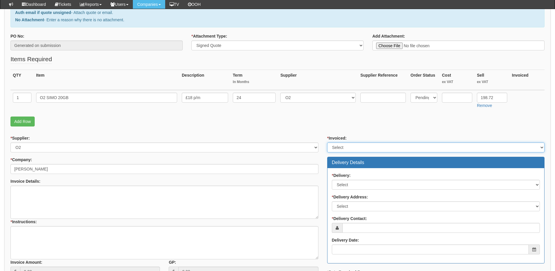
click at [335, 146] on select "Select Yes No N/A STB (part of order)" at bounding box center [435, 147] width 217 height 10
select select "2"
click at [327, 142] on select "Select Yes No N/A STB (part of order)" at bounding box center [435, 147] width 217 height 10
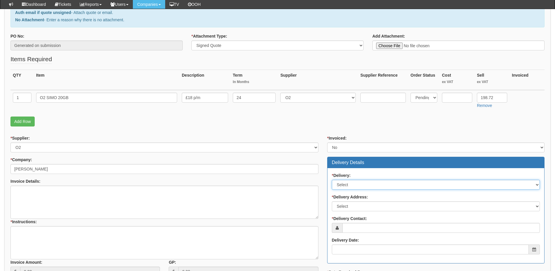
click at [348, 186] on select "Select No Not Applicable Yes" at bounding box center [436, 185] width 208 height 10
select select "1"
click at [332, 180] on select "Select No Not Applicable Yes" at bounding box center [436, 185] width 208 height 10
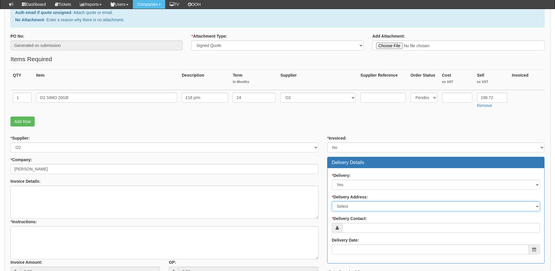
drag, startPoint x: 353, startPoint y: 203, endPoint x: 352, endPoint y: 211, distance: 7.6
click at [353, 203] on select "Select Not Applicable Main Address - LS11 5NF Other" at bounding box center [436, 206] width 208 height 10
select select "company_main_address"
click at [332, 201] on select "Select Not Applicable Main Address - LS11 5NF Other" at bounding box center [436, 206] width 208 height 10
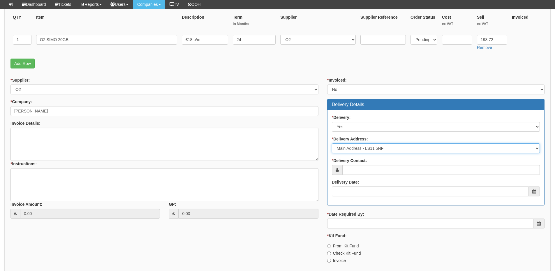
scroll to position [146, 0]
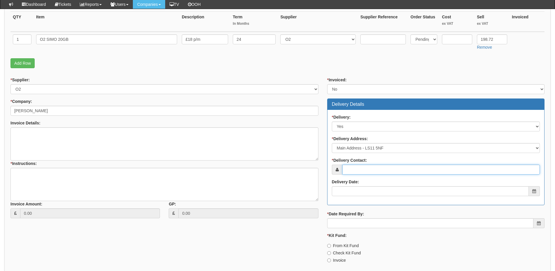
click at [351, 167] on input "* Delivery Contact:" at bounding box center [441, 170] width 198 height 10
click at [384, 171] on input "* Delivery Contact:" at bounding box center [441, 170] width 198 height 10
paste input "[PERSON_NAME]"
type input "[PERSON_NAME]"
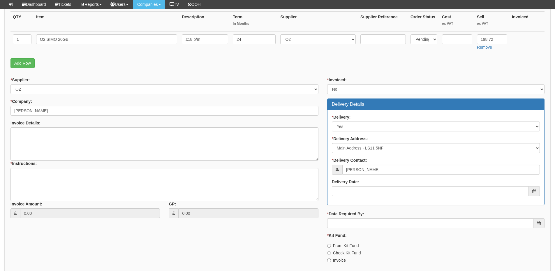
click at [366, 199] on div "* Delivery: Select No Not Applicable Yes * Delivery Address: Select Not Applica…" at bounding box center [435, 157] width 217 height 95
click at [364, 191] on input "Delivery Date:" at bounding box center [430, 191] width 197 height 10
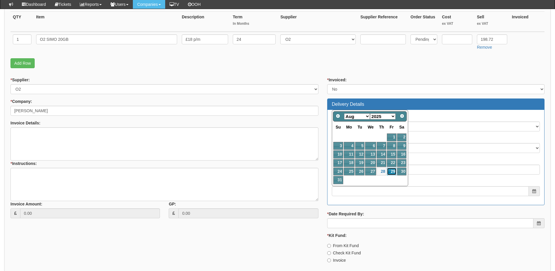
click at [391, 171] on link "29" at bounding box center [391, 171] width 9 height 8
type input "[DATE]"
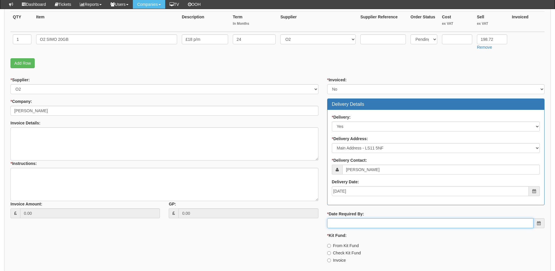
click at [375, 228] on input "* Date Required By:" at bounding box center [430, 223] width 206 height 10
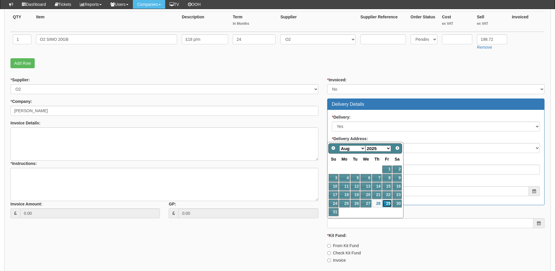
click at [387, 202] on link "29" at bounding box center [386, 204] width 9 height 8
type input "[DATE]"
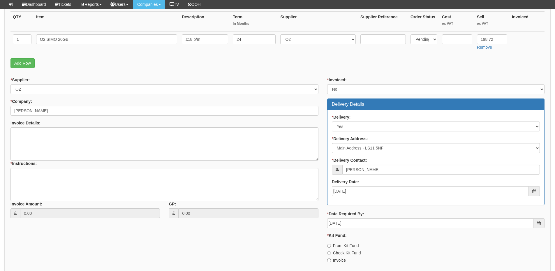
click at [335, 258] on label "Invoice" at bounding box center [336, 260] width 19 height 6
click at [331, 248] on input "Invoice" at bounding box center [329, 246] width 4 height 4
radio input "true"
click at [50, 184] on textarea "* Instructions:" at bounding box center [164, 184] width 308 height 33
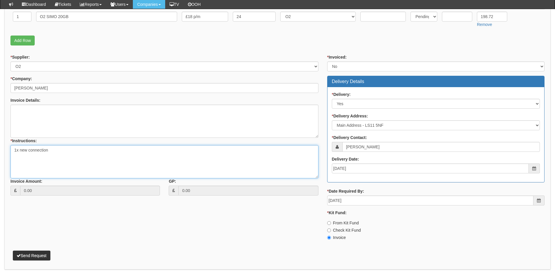
scroll to position [190, 0]
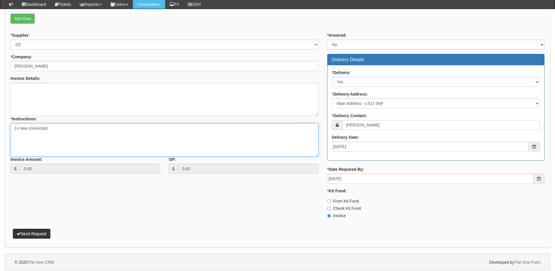
type textarea "1x new connection"
click at [43, 229] on button "Send Request" at bounding box center [32, 234] width 38 height 10
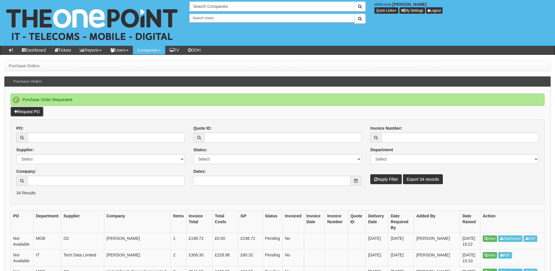
click at [34, 109] on link "Request PO" at bounding box center [26, 112] width 33 height 10
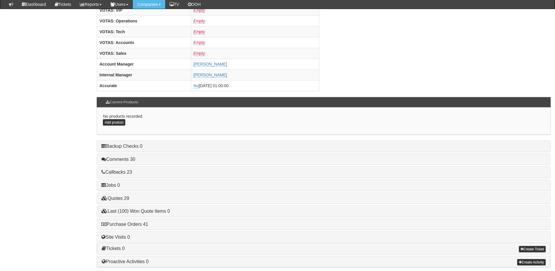
scroll to position [243, 0]
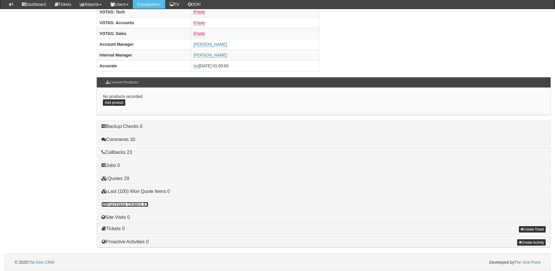
click at [134, 204] on link "Purchase Orders 41" at bounding box center [124, 204] width 47 height 5
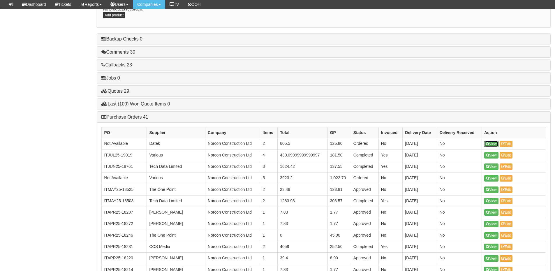
scroll to position [330, 0]
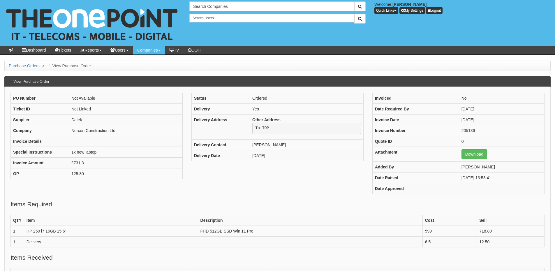
click at [204, 184] on div "PO Number Not Available Ticket ID Not Linked Supplier Datek Company Norcon Cons…" at bounding box center [277, 146] width 543 height 107
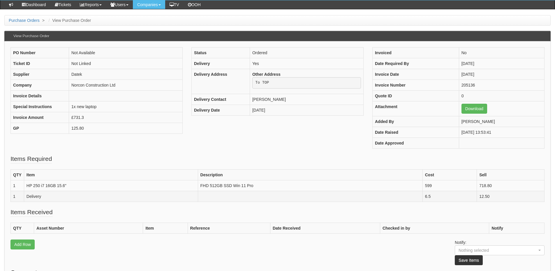
scroll to position [29, 0]
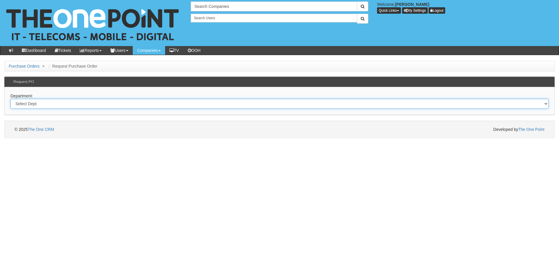
click at [98, 105] on select "Select Dept Digital Internal IT Mobiles Marketing Telecoms" at bounding box center [279, 104] width 538 height 10
select select "?pipeID=&dept=IT"
click at [10, 99] on select "Select Dept Digital Internal IT Mobiles Marketing Telecoms" at bounding box center [279, 104] width 538 height 10
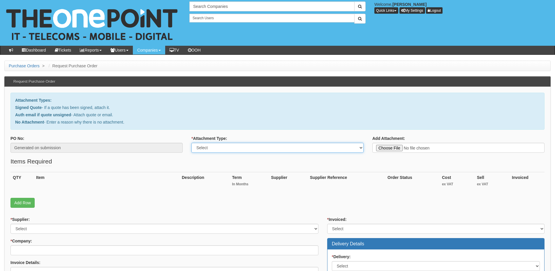
click at [214, 145] on select "Select Signed Quote Auth email with quote if unsigned No Attachment" at bounding box center [277, 148] width 172 height 10
select select "No Attachment"
click at [191, 143] on select "Select Signed Quote Auth email with quote if unsigned No Attachment" at bounding box center [277, 148] width 172 height 10
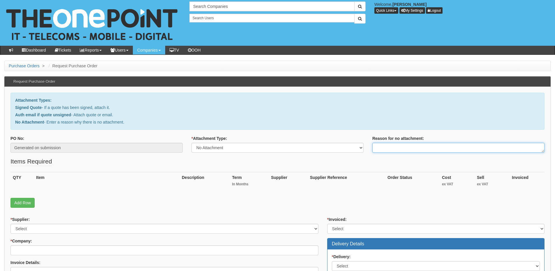
click at [389, 148] on textarea "Reason for no attachment:" at bounding box center [458, 148] width 172 height 10
type textarea "Linked to ticket 421680"
click at [30, 202] on link "Add Row" at bounding box center [22, 203] width 24 height 10
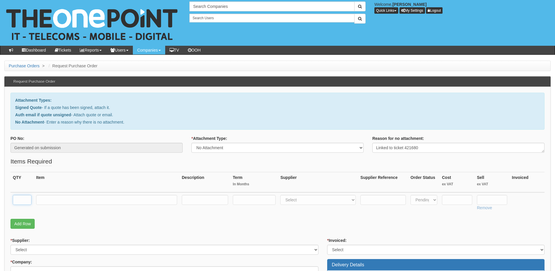
click at [28, 201] on input "text" at bounding box center [22, 200] width 19 height 10
type input "1"
click at [75, 202] on input "text" at bounding box center [106, 200] width 141 height 10
paste input "Business Basic Licence"
type input "Business Basic Licence"
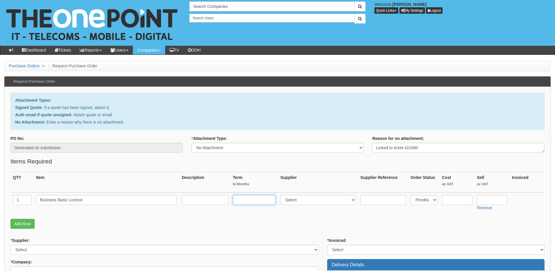
click at [260, 202] on input "text" at bounding box center [254, 200] width 43 height 10
type input "1"
click at [201, 202] on input "text" at bounding box center [205, 200] width 46 height 10
type input "1-month"
click at [298, 199] on select "Select 123 REG.co.uk 1Password 3 4Gon AA Jones Electric Ltd Abzorb Access Group…" at bounding box center [317, 200] width 75 height 10
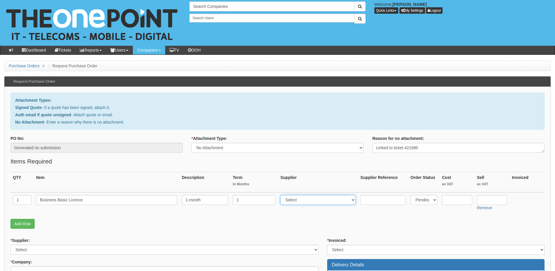
select select "291"
click at [282, 195] on select "Select 123 REG.co.uk 1Password 3 4Gon AA Jones Electric Ltd Abzorb Access Group…" at bounding box center [317, 200] width 75 height 10
click at [489, 199] on input "text" at bounding box center [492, 200] width 30 height 10
type input "5.52"
click at [448, 199] on input "text" at bounding box center [457, 200] width 30 height 10
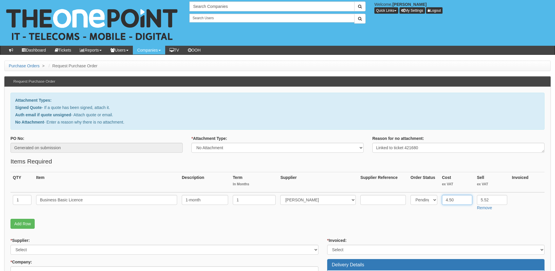
type input "4.50"
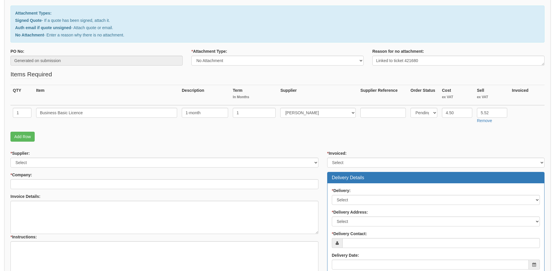
scroll to position [87, 0]
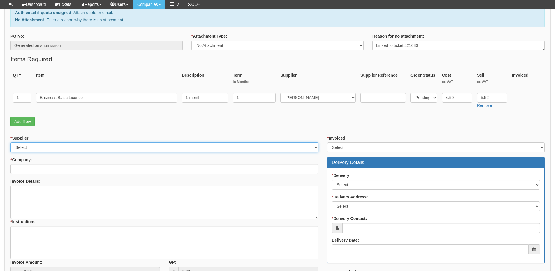
click at [65, 147] on select "Select 123 REG.co.uk 1Password 3 4Gon AA Jones Electric Ltd Abzorb Access Group…" at bounding box center [164, 147] width 308 height 10
click at [40, 146] on select "Select 123 REG.co.uk 1Password 3 4Gon AA Jones Electric Ltd Abzorb Access Group…" at bounding box center [164, 147] width 308 height 10
select select "291"
click at [10, 142] on select "Select 123 REG.co.uk 1Password 3 4Gon AA Jones Electric Ltd Abzorb Access Group…" at bounding box center [164, 147] width 308 height 10
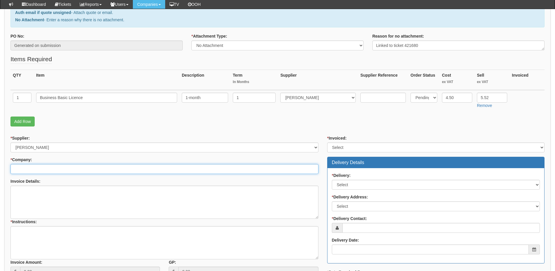
click at [57, 164] on input "* Company:" at bounding box center [164, 169] width 308 height 10
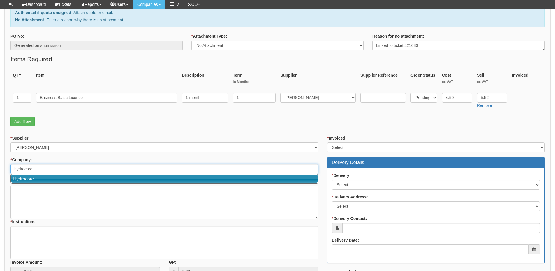
click at [50, 178] on link "Hydrocore" at bounding box center [164, 178] width 307 height 8
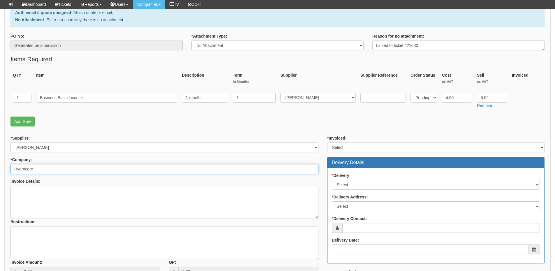
type input "Hydrocore"
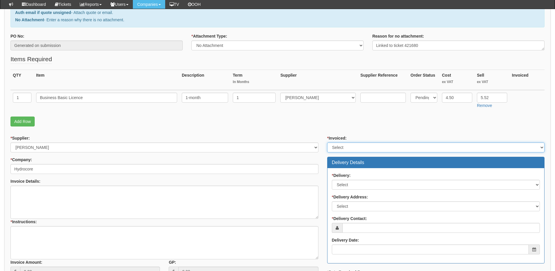
click at [347, 149] on select "Select Yes No N/A STB (part of order)" at bounding box center [435, 147] width 217 height 10
select select "2"
click at [327, 142] on select "Select Yes No N/A STB (part of order)" at bounding box center [435, 147] width 217 height 10
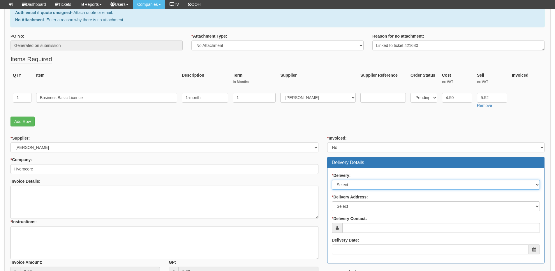
click at [343, 186] on select "Select No Not Applicable Yes" at bounding box center [436, 185] width 208 height 10
click at [332, 180] on select "Select No Not Applicable Yes" at bounding box center [436, 185] width 208 height 10
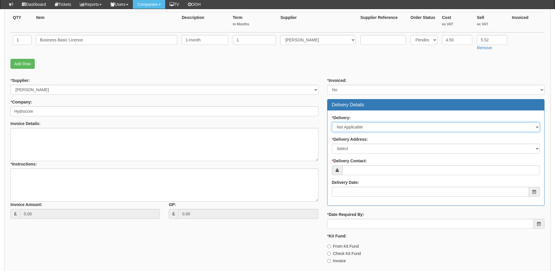
scroll to position [146, 0]
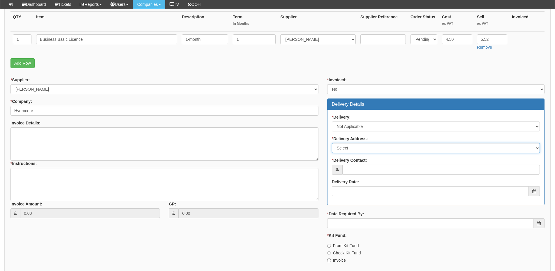
click at [354, 145] on select "Select Not Applicable Main Address - HU5 4JF Other" at bounding box center [436, 148] width 208 height 10
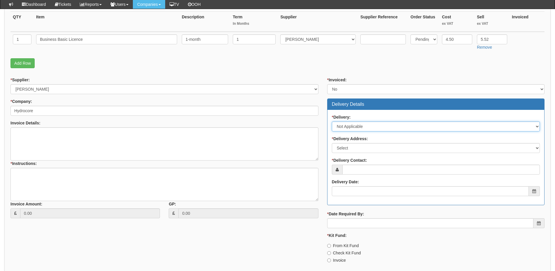
click at [346, 125] on select "Select No Not Applicable Yes" at bounding box center [436, 126] width 208 height 10
click at [332, 121] on select "Select No Not Applicable Yes" at bounding box center [436, 126] width 208 height 10
drag, startPoint x: 347, startPoint y: 127, endPoint x: 348, endPoint y: 131, distance: 3.5
click at [347, 127] on select "Select No Not Applicable Yes" at bounding box center [436, 126] width 208 height 10
select select "3"
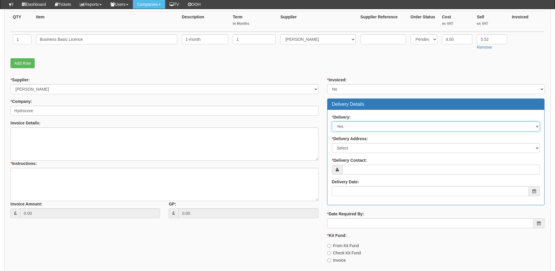
click at [332, 121] on select "Select No Not Applicable Yes" at bounding box center [436, 126] width 208 height 10
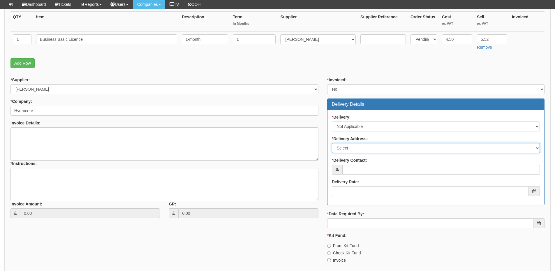
click at [349, 150] on select "Select Not Applicable Main Address - HU5 4JF Other" at bounding box center [436, 148] width 208 height 10
select select "N/A"
click at [332, 143] on select "Select Not Applicable Main Address - HU5 4JF Other" at bounding box center [436, 148] width 208 height 10
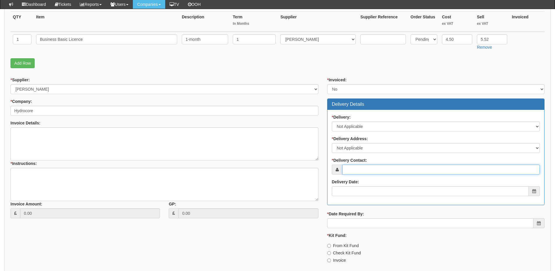
click at [347, 166] on input "* Delivery Contact:" at bounding box center [441, 170] width 198 height 10
click at [391, 174] on input "* Delivery Contact:" at bounding box center [441, 170] width 198 height 10
paste input "Jason Ramage"
type input "Jason Ramage"
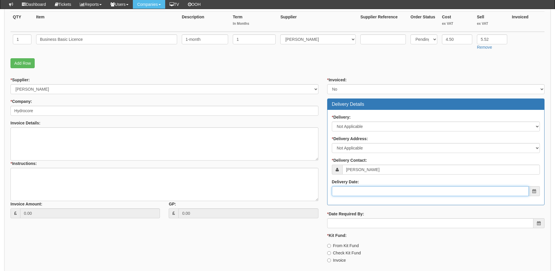
click at [366, 188] on input "Delivery Date:" at bounding box center [430, 191] width 197 height 10
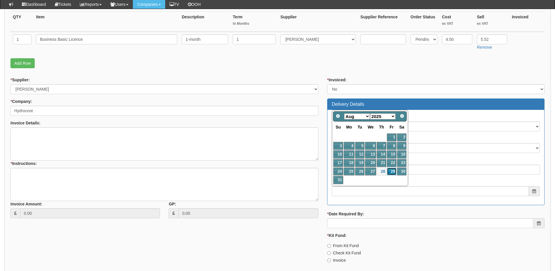
click at [392, 174] on link "29" at bounding box center [391, 171] width 9 height 8
type input "[DATE]"
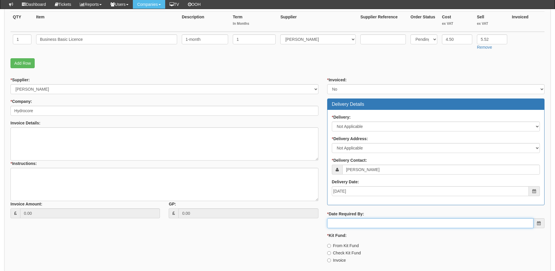
click at [361, 222] on input "* Date Required By:" at bounding box center [430, 223] width 206 height 10
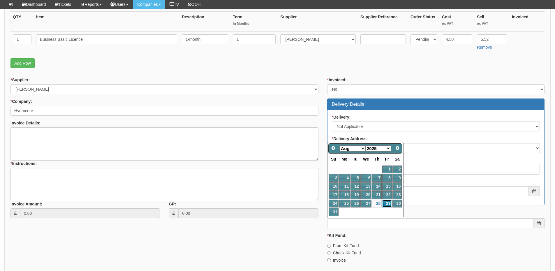
click at [387, 204] on link "29" at bounding box center [386, 204] width 9 height 8
type input "[DATE]"
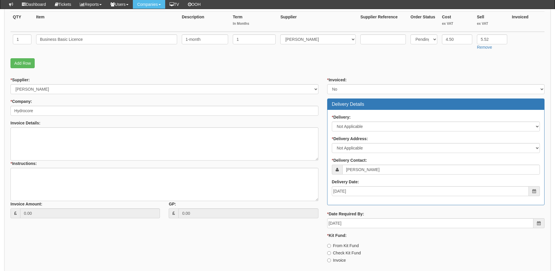
click at [340, 261] on label "Invoice" at bounding box center [336, 260] width 19 height 6
click at [331, 248] on input "Invoice" at bounding box center [329, 246] width 4 height 4
radio input "true"
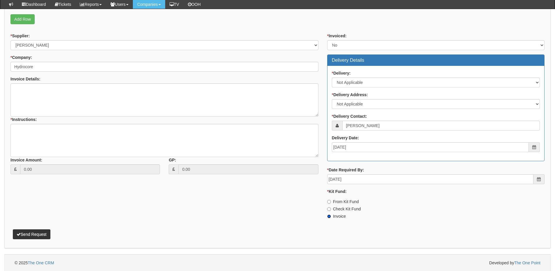
scroll to position [190, 0]
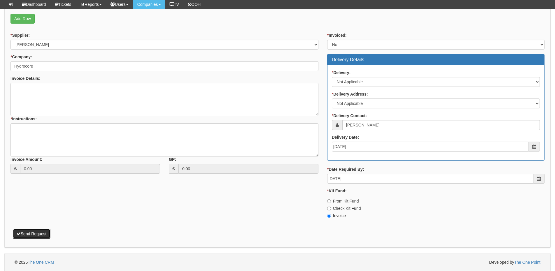
click at [34, 236] on button "Send Request" at bounding box center [32, 234] width 38 height 10
type textarea "1x licence upgrade"
click at [38, 232] on button "Send Request" at bounding box center [32, 234] width 38 height 10
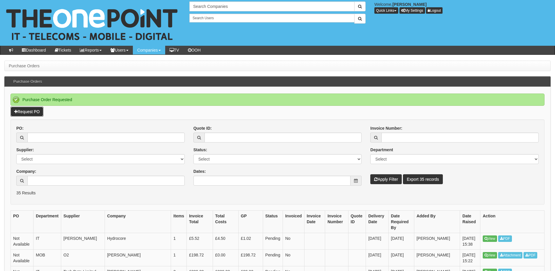
click at [30, 111] on link "Request PO" at bounding box center [26, 112] width 33 height 10
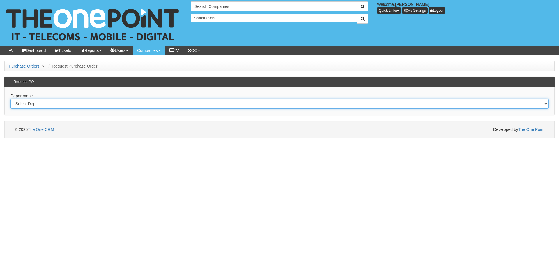
click at [114, 104] on select "Select Dept Digital Internal IT Mobiles Marketing Telecoms" at bounding box center [279, 104] width 538 height 10
select select "?pipeID=&dept=MOB"
click at [10, 99] on select "Select Dept Digital Internal IT Mobiles Marketing Telecoms" at bounding box center [279, 104] width 538 height 10
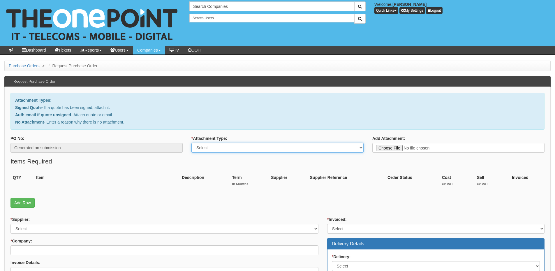
drag, startPoint x: 0, startPoint y: 0, endPoint x: 210, endPoint y: 147, distance: 255.8
click at [210, 147] on select "Select Signed Quote Auth email with quote if unsigned No Attachment" at bounding box center [277, 148] width 172 height 10
select select "Signed Quote"
click at [191, 143] on select "Select Signed Quote Auth email with quote if unsigned No Attachment" at bounding box center [277, 148] width 172 height 10
type input "C:\fakepath\Hako - Mobile Handsets.pdf"
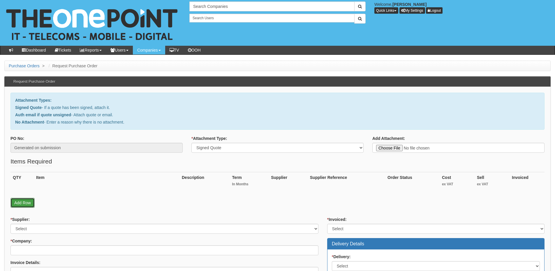
click at [21, 204] on link "Add Row" at bounding box center [22, 203] width 24 height 10
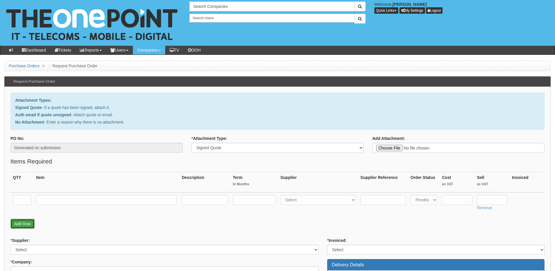
click at [20, 223] on link "Add Row" at bounding box center [22, 224] width 24 height 10
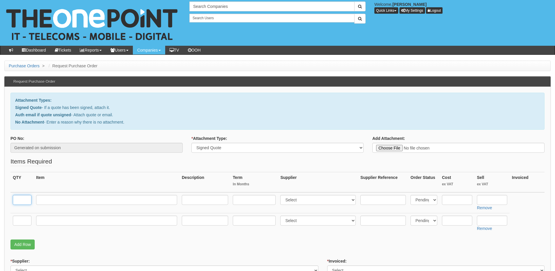
click at [20, 197] on input "text" at bounding box center [22, 200] width 19 height 10
type input "1"
click at [25, 219] on input "text" at bounding box center [22, 221] width 19 height 10
type input "1"
click at [54, 222] on input "text" at bounding box center [106, 221] width 141 height 10
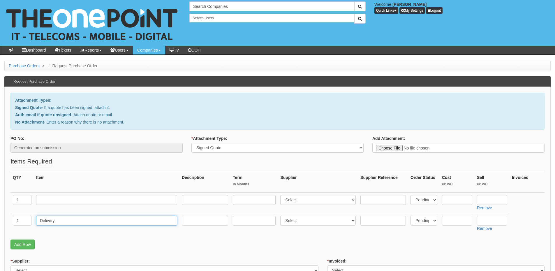
type input "Delivery"
click at [489, 221] on input "text" at bounding box center [492, 221] width 30 height 10
type input "12.50"
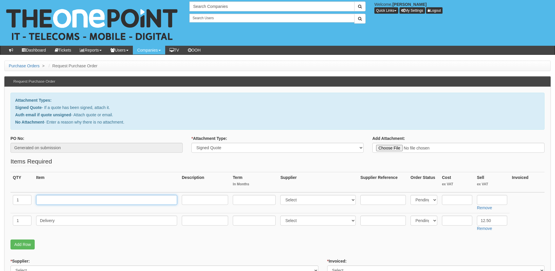
click at [133, 200] on input "text" at bounding box center [106, 200] width 141 height 10
click at [488, 199] on input "text" at bounding box center [492, 200] width 30 height 10
type input "475"
click at [446, 201] on input "text" at bounding box center [457, 200] width 30 height 10
type input "3"
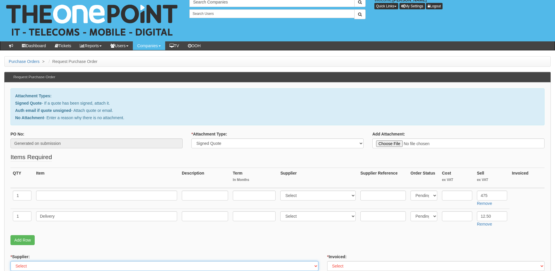
select select "14"
click at [447, 197] on input "text" at bounding box center [457, 196] width 30 height 10
type input "445"
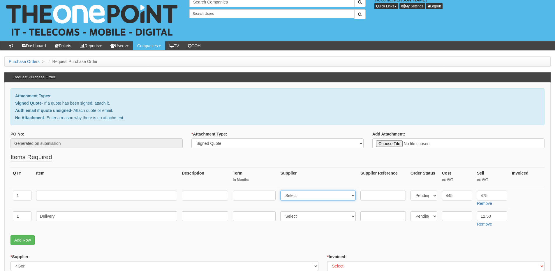
click at [312, 197] on select "Select 123 REG.co.uk 1Password 3 4Gon AA Jones Electric Ltd Abzorb Access Group…" at bounding box center [317, 196] width 75 height 10
select select "54"
click at [282, 191] on select "Select 123 REG.co.uk 1Password 3 4Gon AA Jones Electric Ltd Abzorb Access Group…" at bounding box center [317, 196] width 75 height 10
click at [86, 198] on input "text" at bounding box center [106, 196] width 141 height 10
click at [105, 191] on input "text" at bounding box center [106, 196] width 141 height 10
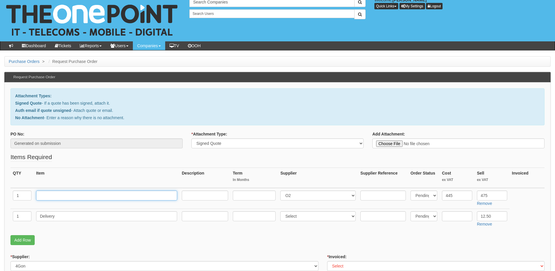
paste input "iPhone 16e"
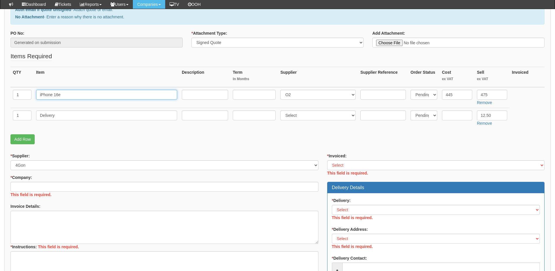
scroll to position [92, 0]
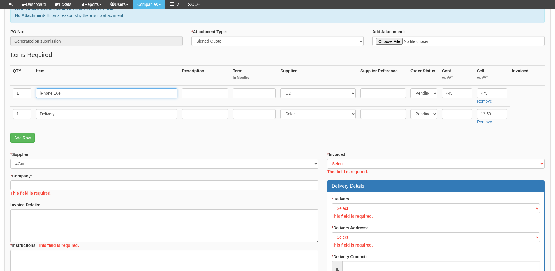
type input "iPhone 16e"
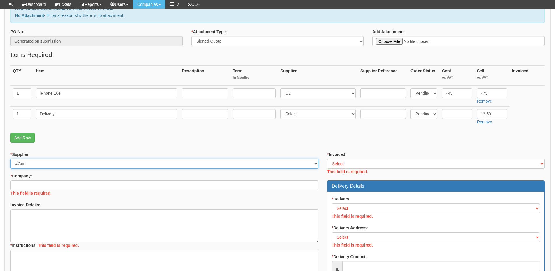
click at [61, 167] on select "Select 123 REG.co.uk 1Password 3 4Gon AA Jones Electric Ltd Abzorb Access Group…" at bounding box center [164, 164] width 308 height 10
select select "54"
click at [10, 159] on select "Select 123 REG.co.uk 1Password 3 4Gon AA Jones Electric Ltd Abzorb Access Group…" at bounding box center [164, 164] width 308 height 10
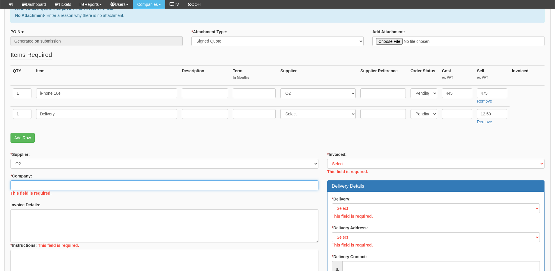
click at [69, 186] on input "* Company:" at bounding box center [164, 185] width 308 height 10
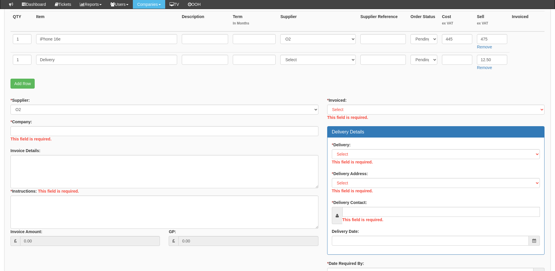
scroll to position [150, 0]
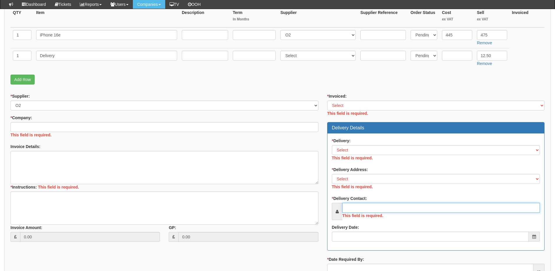
click at [362, 209] on input "* Delivery Contact:" at bounding box center [441, 208] width 198 height 10
paste input "Elliott Morgan"
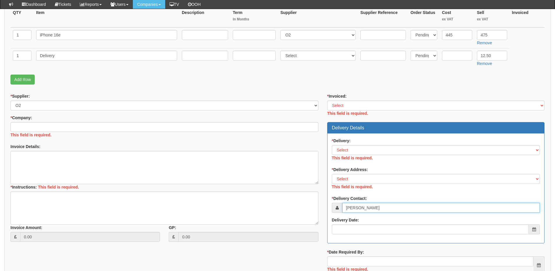
type input "Elliott Morgan"
click at [45, 123] on input "* Company:" at bounding box center [164, 127] width 308 height 10
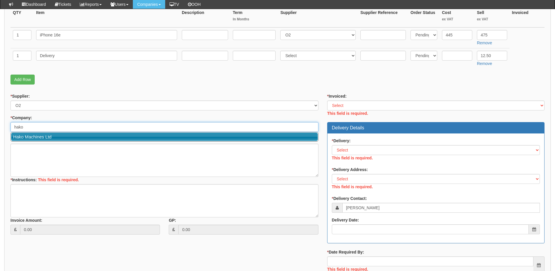
click at [47, 135] on link "Hako Machines Ltd" at bounding box center [164, 137] width 307 height 8
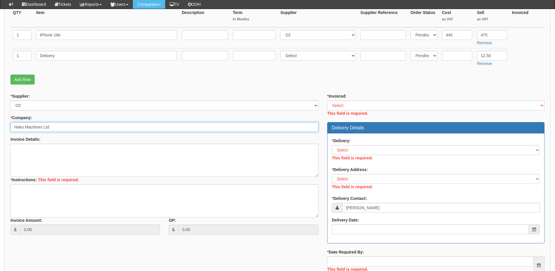
type input "Hako Machines Ltd"
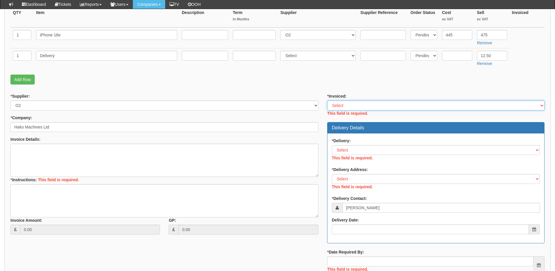
drag, startPoint x: 345, startPoint y: 105, endPoint x: 345, endPoint y: 110, distance: 4.7
click at [345, 105] on select "Select Yes No N/A STB (part of order)" at bounding box center [435, 105] width 217 height 10
select select "2"
click at [327, 100] on select "Select Yes No N/A STB (part of order)" at bounding box center [435, 105] width 217 height 10
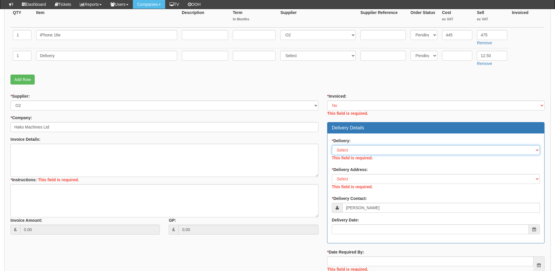
click at [346, 149] on div "* Delivery: Select No Not Applicable Yes This field is required." at bounding box center [436, 150] width 208 height 24
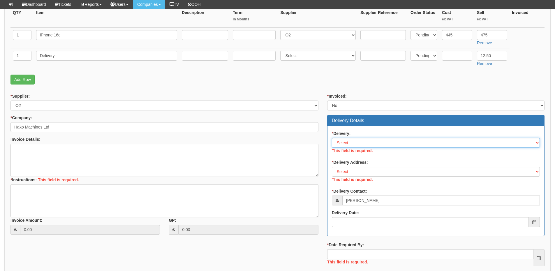
select select "1"
click at [332, 138] on select "Select No Not Applicable Yes" at bounding box center [436, 143] width 208 height 10
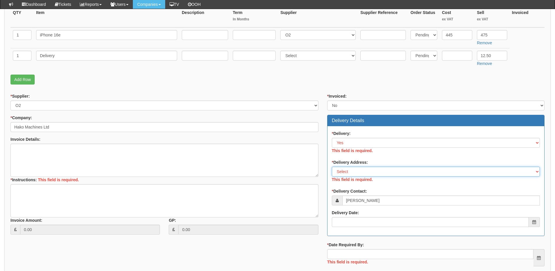
click at [351, 170] on div "* Delivery Address: Select Not Applicable Main Address - NN67UD Other This fiel…" at bounding box center [436, 171] width 208 height 24
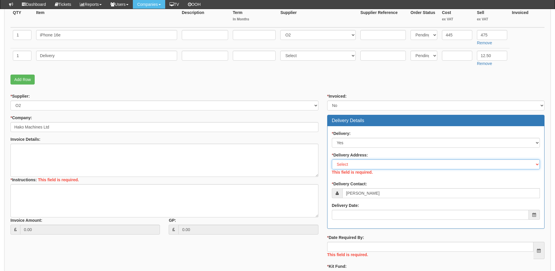
select select "company_main_address"
click at [332, 159] on select "Select Not Applicable Main Address - NN67UD Other" at bounding box center [436, 164] width 208 height 10
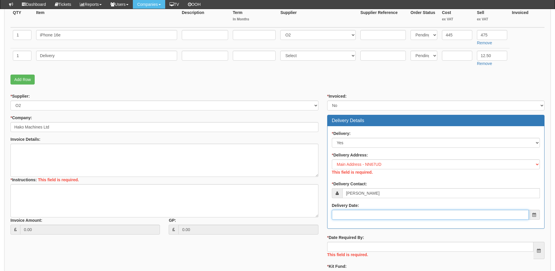
click at [353, 211] on input "Delivery Date:" at bounding box center [430, 215] width 197 height 10
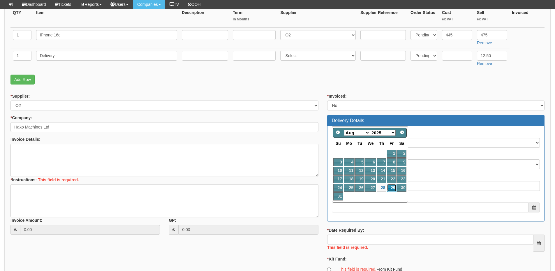
click at [394, 188] on link "29" at bounding box center [391, 188] width 9 height 8
type input "2025-08-29"
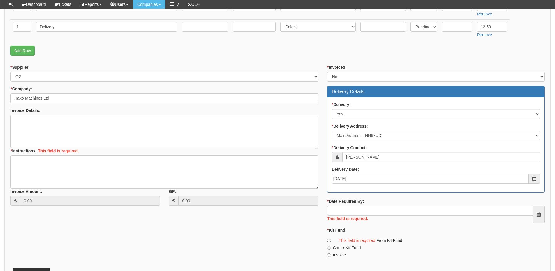
scroll to position [218, 0]
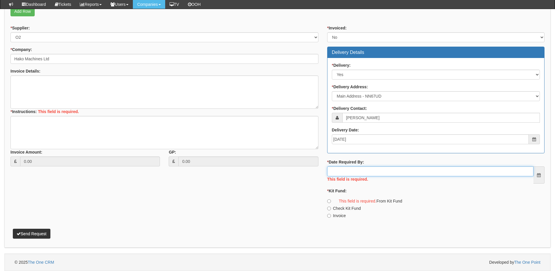
click at [382, 174] on input "* Date Required By:" at bounding box center [430, 171] width 206 height 10
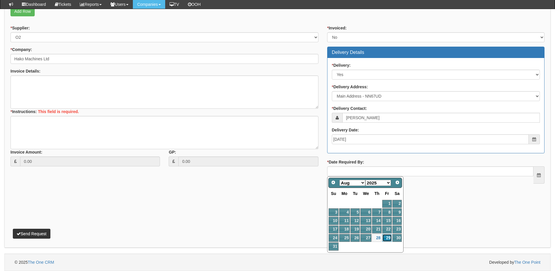
click at [388, 236] on link "29" at bounding box center [386, 238] width 9 height 8
type input "2025-08-29"
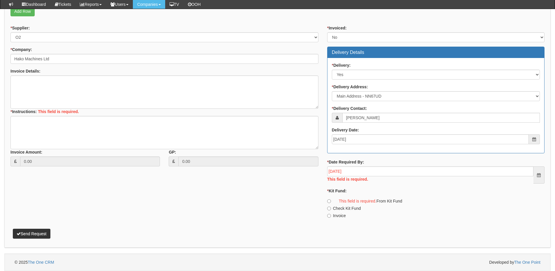
click at [336, 216] on label "Invoice" at bounding box center [336, 216] width 19 height 6
click at [331, 203] on input "Invoice" at bounding box center [329, 201] width 4 height 4
radio input "true"
click at [62, 126] on textarea "* Instructions:" at bounding box center [164, 132] width 308 height 33
type textarea "Hardware only"
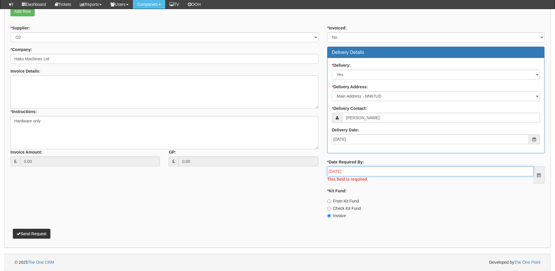
click at [364, 174] on input "2025-08-29" at bounding box center [430, 171] width 206 height 10
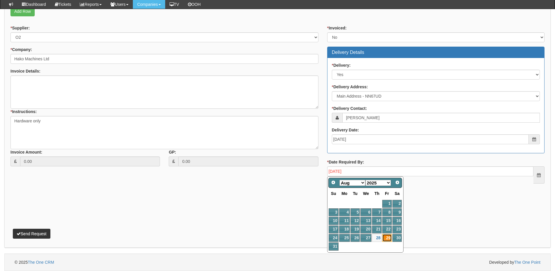
click at [387, 240] on tbody "1 2 3 4 5 6 7 8 9 10 11 12 13 14 15 16 17 18 19 20 21 22 23 24 25 26 27 28 29 3…" at bounding box center [365, 225] width 74 height 51
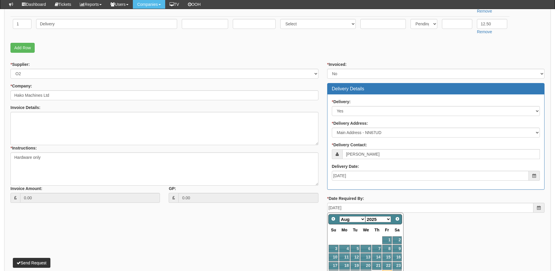
scroll to position [211, 0]
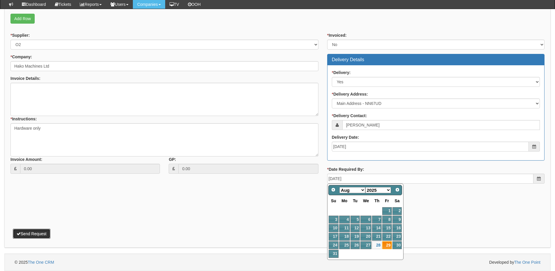
click at [44, 233] on button "Send Request" at bounding box center [32, 234] width 38 height 10
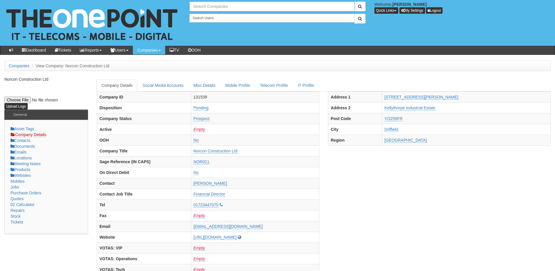
click at [209, 7] on input "text" at bounding box center [271, 6] width 165 height 10
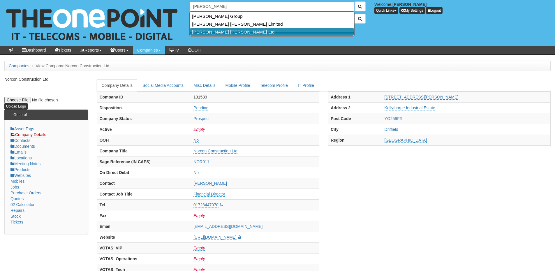
click at [217, 30] on link "[PERSON_NAME] [PERSON_NAME] Ltd" at bounding box center [272, 32] width 164 height 8
type input "[PERSON_NAME] [PERSON_NAME] Ltd"
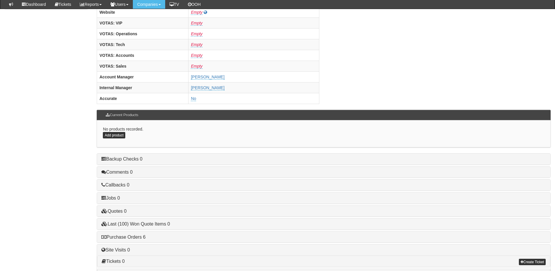
scroll to position [243, 0]
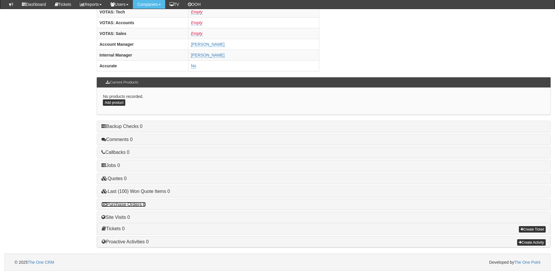
click at [137, 205] on link "Purchase Orders 6" at bounding box center [123, 204] width 44 height 5
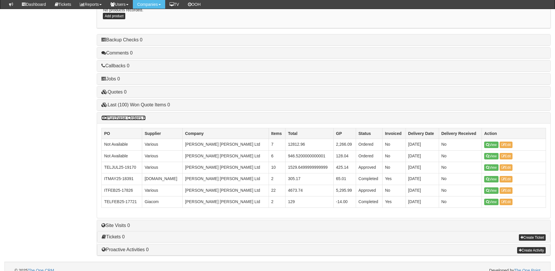
scroll to position [330, 0]
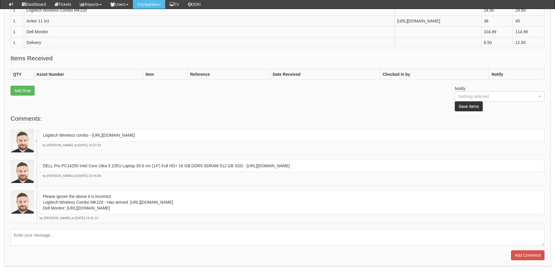
scroll to position [233, 0]
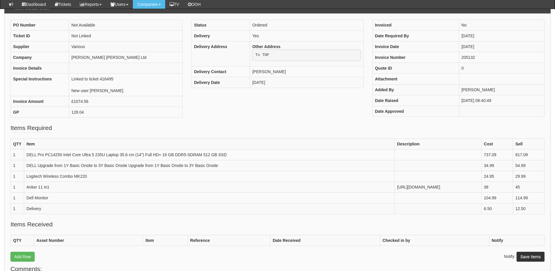
scroll to position [58, 0]
